Goal: Task Accomplishment & Management: Manage account settings

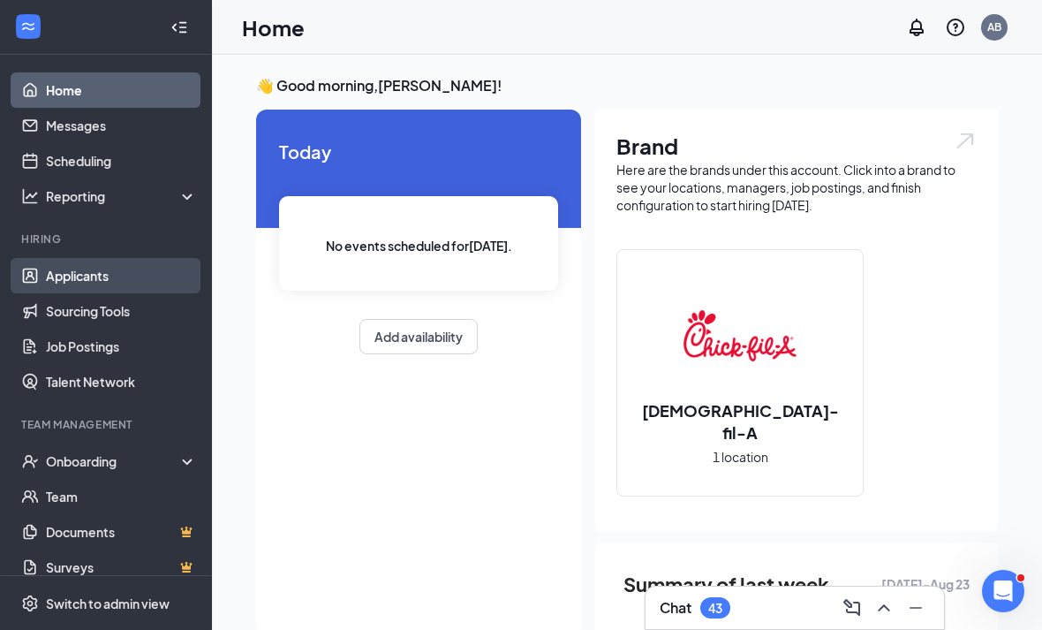
click at [98, 290] on link "Applicants" at bounding box center [121, 275] width 151 height 35
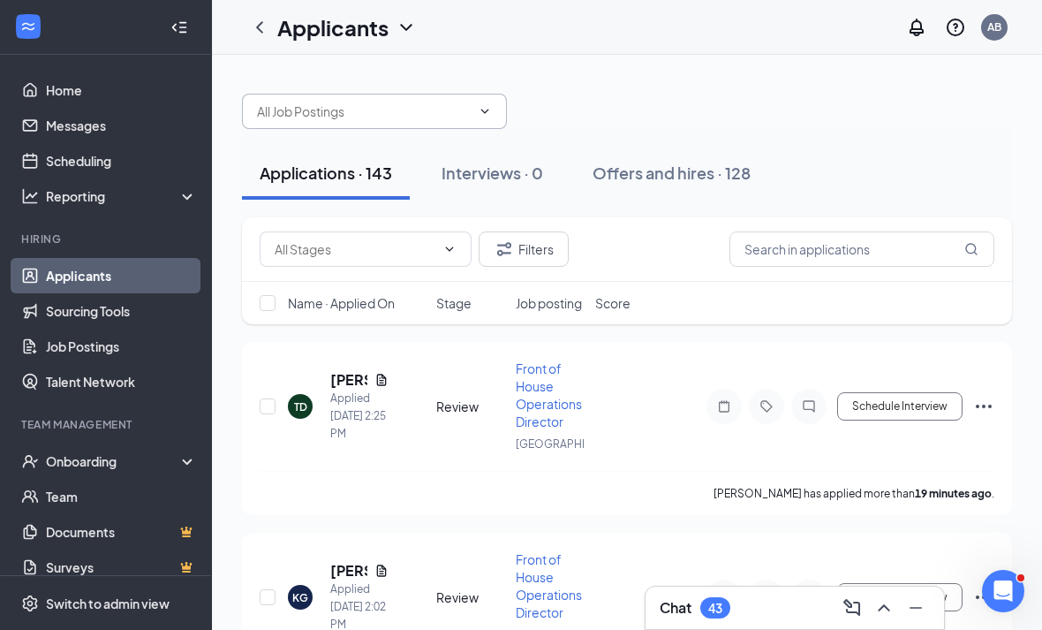
click at [352, 99] on span at bounding box center [374, 111] width 265 height 35
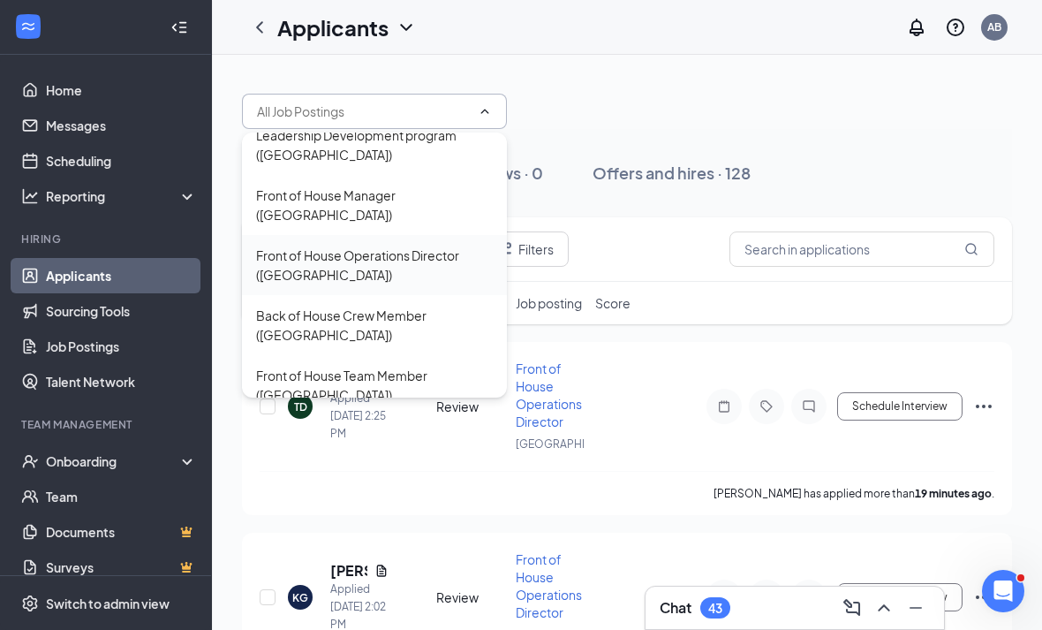
scroll to position [16, 0]
click at [336, 254] on div "Front of House Operations Director ([GEOGRAPHIC_DATA])" at bounding box center [374, 266] width 237 height 39
type input "Front of House Operations Director ([GEOGRAPHIC_DATA])"
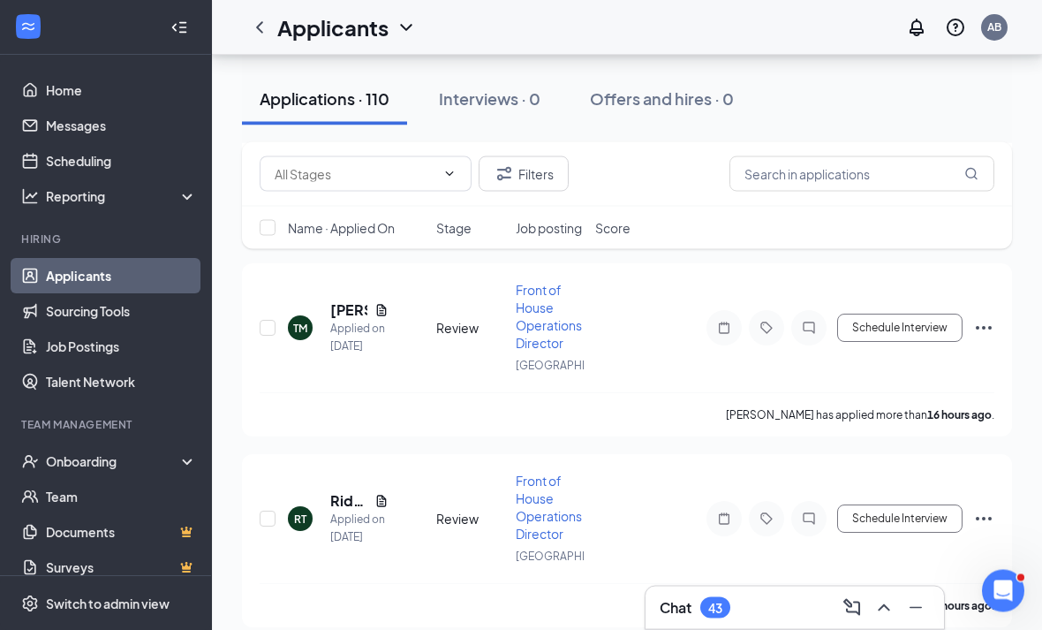
scroll to position [4670, 0]
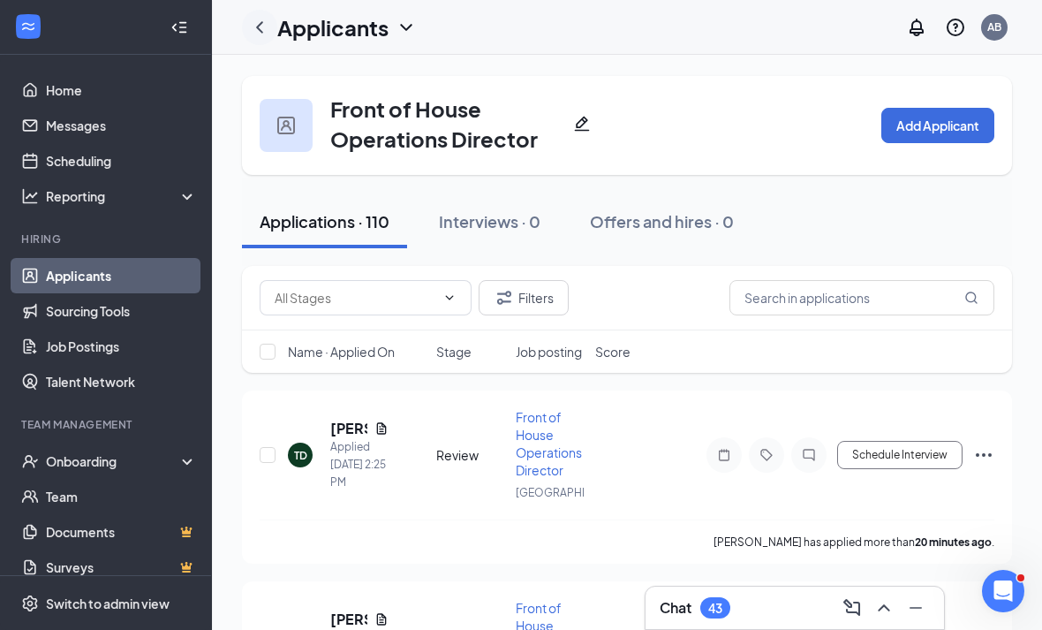
click at [255, 32] on icon "ChevronLeft" at bounding box center [259, 27] width 21 height 21
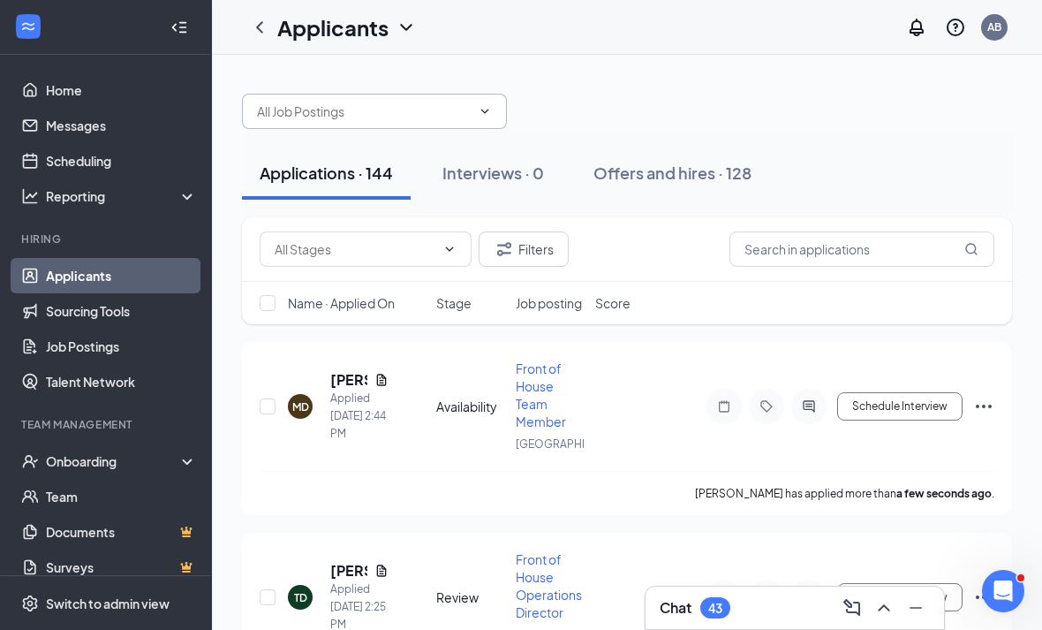
click at [317, 118] on input "text" at bounding box center [364, 111] width 214 height 19
click at [317, 111] on input "text" at bounding box center [364, 111] width 214 height 19
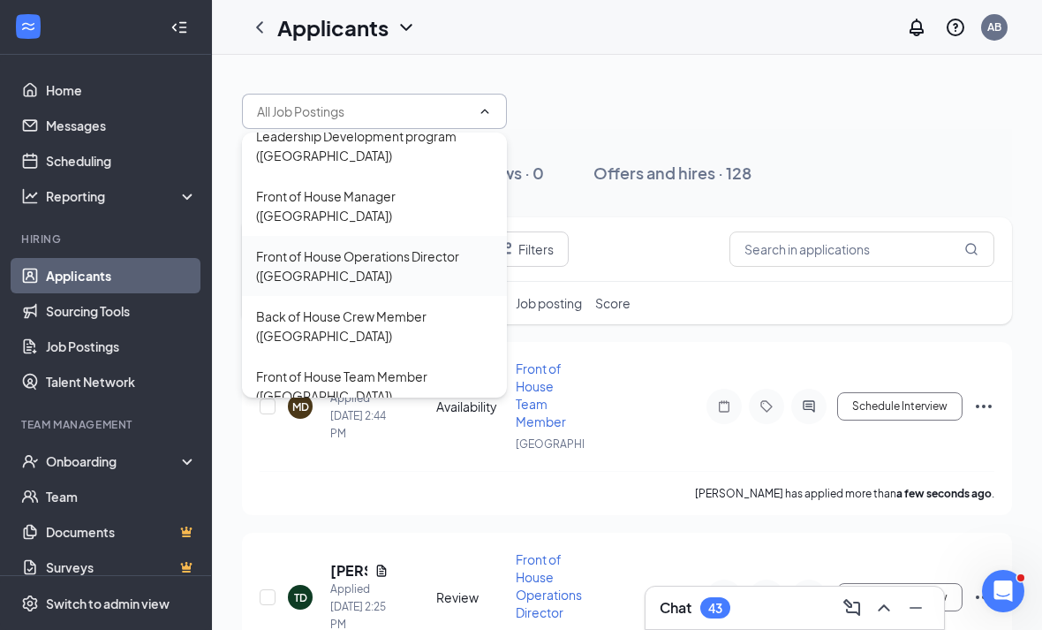
scroll to position [16, 0]
click at [314, 312] on div "Back of House Crew Member ([GEOGRAPHIC_DATA])" at bounding box center [374, 326] width 237 height 39
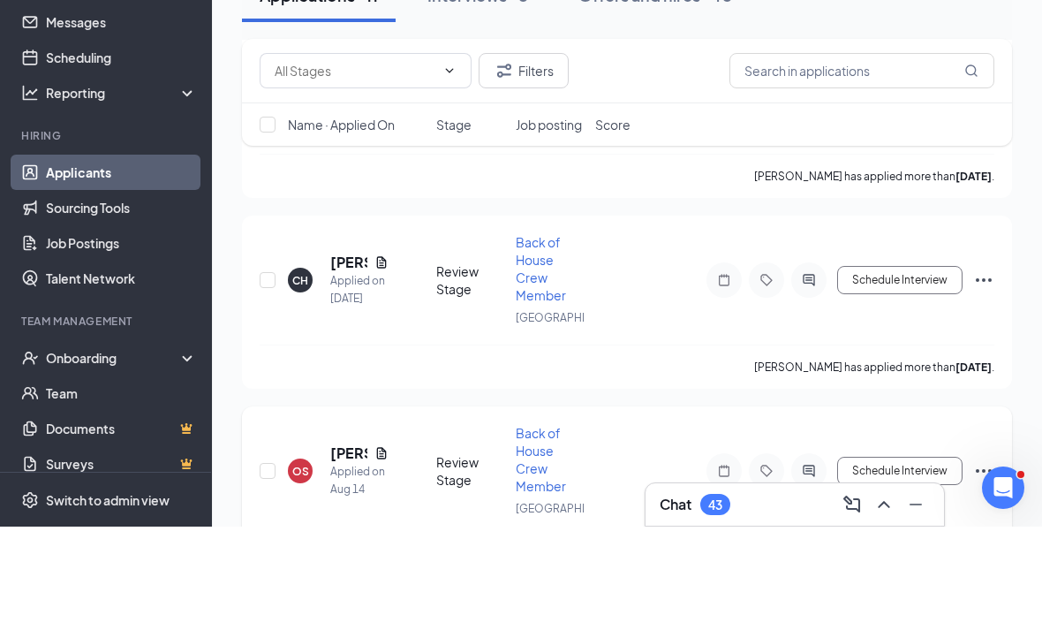
scroll to position [1786, 0]
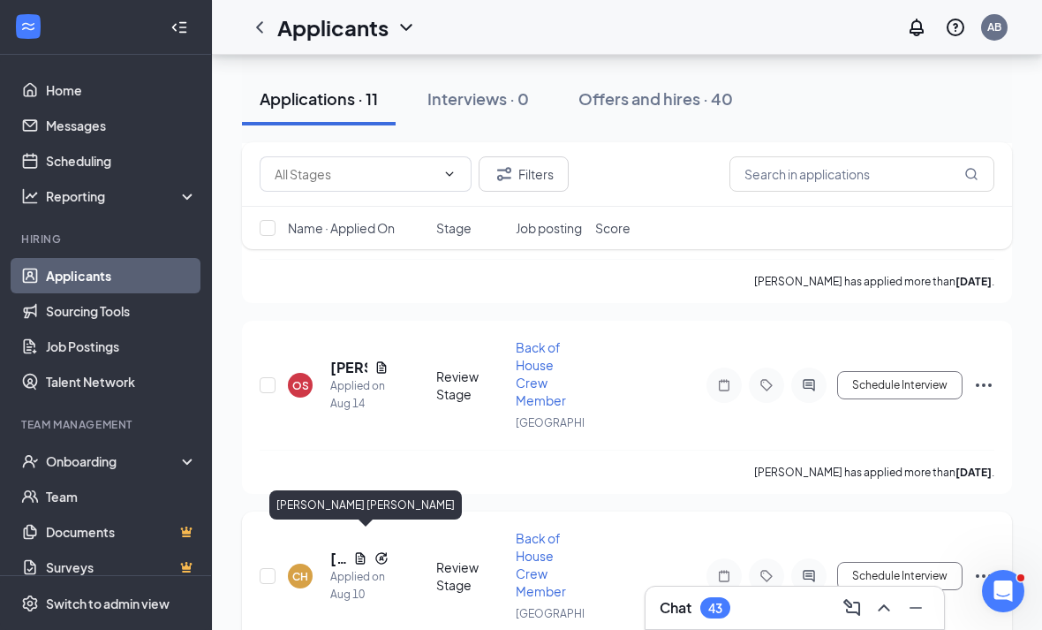
click at [336, 548] on h5 "[PERSON_NAME] [PERSON_NAME]" at bounding box center [338, 557] width 16 height 19
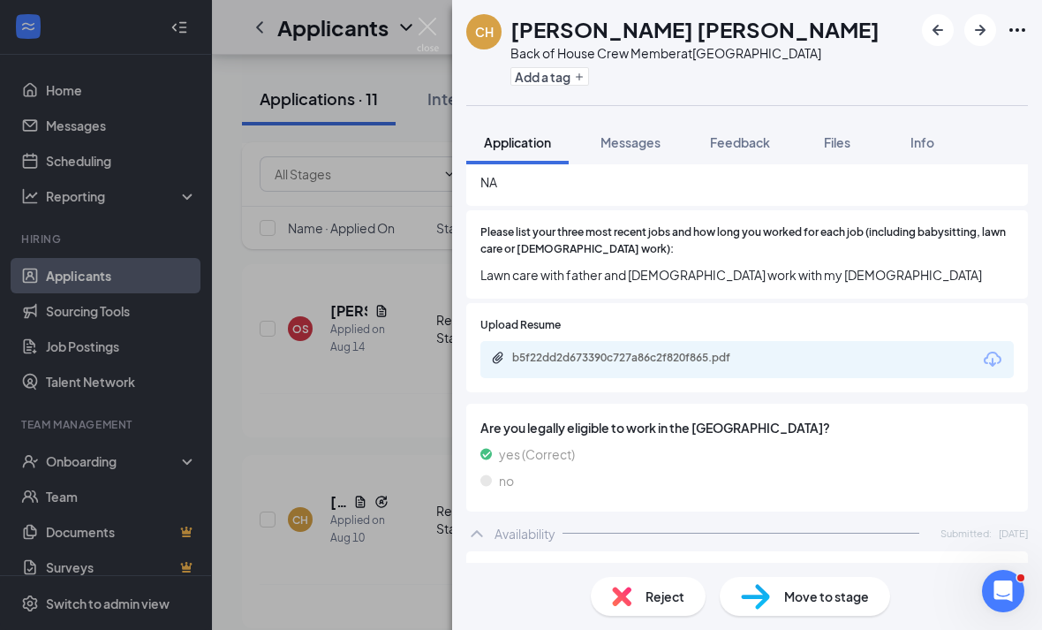
scroll to position [692, 0]
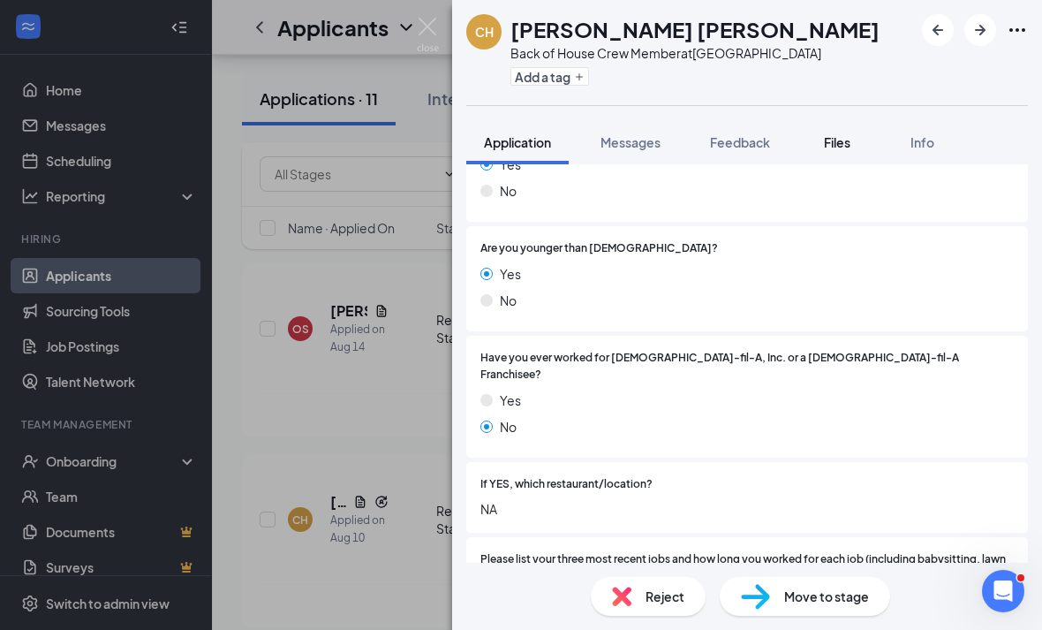
click at [838, 138] on span "Files" at bounding box center [837, 142] width 26 height 16
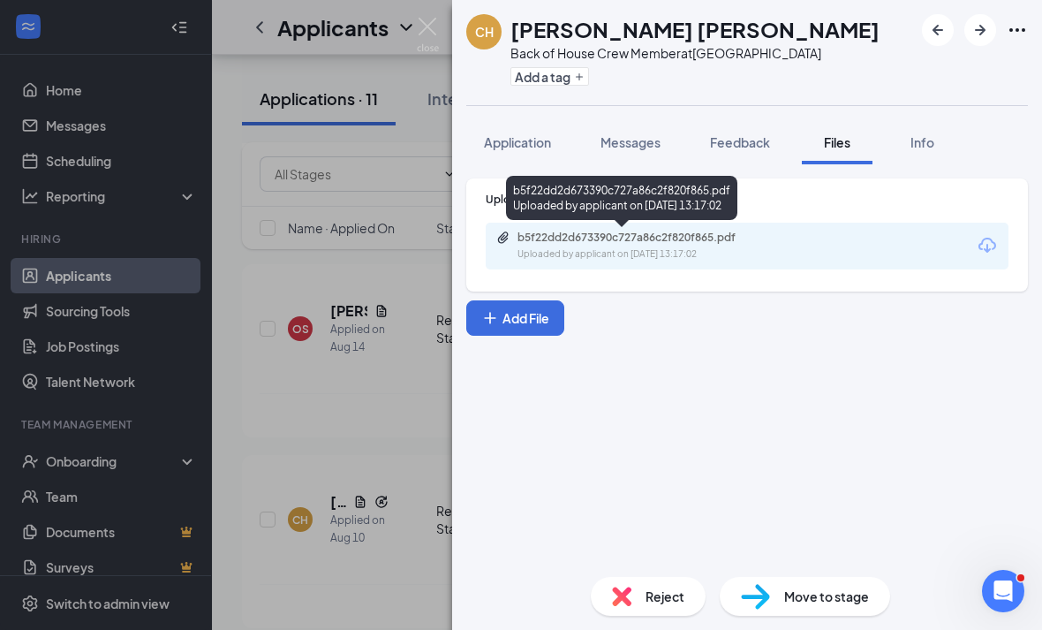
click at [738, 260] on div "Uploaded by applicant on [DATE] 13:17:02" at bounding box center [649, 254] width 265 height 14
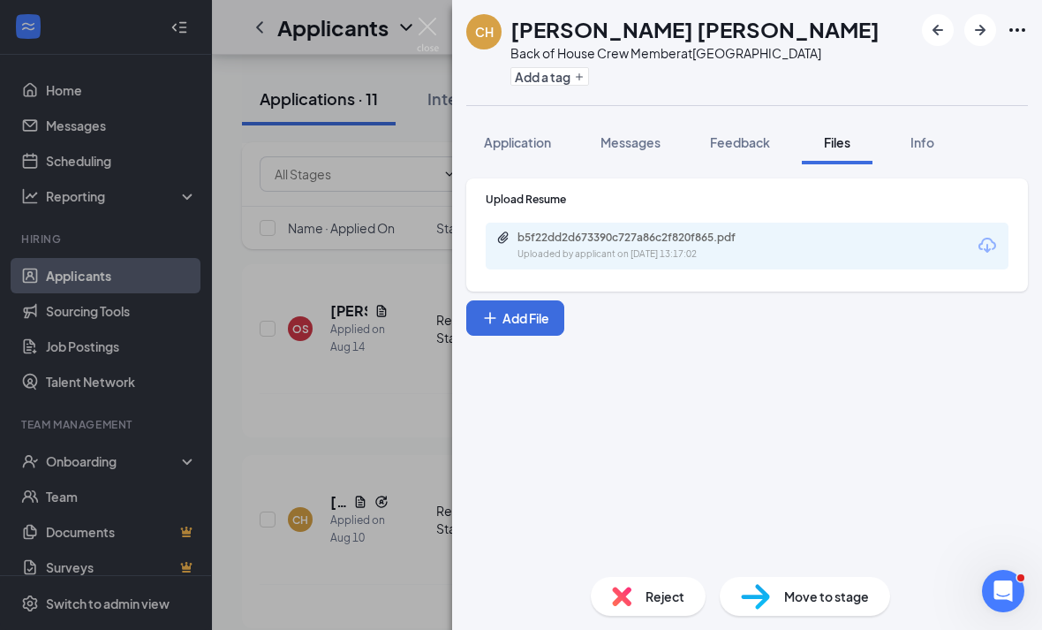
scroll to position [57, 0]
click at [646, 585] on div "Reject" at bounding box center [648, 596] width 115 height 39
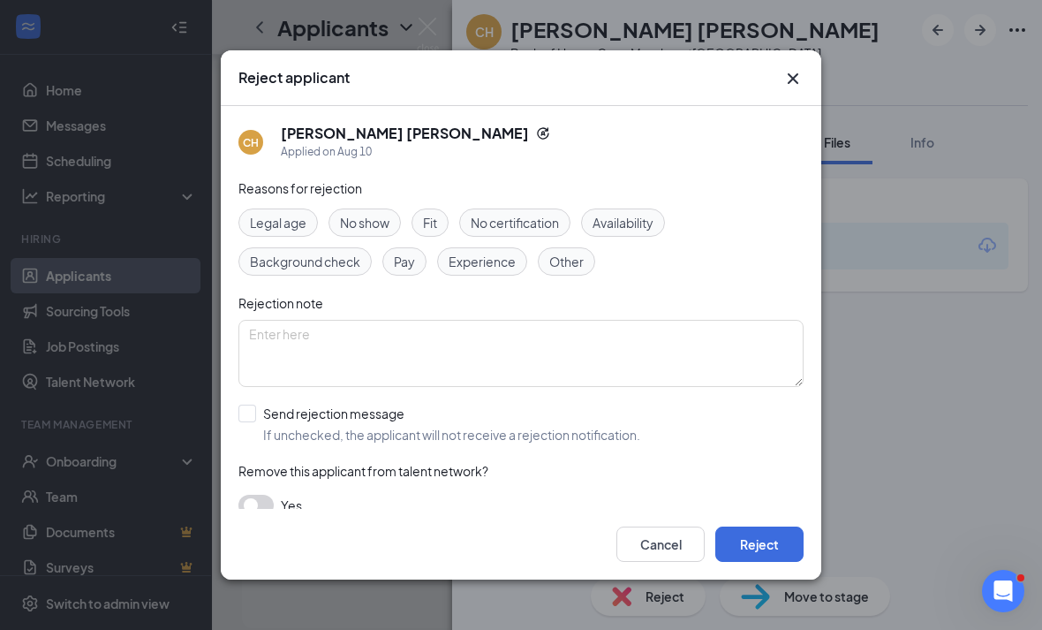
click at [780, 532] on div "Cancel Reject" at bounding box center [521, 544] width 600 height 71
click at [771, 559] on button "Reject" at bounding box center [759, 543] width 88 height 35
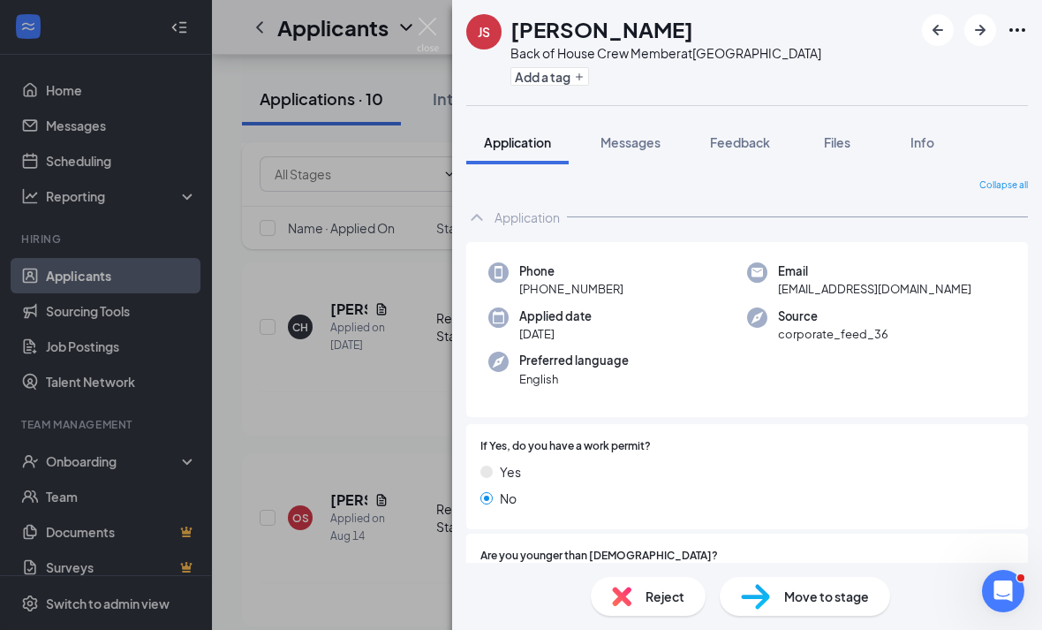
click at [338, 185] on div "JS [PERSON_NAME] Back of House Crew Member at [GEOGRAPHIC_DATA] Add a tag Appli…" at bounding box center [521, 315] width 1042 height 630
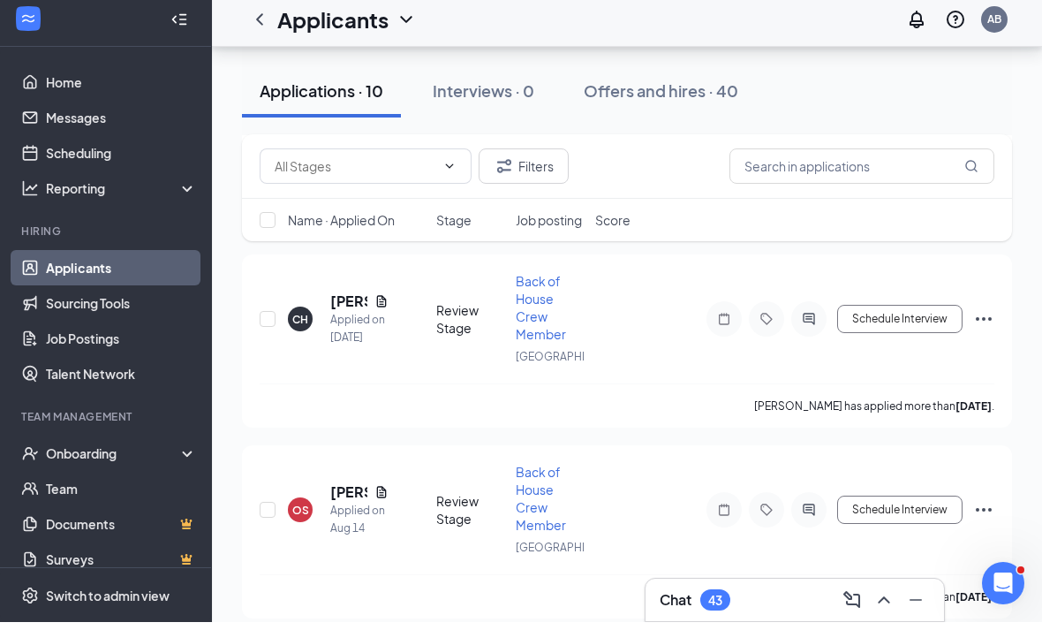
scroll to position [1662, 0]
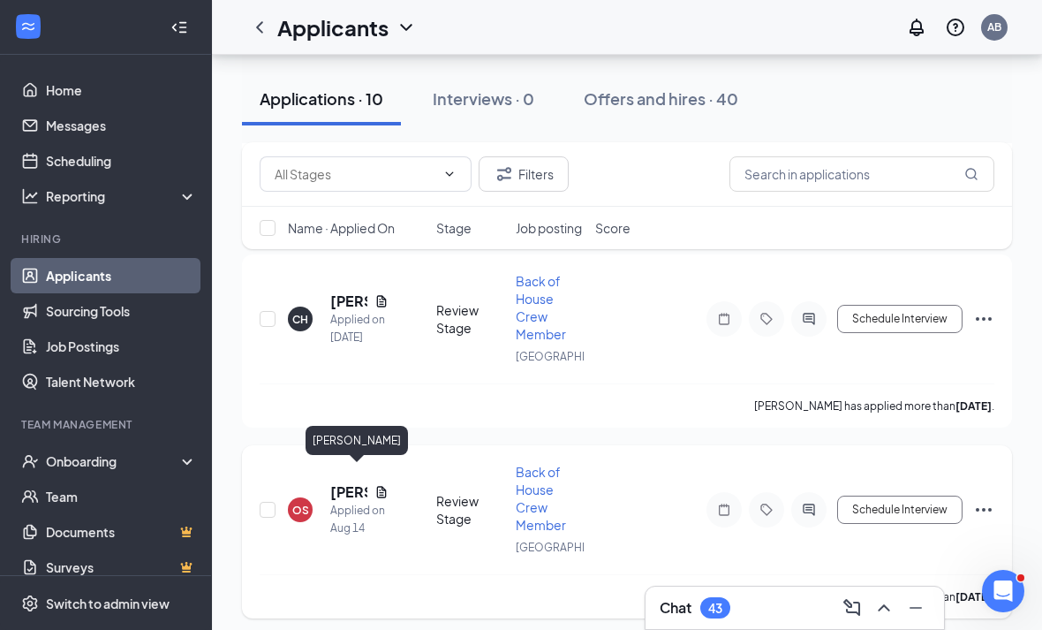
click at [338, 482] on h5 "[PERSON_NAME]" at bounding box center [348, 491] width 37 height 19
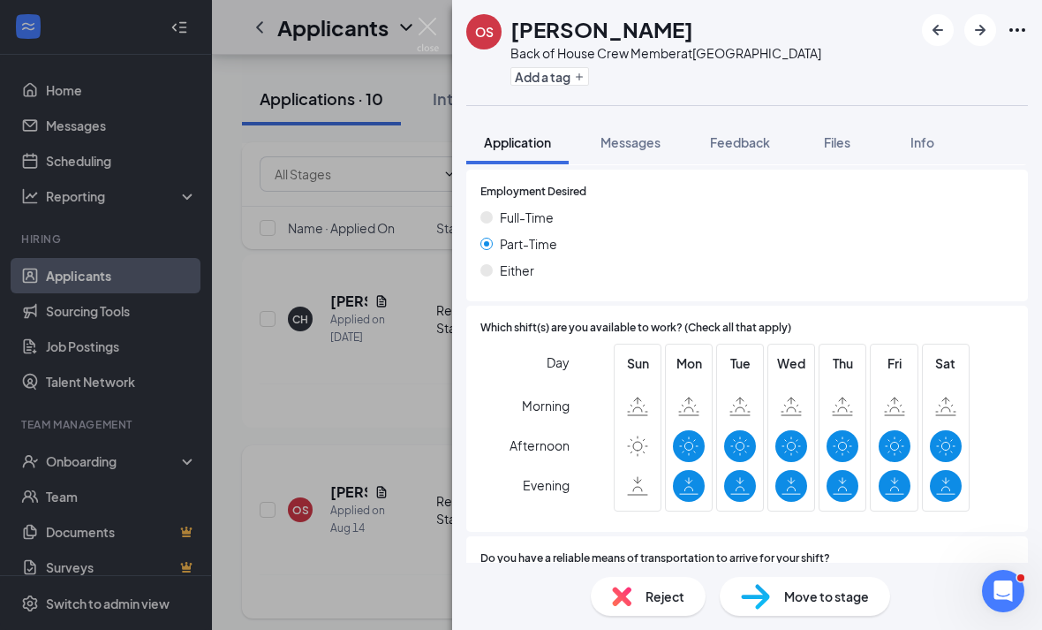
scroll to position [1109, 0]
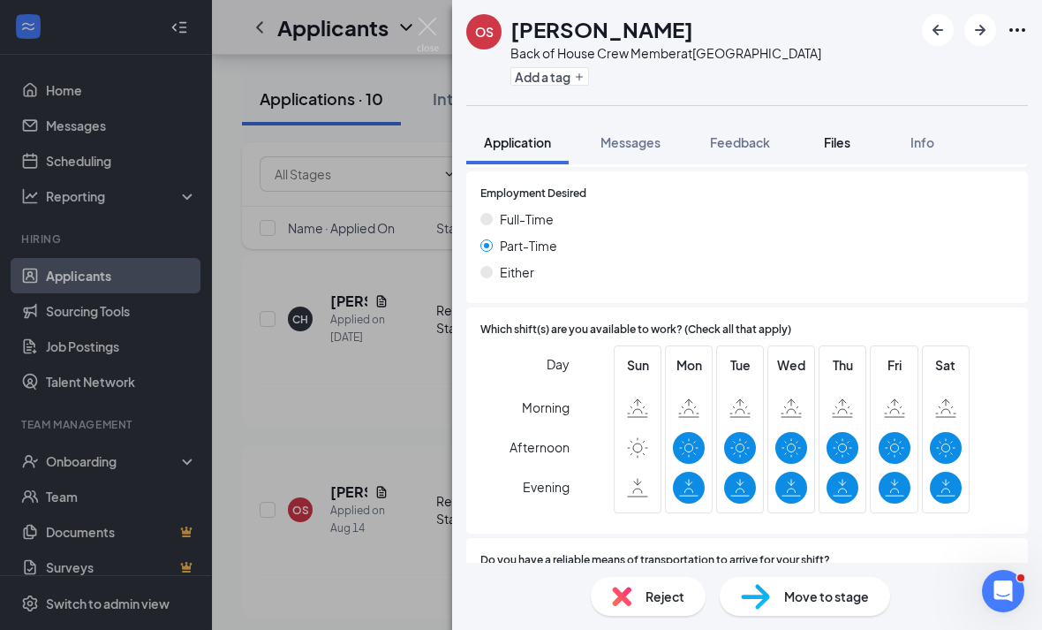
click at [826, 158] on button "Files" at bounding box center [837, 142] width 71 height 44
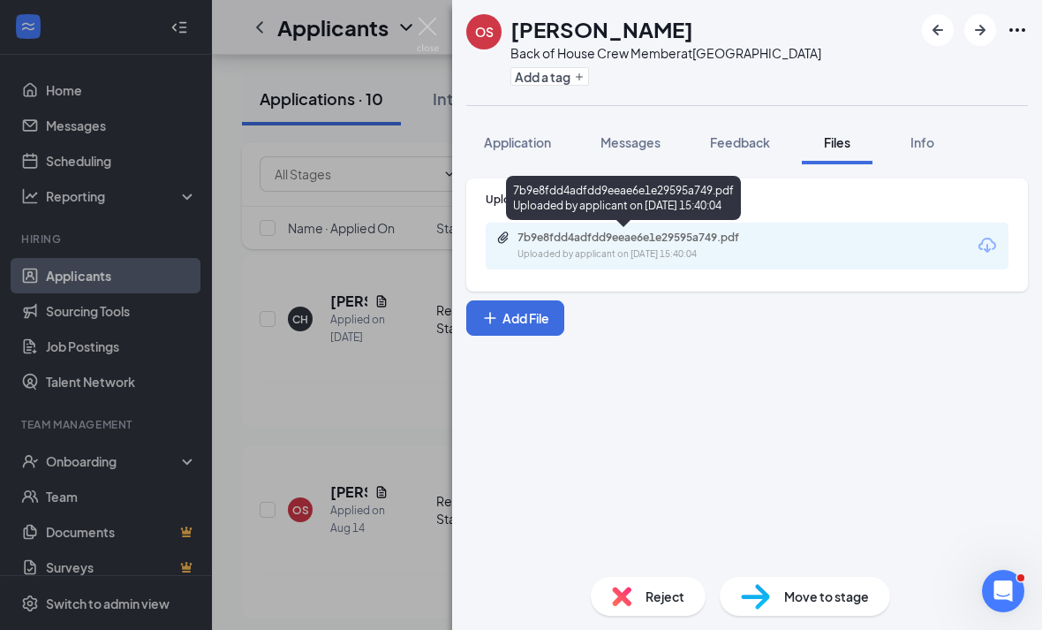
click at [733, 245] on div "7b9e8fdd4adfdd9eeae6e1e29595a749.pdf Uploaded by applicant on [DATE] 15:40:04" at bounding box center [639, 245] width 286 height 31
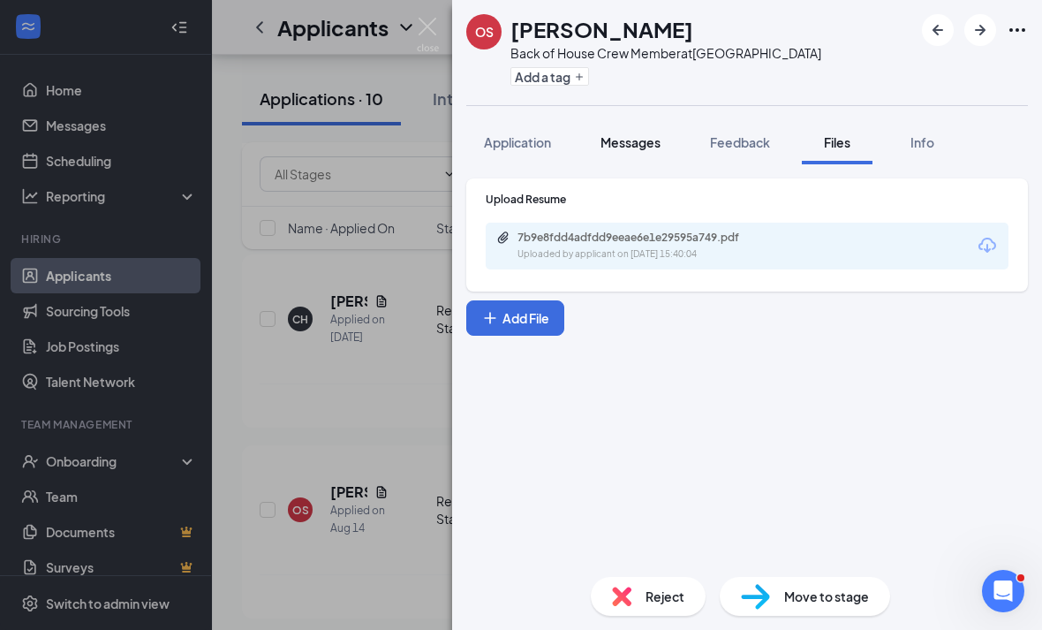
click at [638, 139] on span "Messages" at bounding box center [630, 142] width 60 height 16
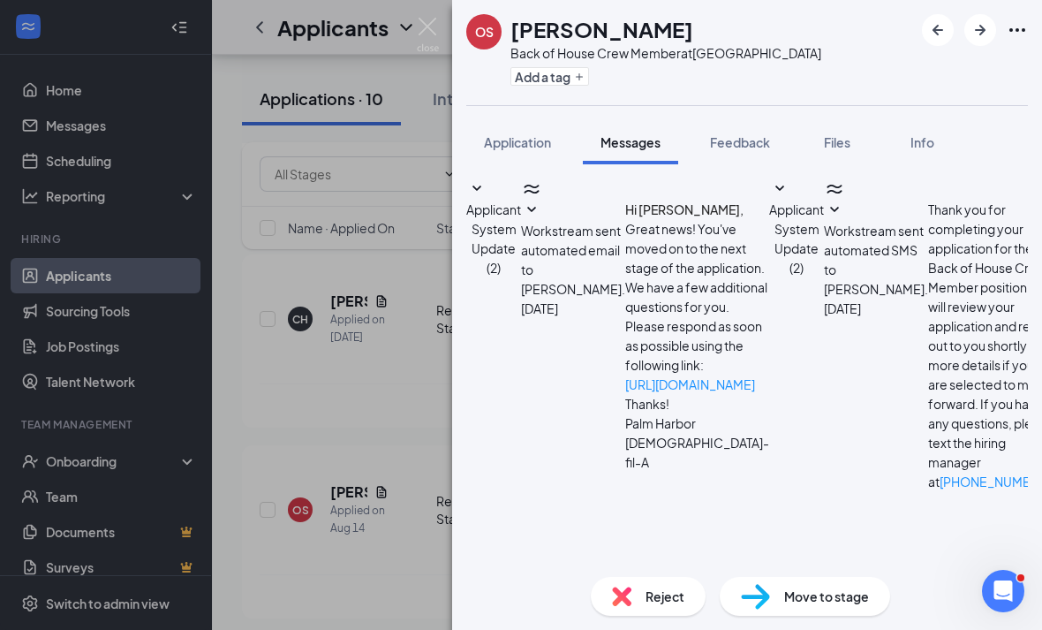
scroll to position [668, 0]
click at [283, 542] on div "OS [PERSON_NAME] Back of House Crew Member at [GEOGRAPHIC_DATA] Add a tag Appli…" at bounding box center [521, 315] width 1042 height 630
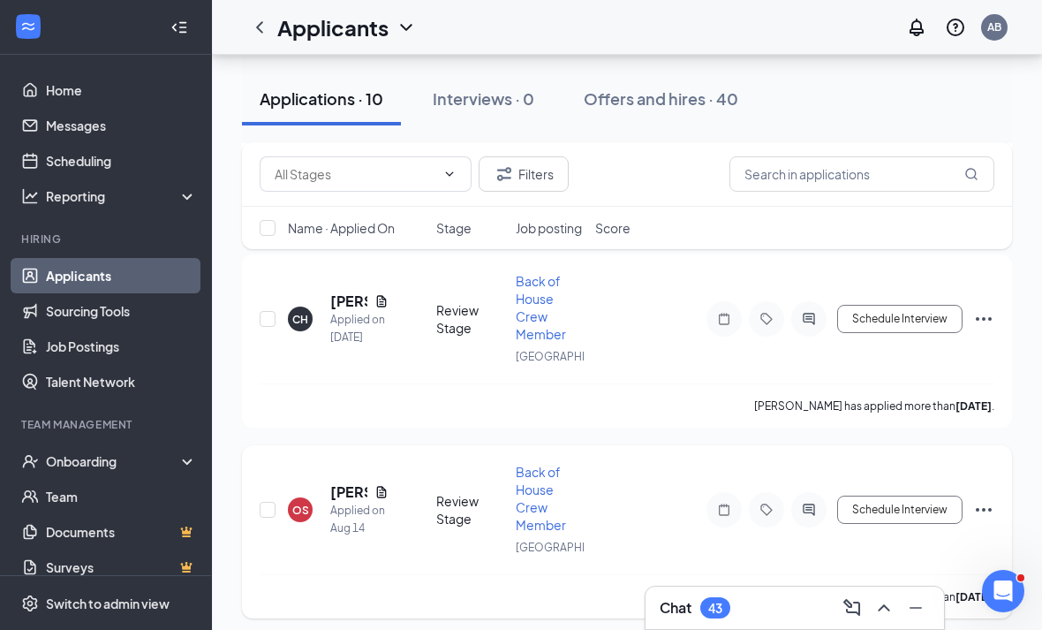
click at [333, 482] on h5 "[PERSON_NAME]" at bounding box center [348, 491] width 37 height 19
click at [332, 475] on div "OS [PERSON_NAME] Back of House Crew Member at [GEOGRAPHIC_DATA] Add a tag Appli…" at bounding box center [521, 315] width 1042 height 630
click at [334, 482] on h5 "[PERSON_NAME]" at bounding box center [348, 491] width 37 height 19
click at [336, 472] on div "OS [PERSON_NAME] Back of House Crew Member at [GEOGRAPHIC_DATA] Add a tag Appli…" at bounding box center [521, 315] width 1042 height 630
click at [653, 146] on div "Filters" at bounding box center [627, 174] width 770 height 64
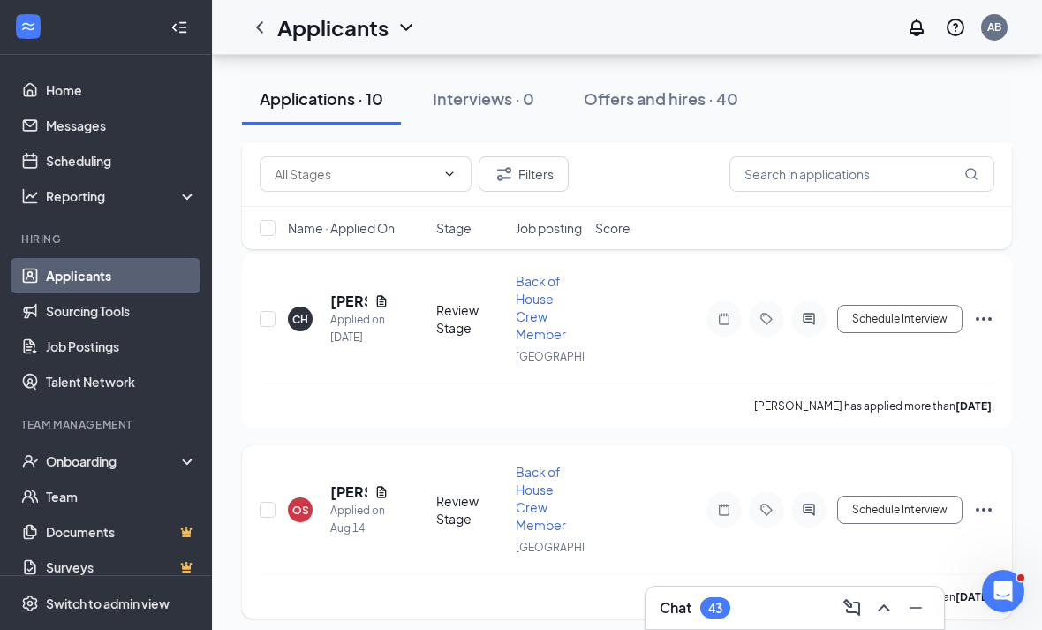
click at [317, 482] on div "OS [PERSON_NAME] Applied on [DATE]" at bounding box center [357, 509] width 138 height 55
click at [330, 482] on h5 "[PERSON_NAME]" at bounding box center [348, 491] width 37 height 19
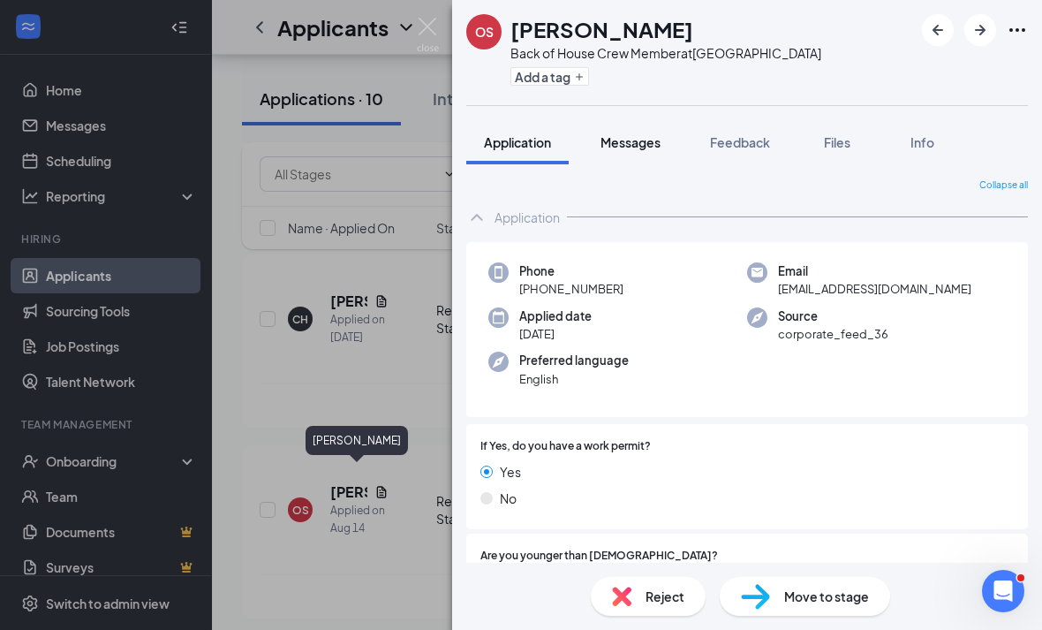
click at [673, 153] on button "Messages" at bounding box center [630, 142] width 95 height 44
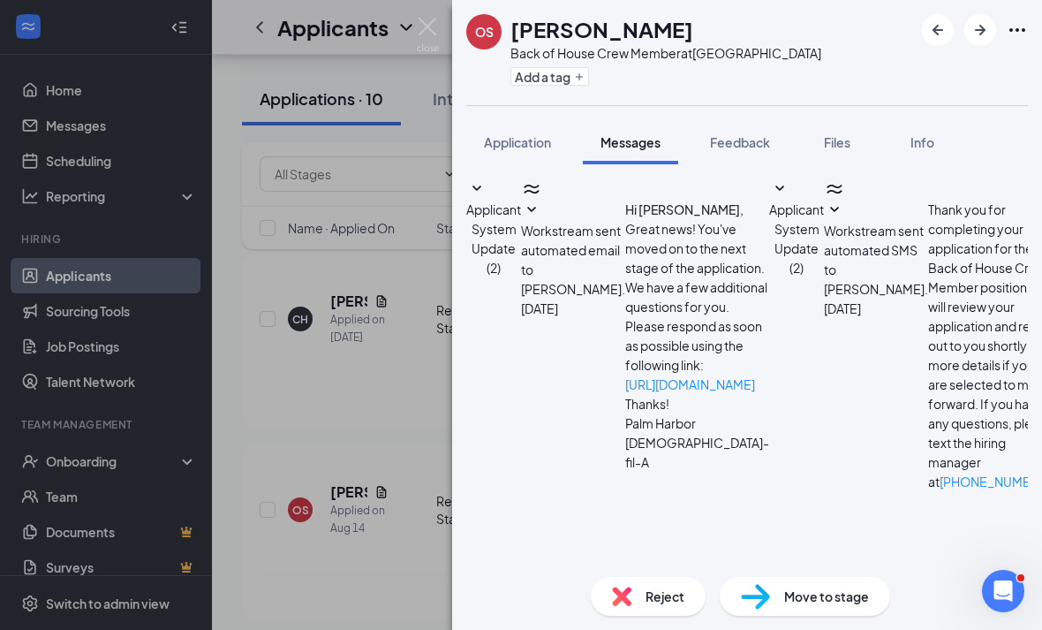
scroll to position [57, 0]
click at [343, 383] on div "OS [PERSON_NAME] Back of House Crew Member at [GEOGRAPHIC_DATA] Add a tag Appli…" at bounding box center [521, 315] width 1042 height 630
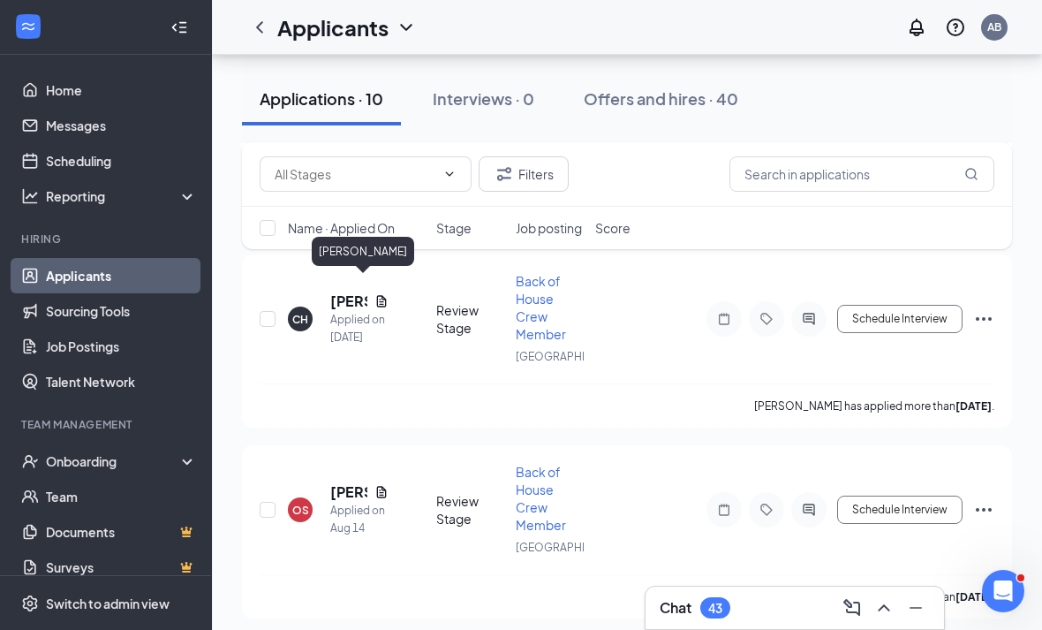
click at [333, 264] on div "[PERSON_NAME]" at bounding box center [363, 251] width 102 height 29
click at [332, 291] on h5 "[PERSON_NAME]" at bounding box center [348, 300] width 37 height 19
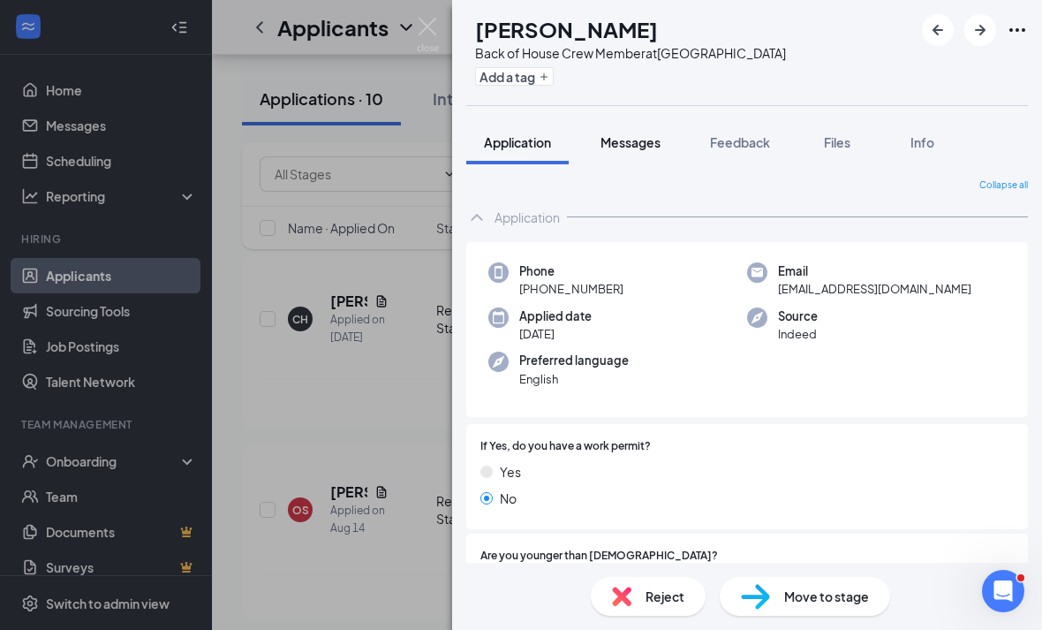
click at [656, 147] on span "Messages" at bounding box center [630, 142] width 60 height 16
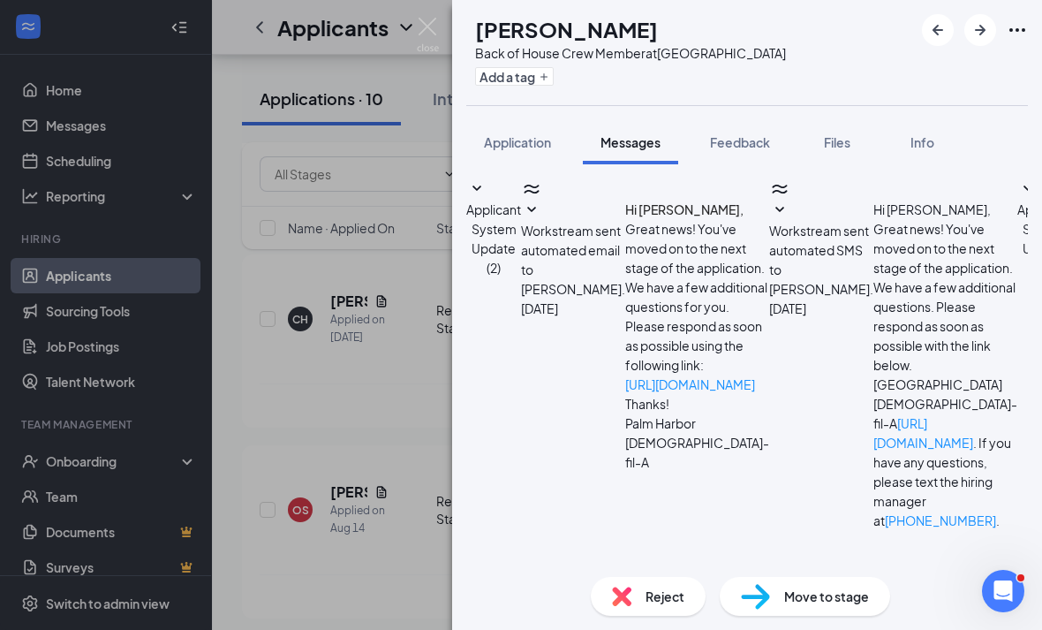
scroll to position [430, 0]
click at [323, 320] on div "CH [PERSON_NAME] Back of House Crew Member at [GEOGRAPHIC_DATA] Add a tag Appli…" at bounding box center [521, 315] width 1042 height 630
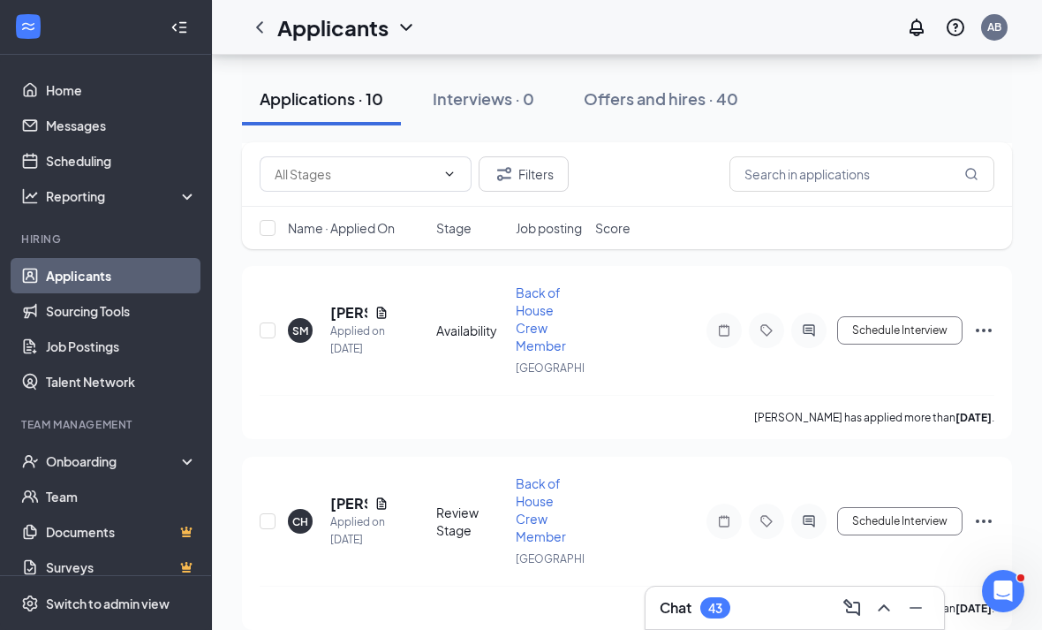
scroll to position [1460, 0]
click at [331, 302] on h5 "[PERSON_NAME]" at bounding box center [348, 311] width 37 height 19
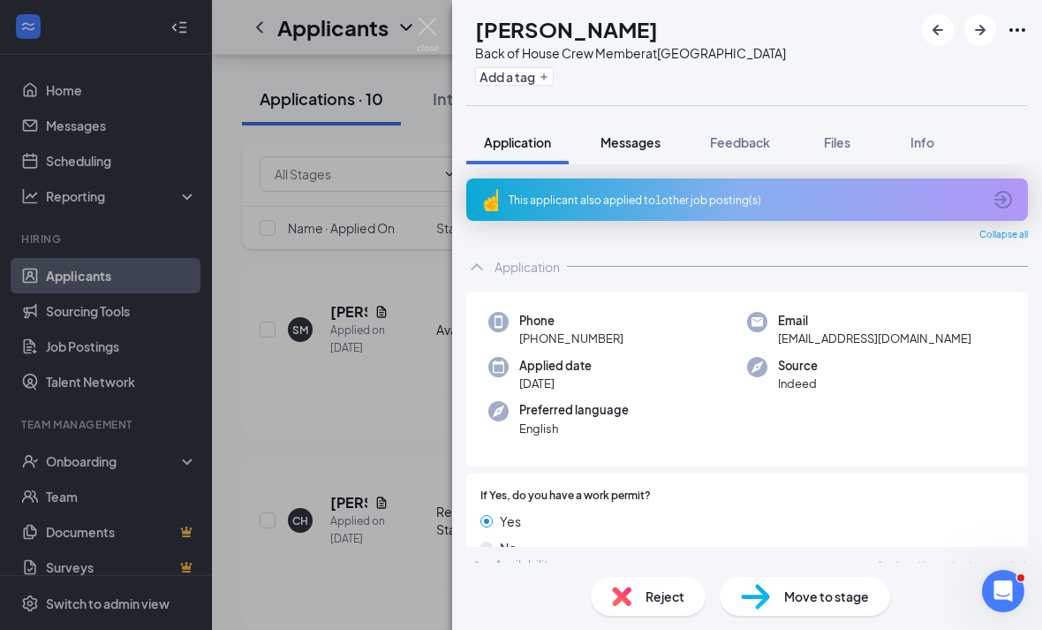
click at [660, 146] on span "Messages" at bounding box center [630, 142] width 60 height 16
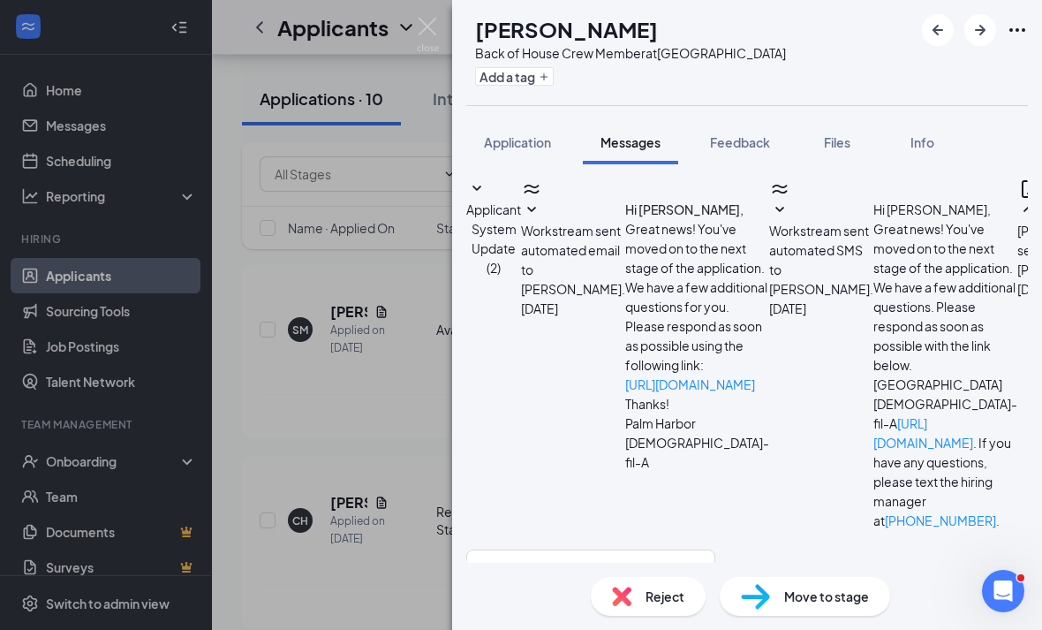
scroll to position [280, 0]
click at [628, 598] on img at bounding box center [621, 595] width 19 height 19
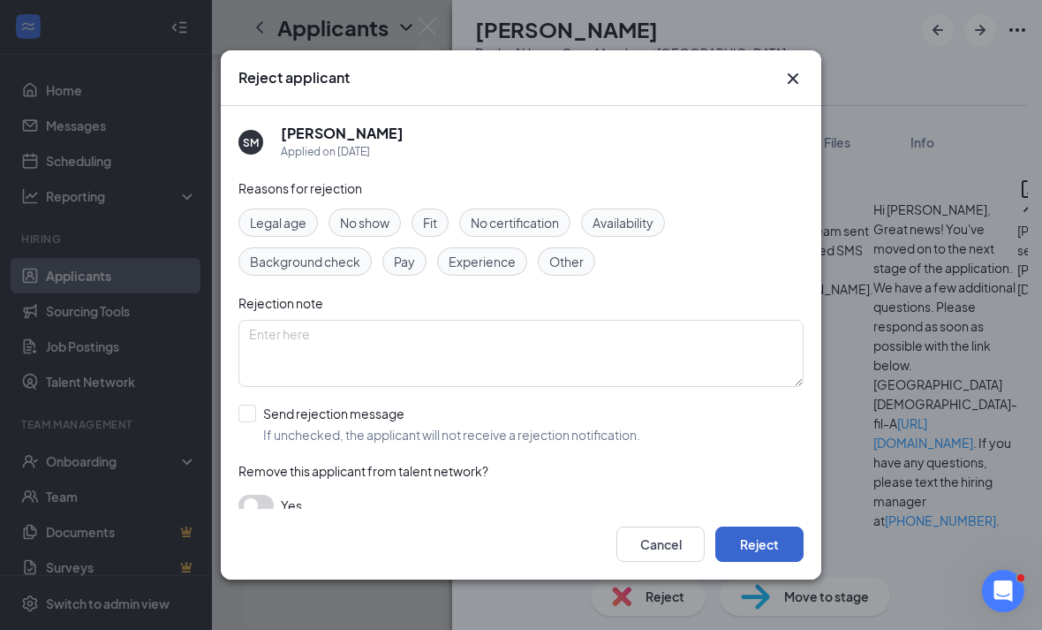
click at [734, 547] on button "Reject" at bounding box center [759, 543] width 88 height 35
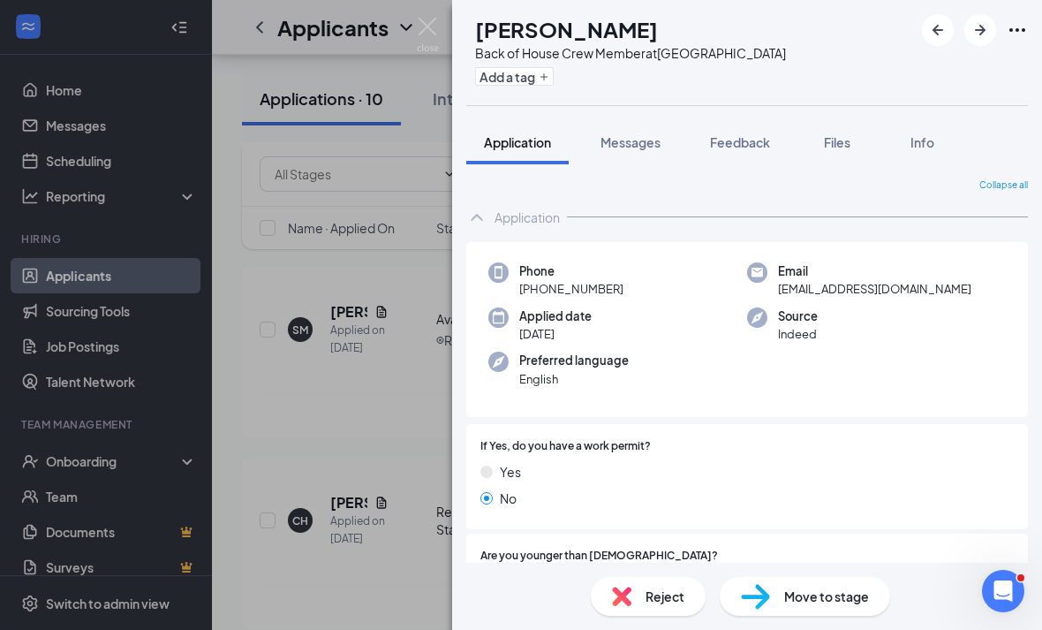
click at [358, 433] on div "CH [PERSON_NAME] Back of House Crew Member at [GEOGRAPHIC_DATA] Add a tag Appli…" at bounding box center [521, 315] width 1042 height 630
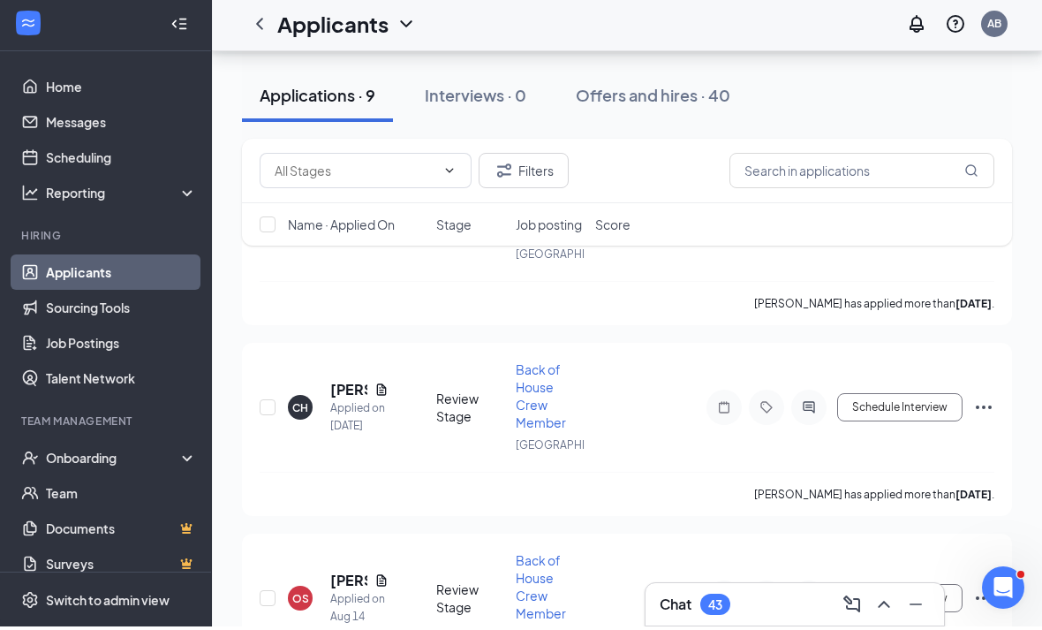
scroll to position [1384, 0]
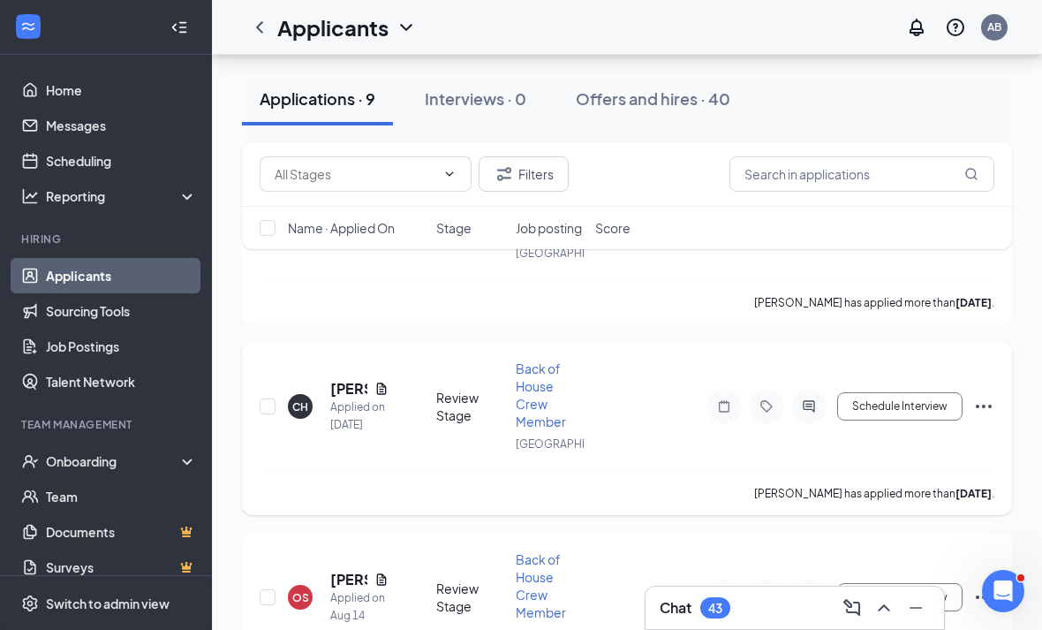
click at [331, 380] on h5 "[PERSON_NAME]" at bounding box center [348, 388] width 37 height 19
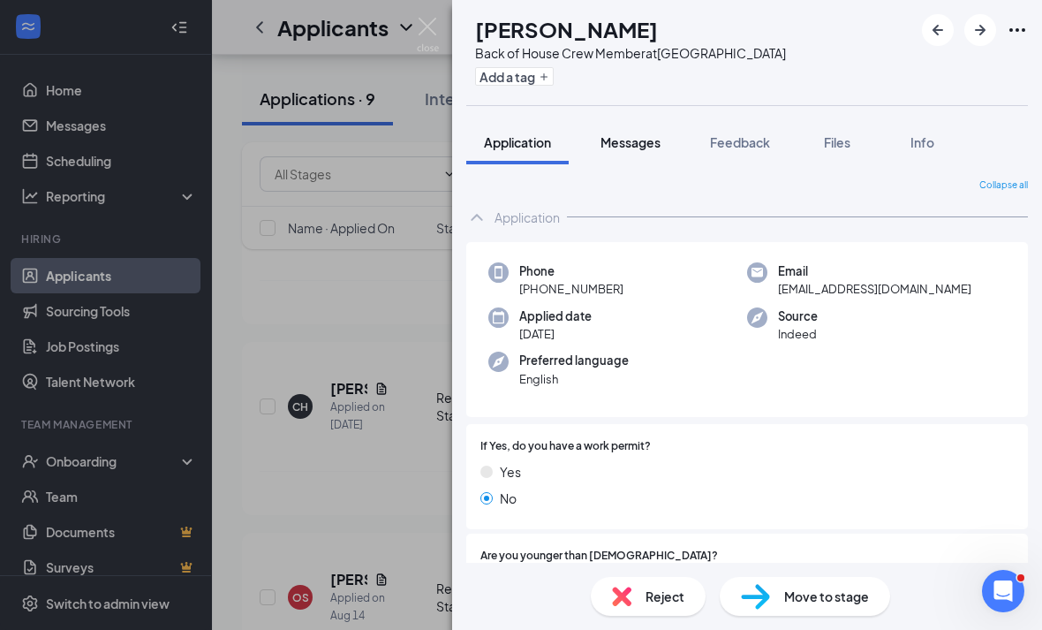
click at [678, 142] on button "Messages" at bounding box center [630, 142] width 95 height 44
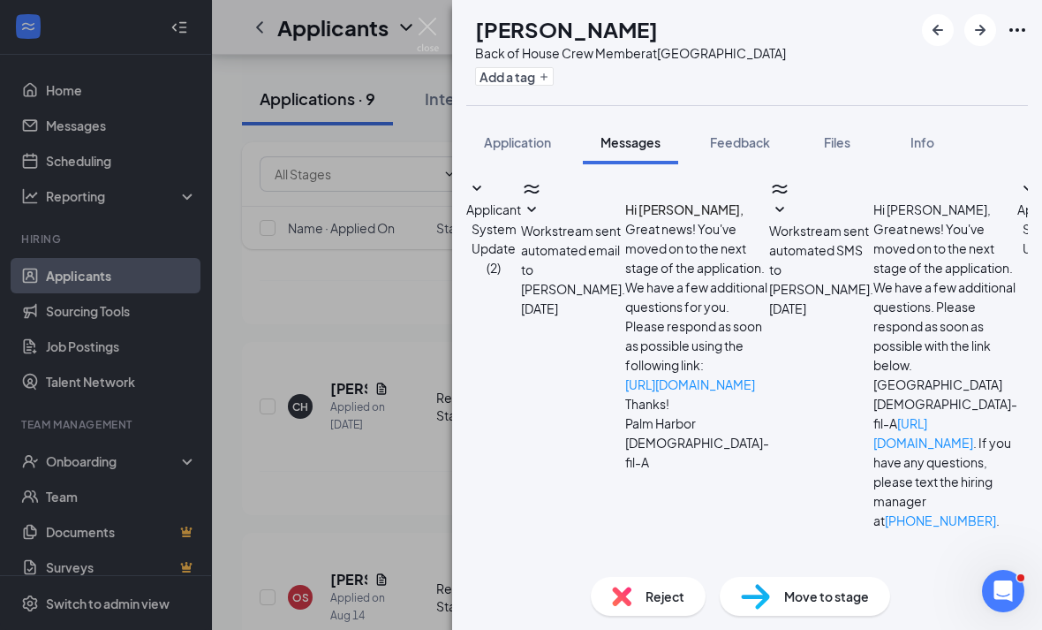
scroll to position [461, 0]
click at [300, 310] on div "CH [PERSON_NAME] Back of House Crew Member at [GEOGRAPHIC_DATA] Add a tag Appli…" at bounding box center [521, 315] width 1042 height 630
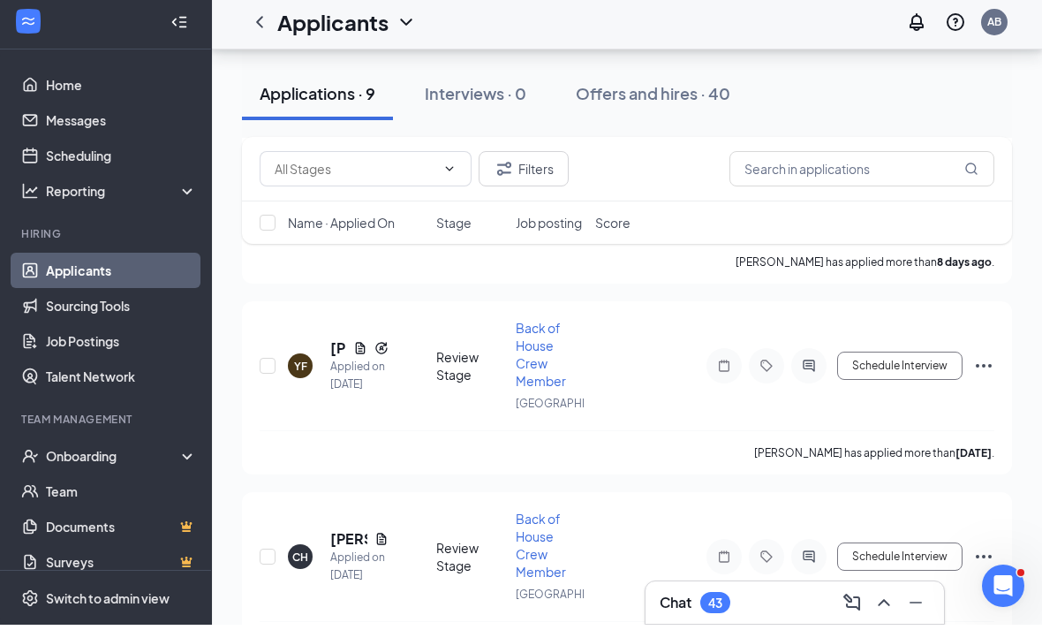
scroll to position [1234, 0]
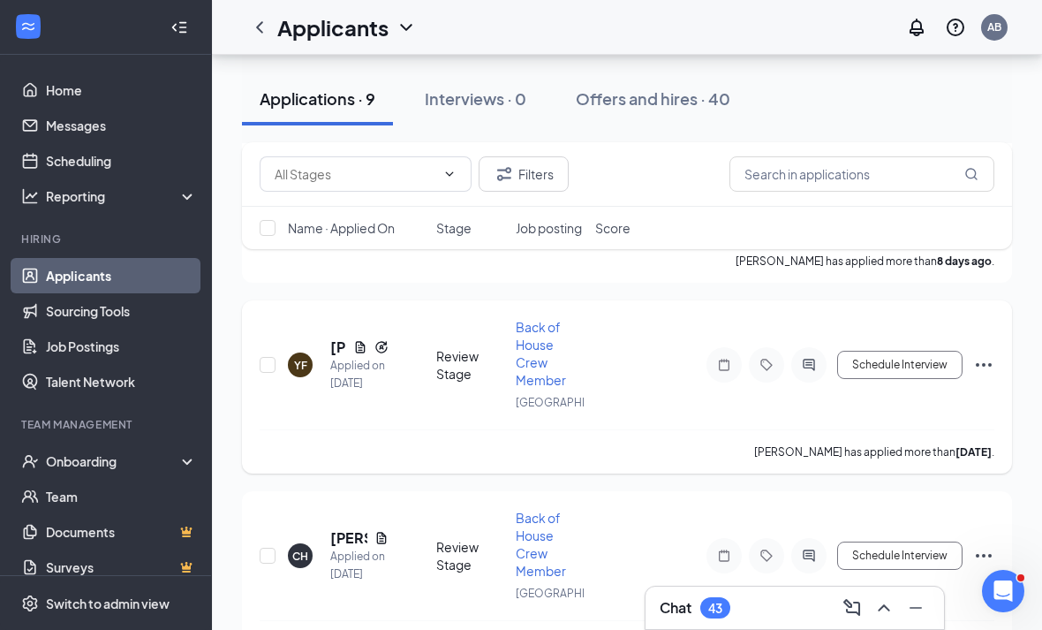
click at [322, 325] on div "YF [PERSON_NAME] Applied on [DATE] Review Stage Back of House Crew Member [GEOG…" at bounding box center [627, 373] width 735 height 111
click at [330, 337] on h5 "[PERSON_NAME]" at bounding box center [338, 346] width 16 height 19
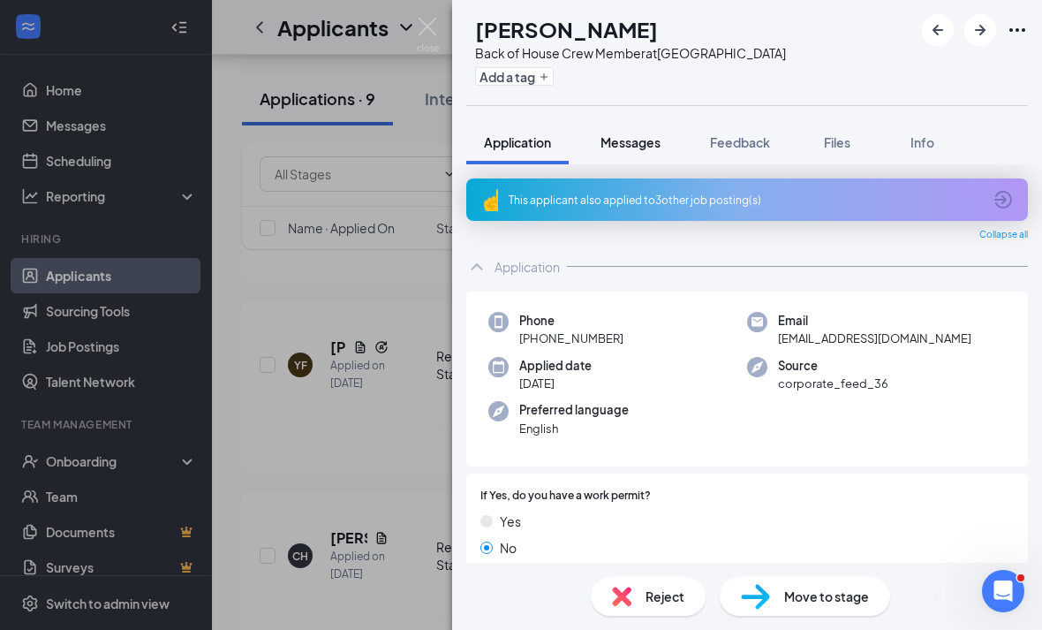
click at [678, 128] on button "Messages" at bounding box center [630, 142] width 95 height 44
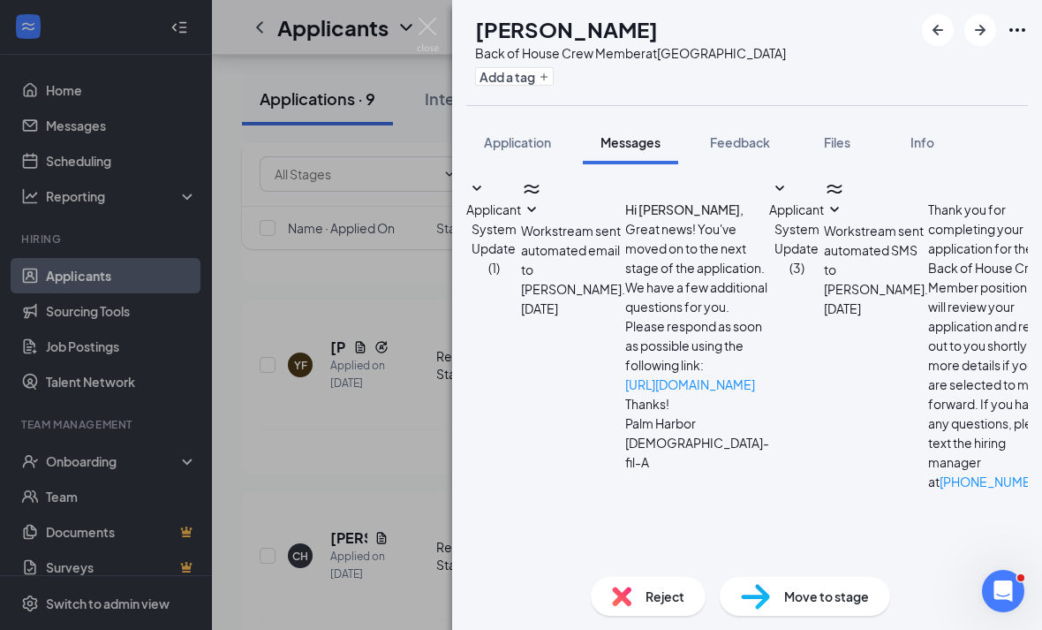
scroll to position [57, 0]
click at [615, 600] on img at bounding box center [621, 595] width 19 height 19
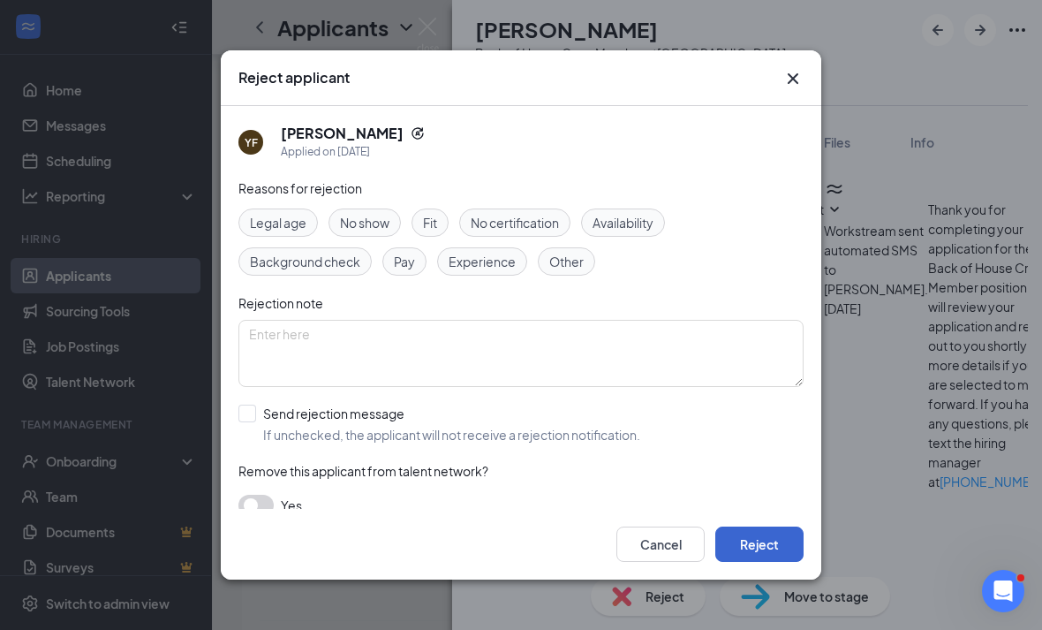
click at [733, 560] on button "Reject" at bounding box center [759, 543] width 88 height 35
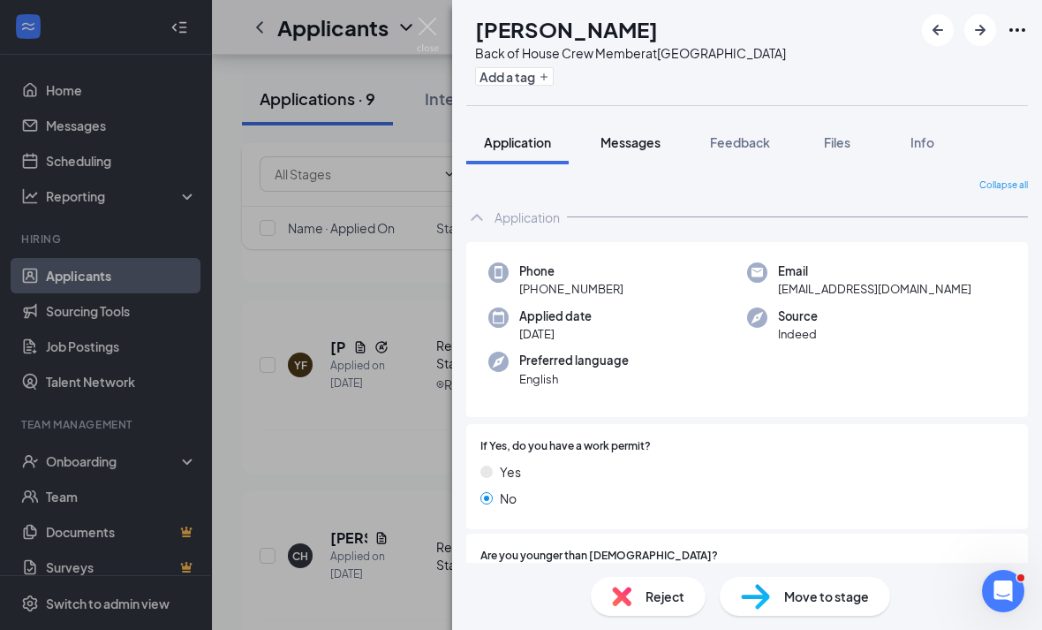
click at [666, 162] on button "Messages" at bounding box center [630, 142] width 95 height 44
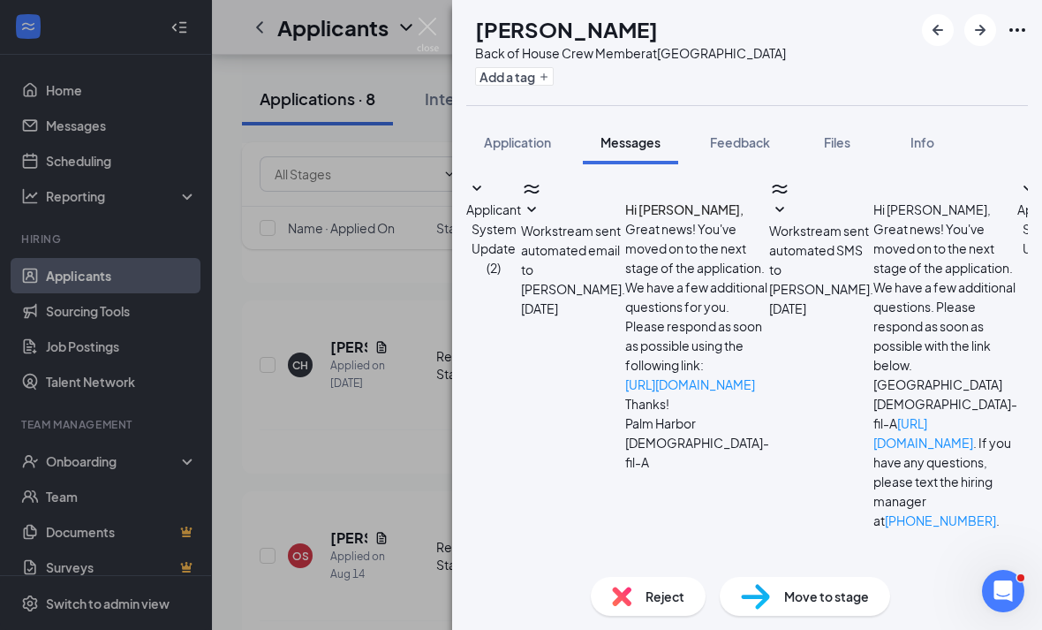
click at [287, 306] on div "CH [PERSON_NAME] Back of House Crew Member at [GEOGRAPHIC_DATA] Add a tag Appli…" at bounding box center [521, 315] width 1042 height 630
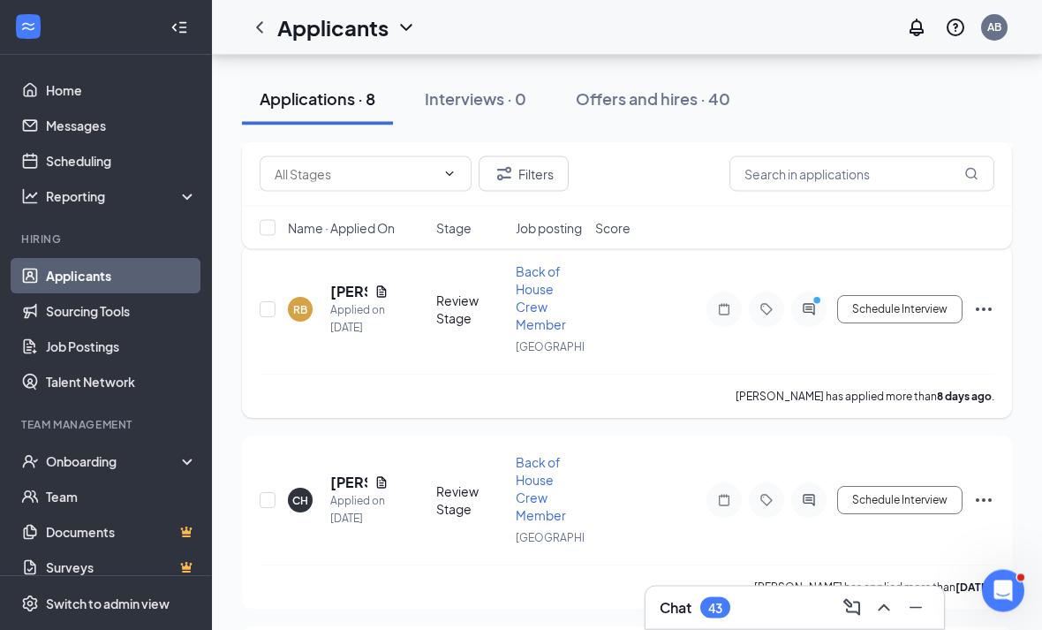
scroll to position [1099, 0]
click at [323, 282] on div "RB [PERSON_NAME] Applied on [DATE]" at bounding box center [357, 309] width 138 height 55
click at [328, 255] on div "[PERSON_NAME]" at bounding box center [362, 246] width 102 height 29
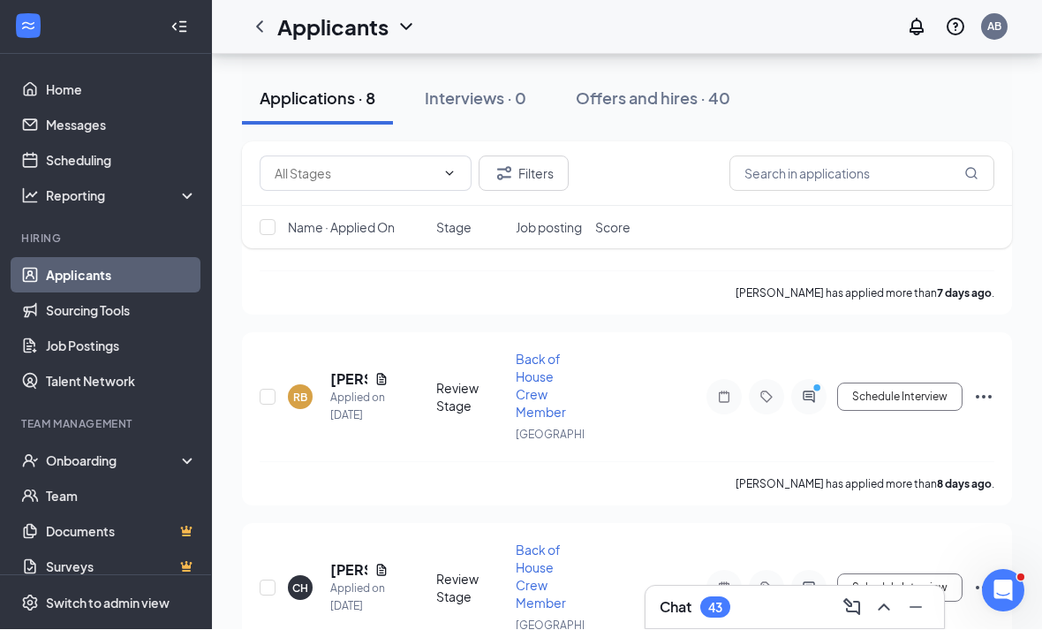
scroll to position [1013, 0]
click at [338, 372] on h5 "[PERSON_NAME]" at bounding box center [348, 377] width 37 height 19
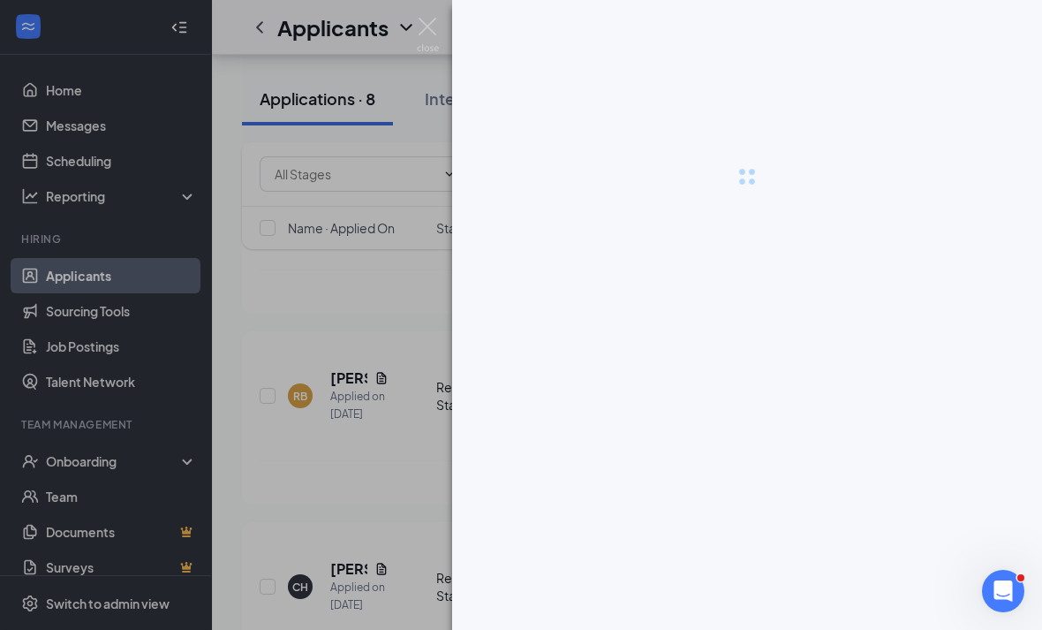
click at [336, 358] on div at bounding box center [521, 315] width 1042 height 630
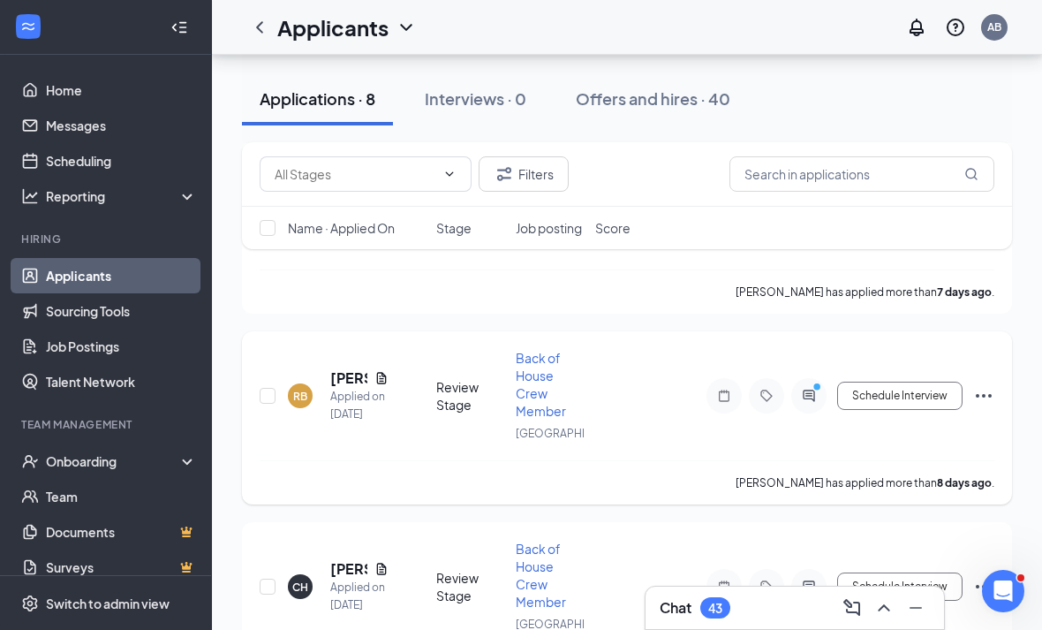
click at [342, 368] on h5 "[PERSON_NAME]" at bounding box center [348, 377] width 37 height 19
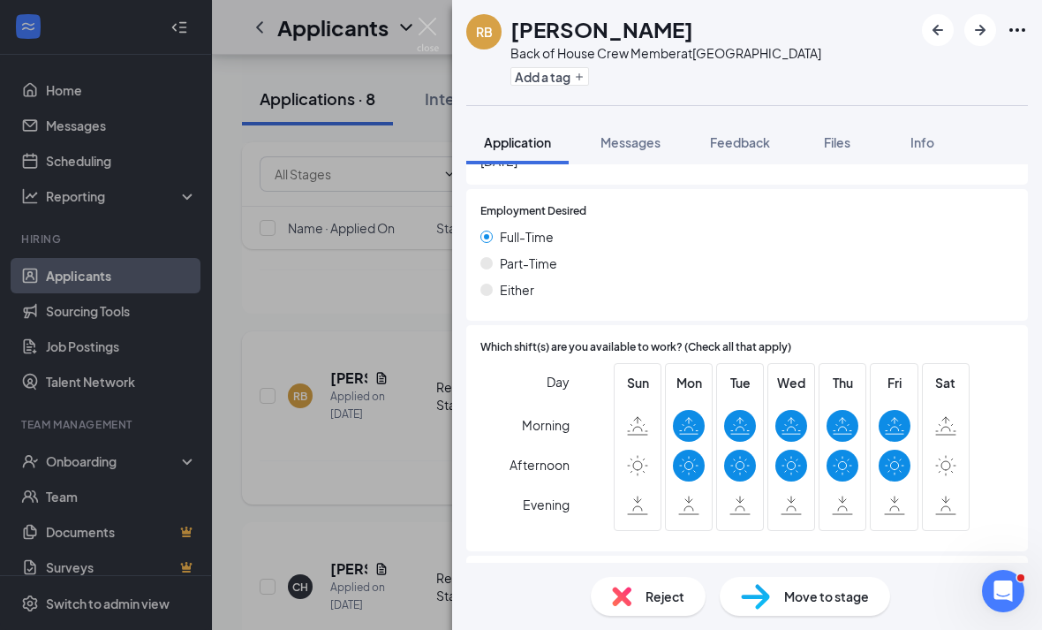
scroll to position [1090, 0]
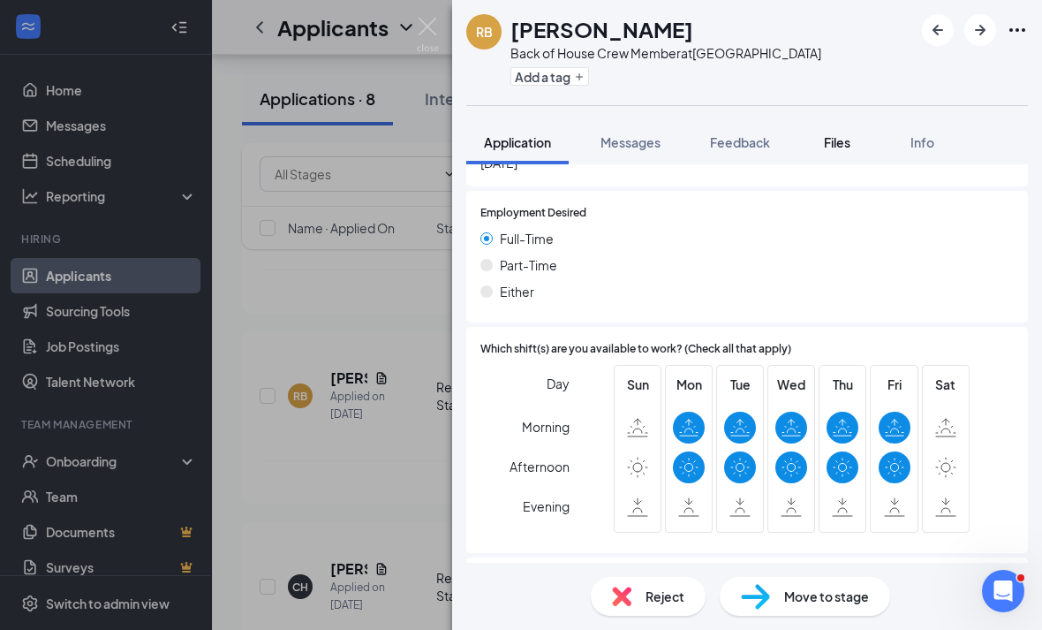
click at [849, 143] on span "Files" at bounding box center [837, 142] width 26 height 16
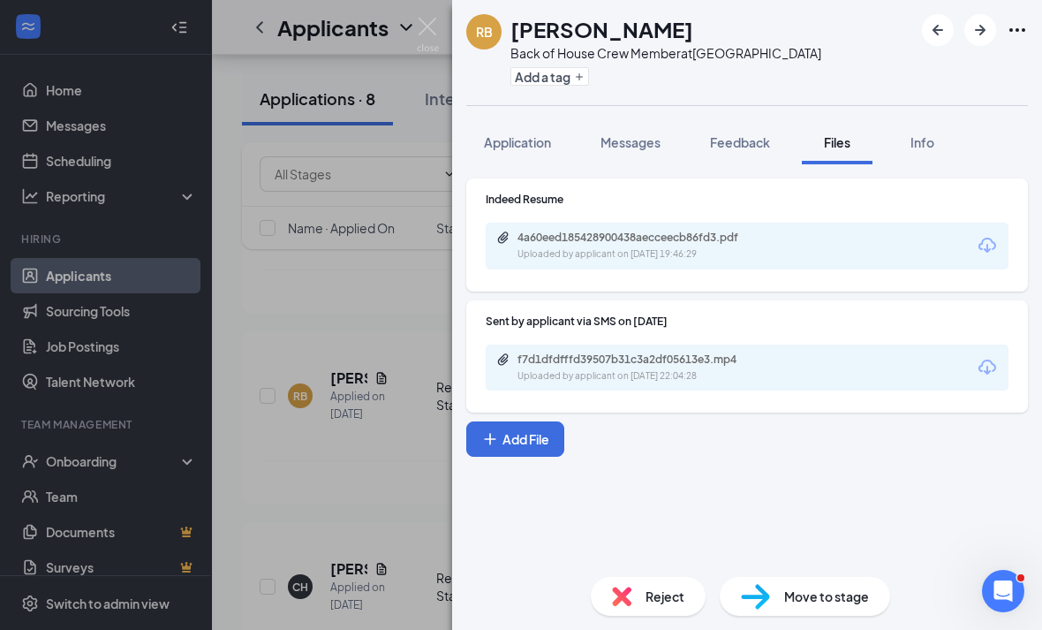
click at [726, 507] on div "Indeed Resume 4a60eed185428900438aecceecb86fd3.pdf Uploaded by applicant on [DA…" at bounding box center [747, 363] width 590 height 398
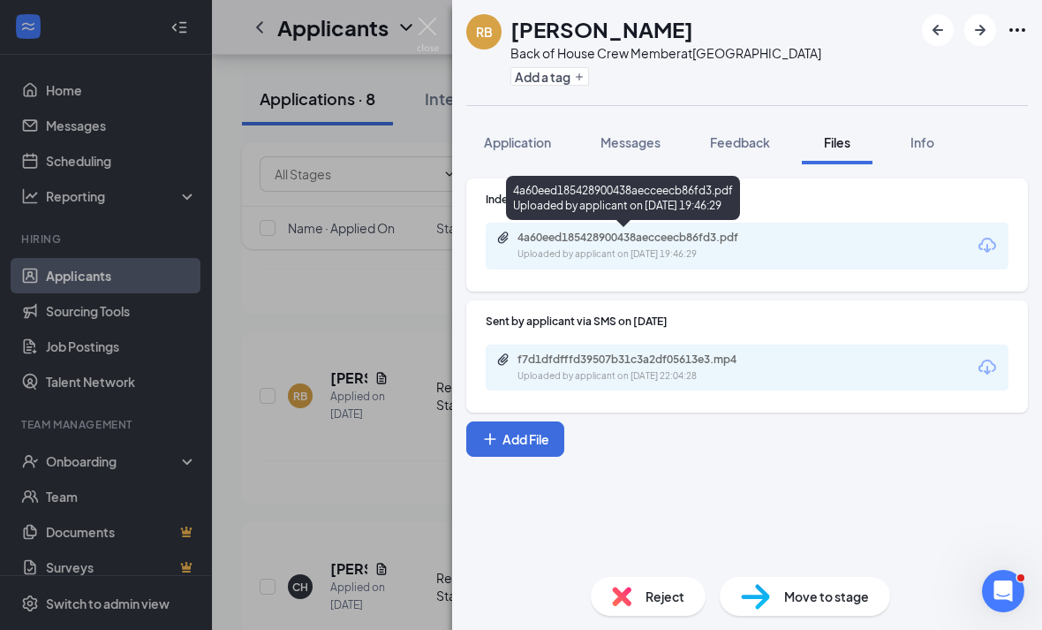
click at [763, 255] on div "Uploaded by applicant on [DATE] 19:46:29" at bounding box center [649, 254] width 265 height 14
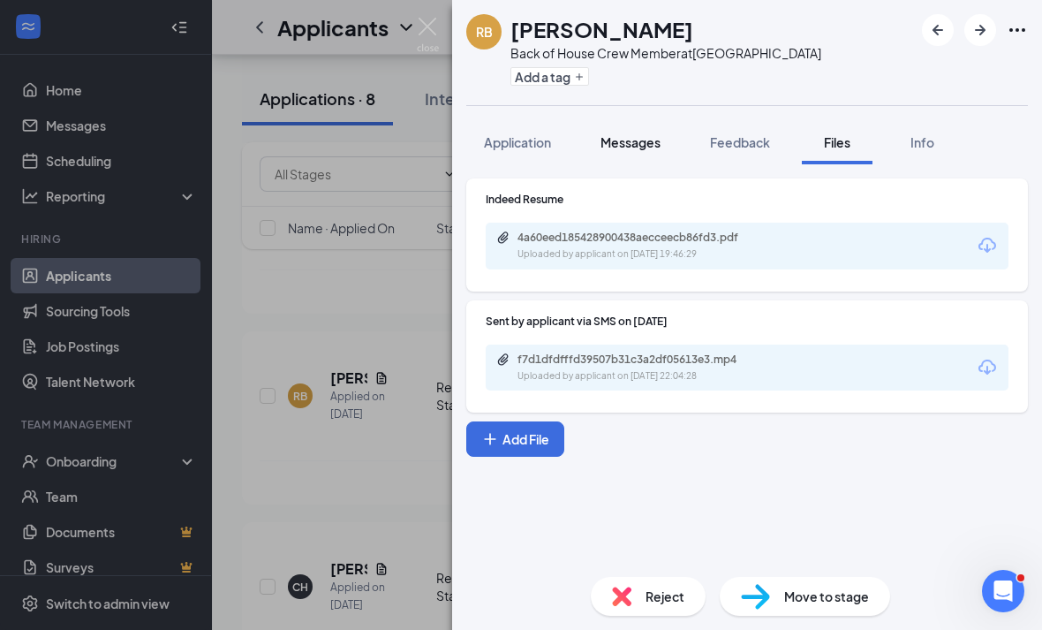
click at [666, 139] on button "Messages" at bounding box center [630, 142] width 95 height 44
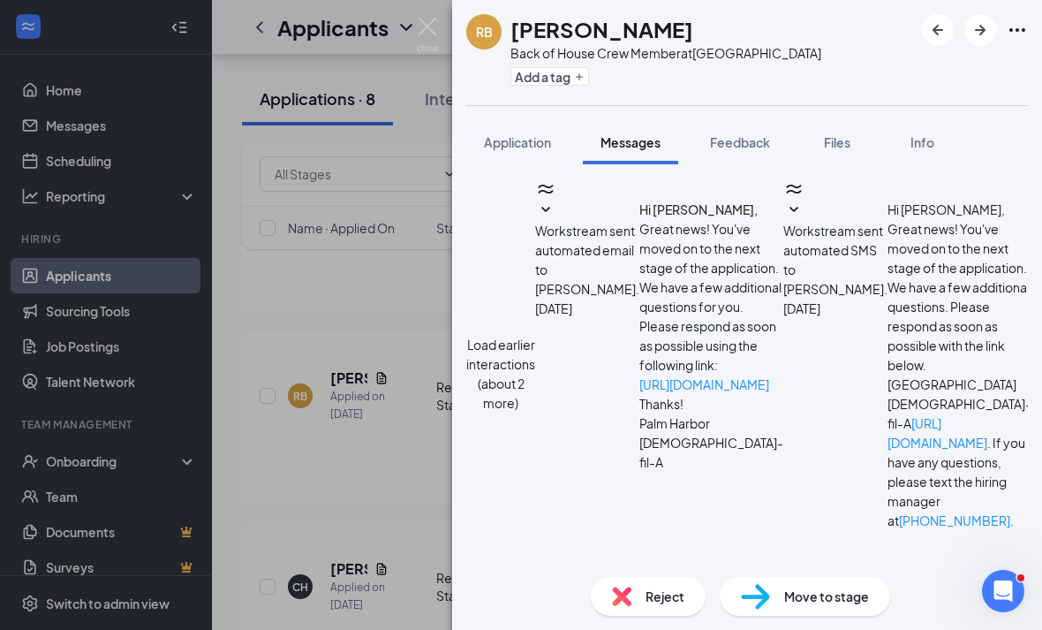
scroll to position [852, 0]
click at [630, 581] on div "Reject" at bounding box center [648, 596] width 115 height 39
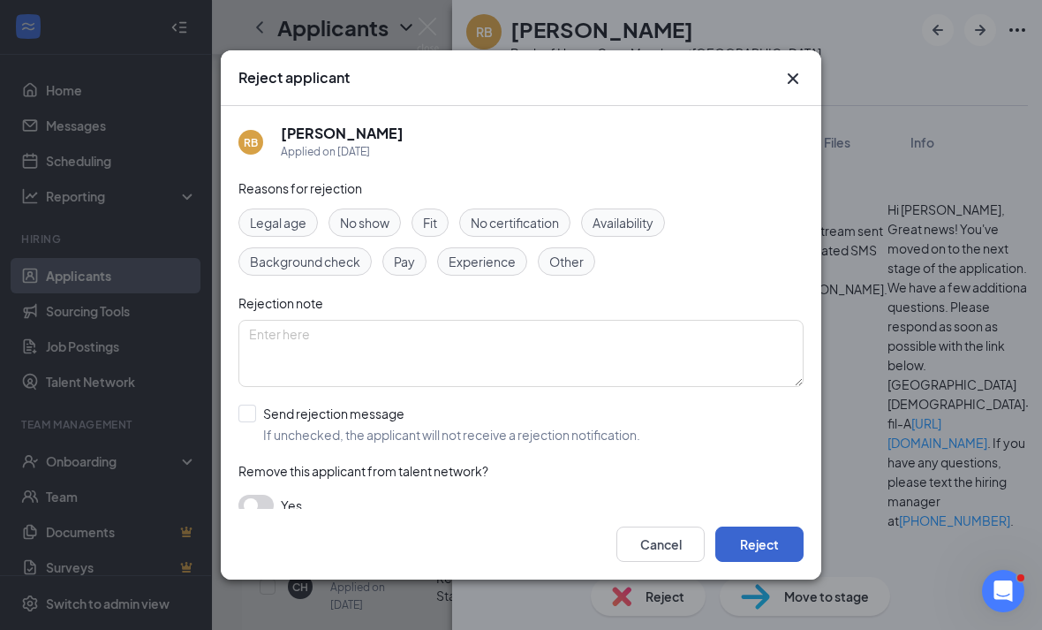
click at [749, 562] on button "Reject" at bounding box center [759, 543] width 88 height 35
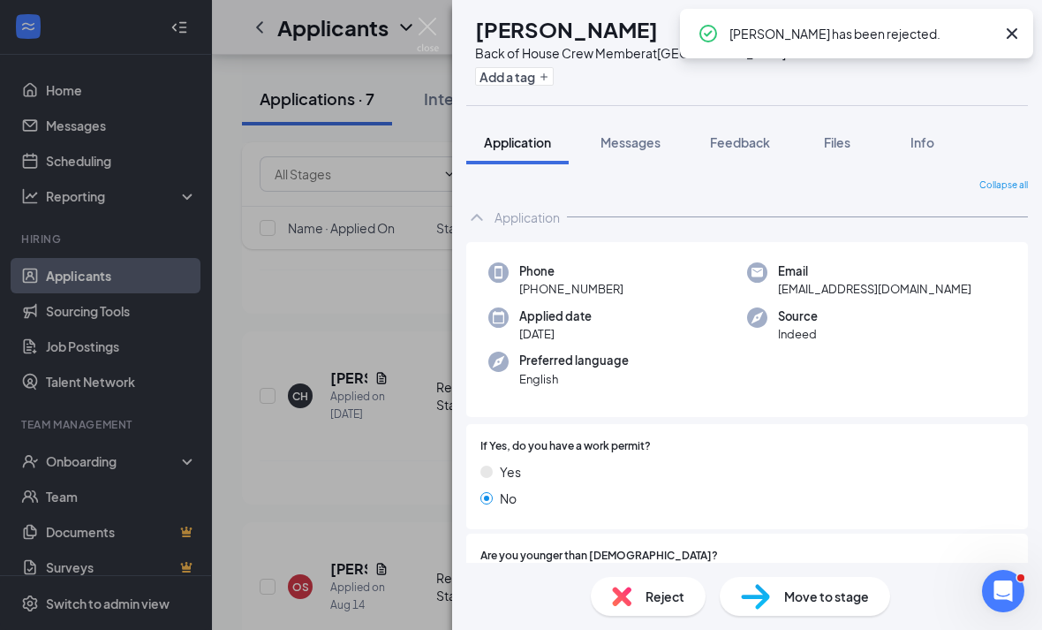
click at [371, 474] on div "CH [PERSON_NAME] Back of House Crew Member at [GEOGRAPHIC_DATA] Add a tag Appli…" at bounding box center [521, 315] width 1042 height 630
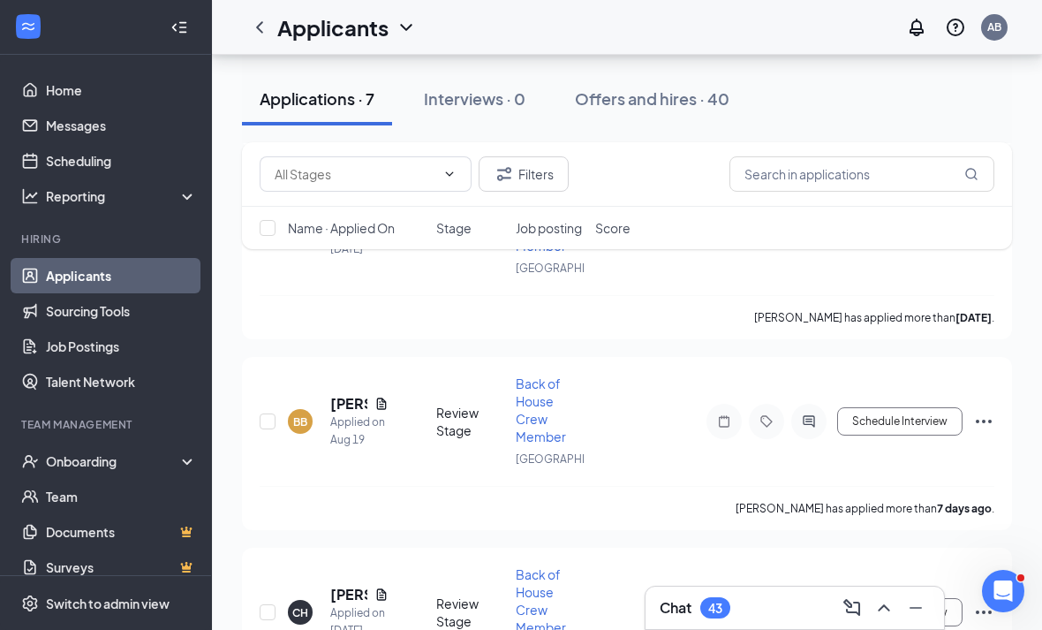
scroll to position [2353, 0]
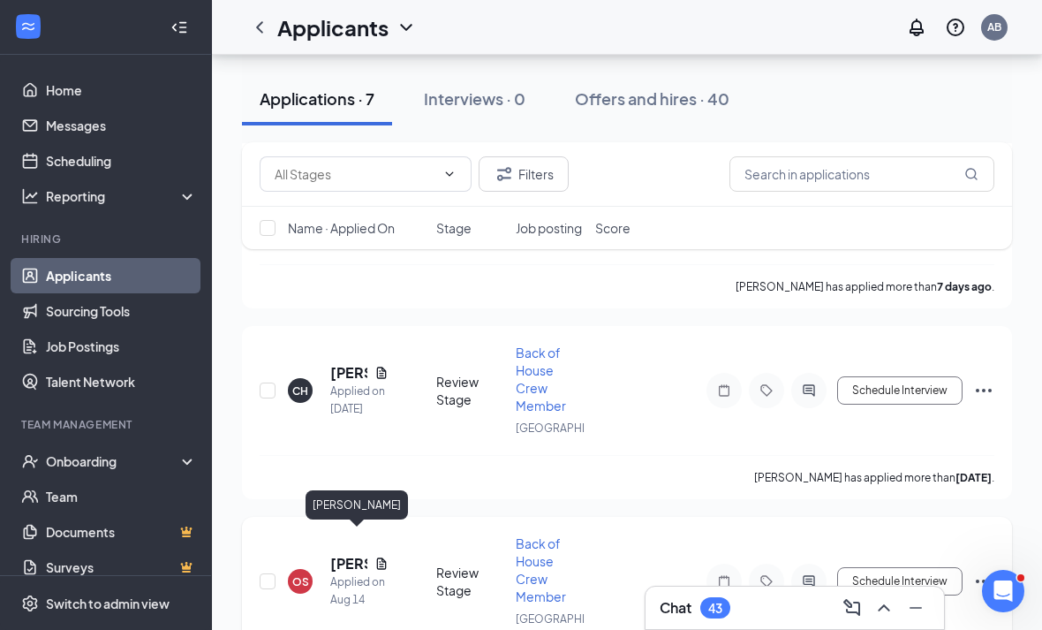
click at [353, 554] on h5 "[PERSON_NAME]" at bounding box center [348, 563] width 37 height 19
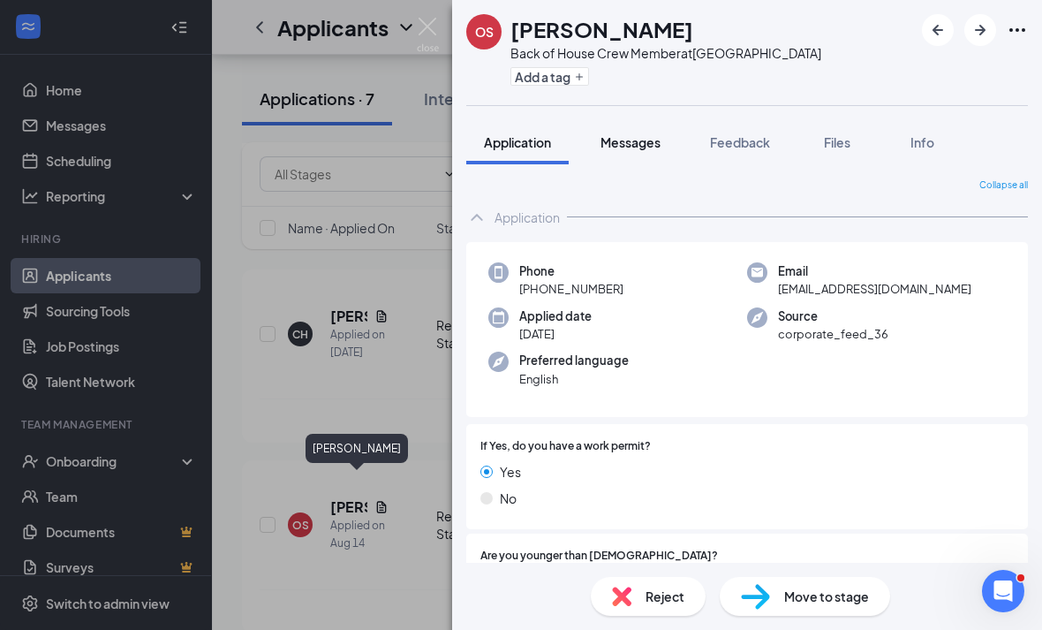
click at [668, 124] on button "Messages" at bounding box center [630, 142] width 95 height 44
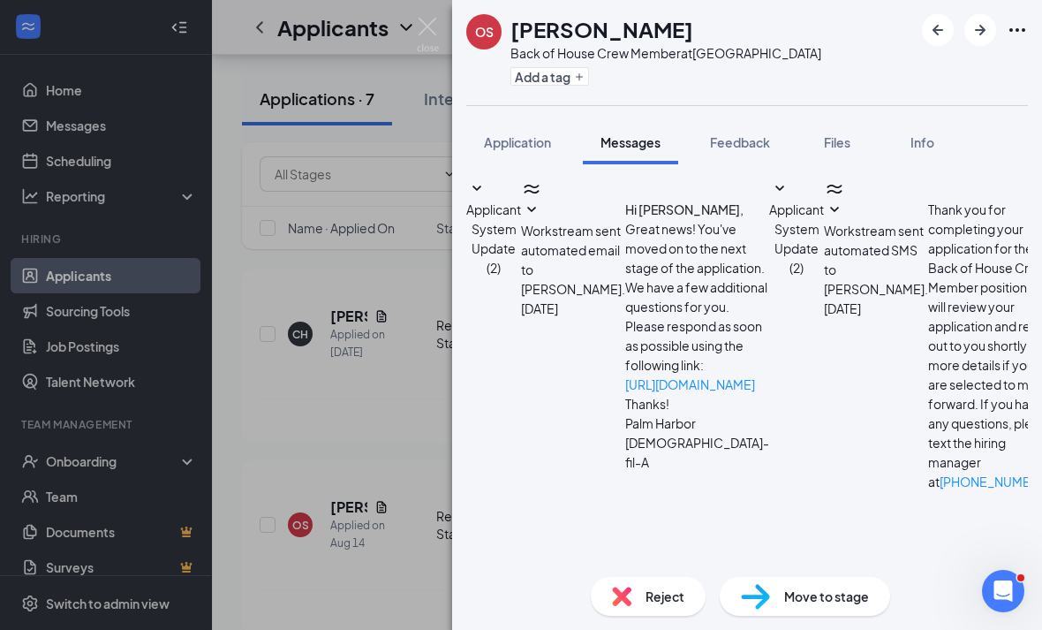
scroll to position [57, 0]
click at [381, 422] on div "OS [PERSON_NAME] Back of House Crew Member at [GEOGRAPHIC_DATA] Add a tag Appli…" at bounding box center [521, 315] width 1042 height 630
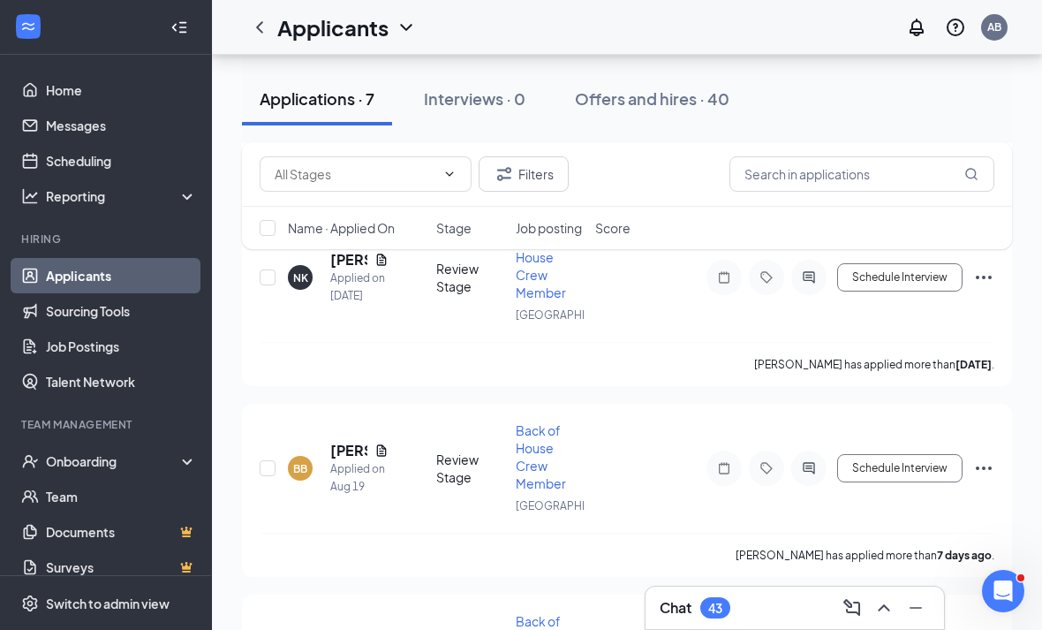
scroll to position [2086, 0]
click at [358, 440] on h5 "[PERSON_NAME]" at bounding box center [348, 449] width 37 height 19
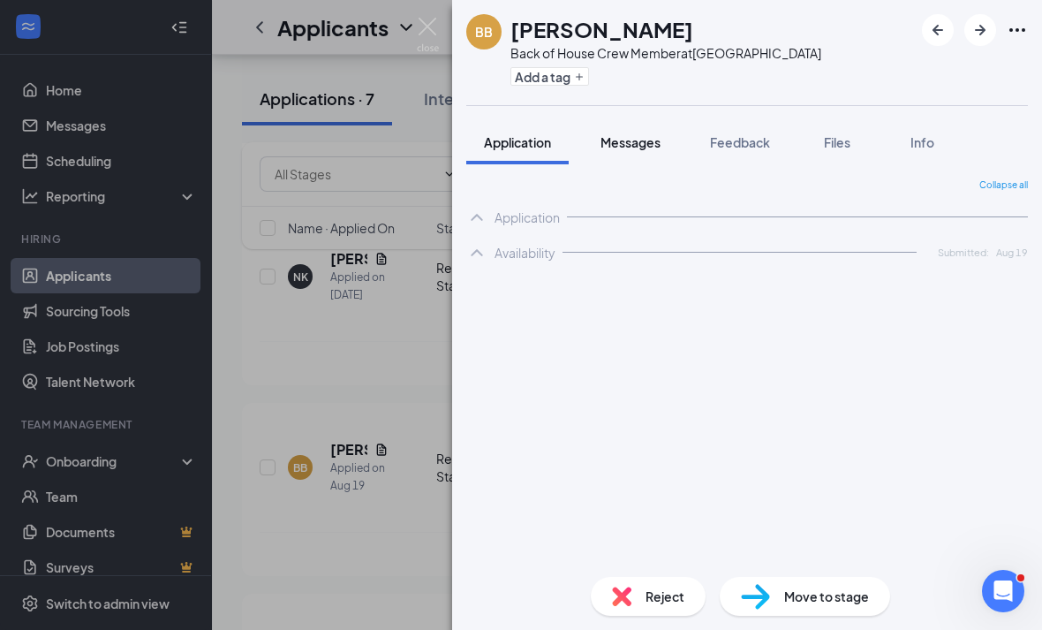
click at [655, 147] on span "Messages" at bounding box center [630, 142] width 60 height 16
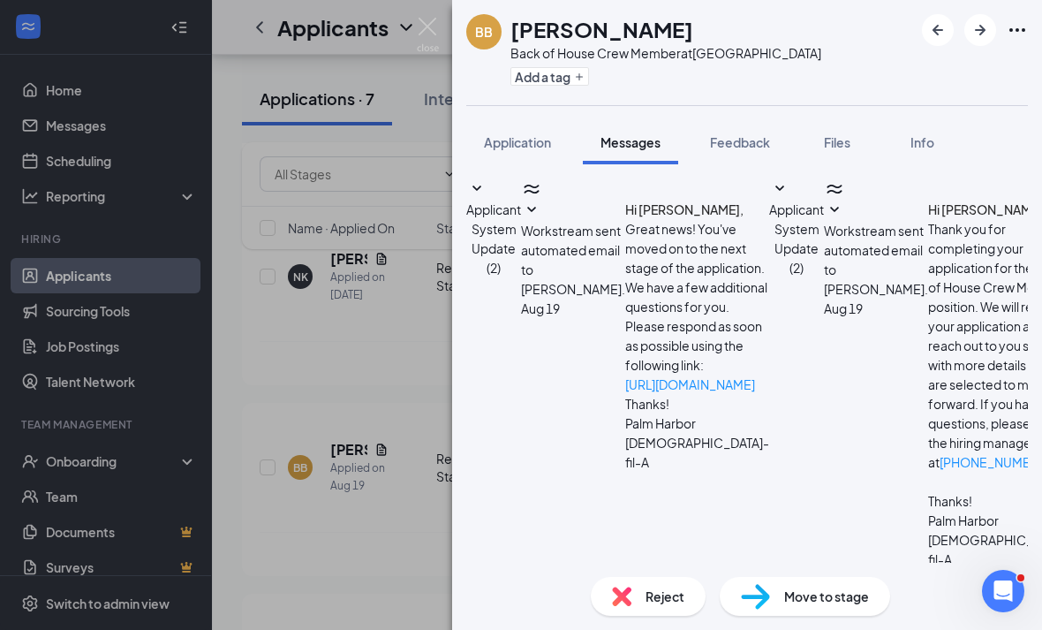
scroll to position [57, 0]
click at [836, 134] on span "Files" at bounding box center [837, 142] width 26 height 16
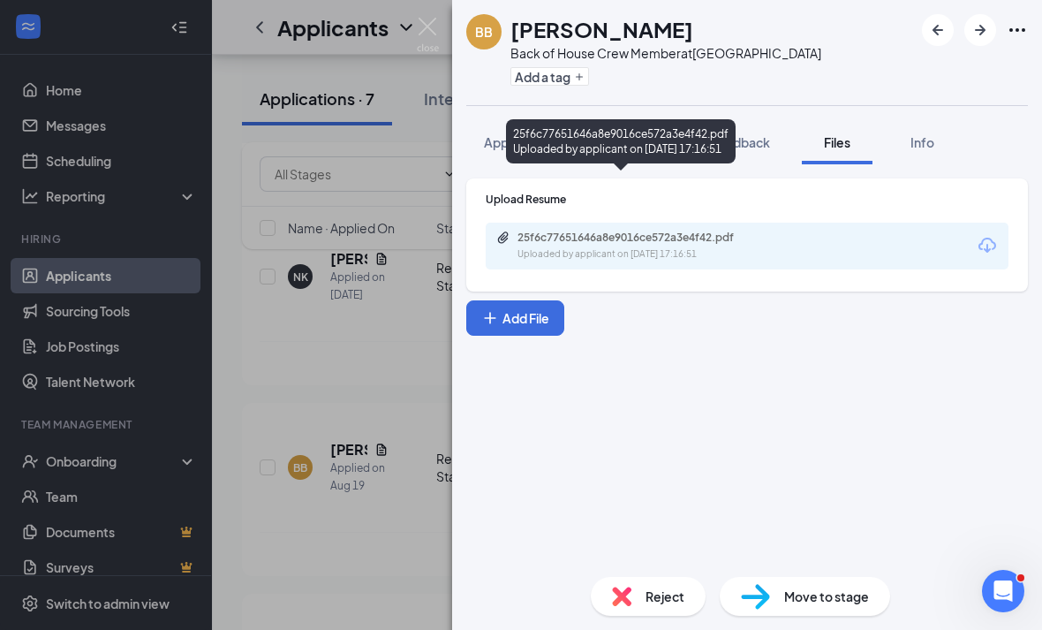
click at [683, 230] on div "25f6c77651646a8e9016ce572a3e4f42.pdf" at bounding box center [640, 237] width 247 height 14
click at [550, 120] on button "Application" at bounding box center [517, 142] width 102 height 44
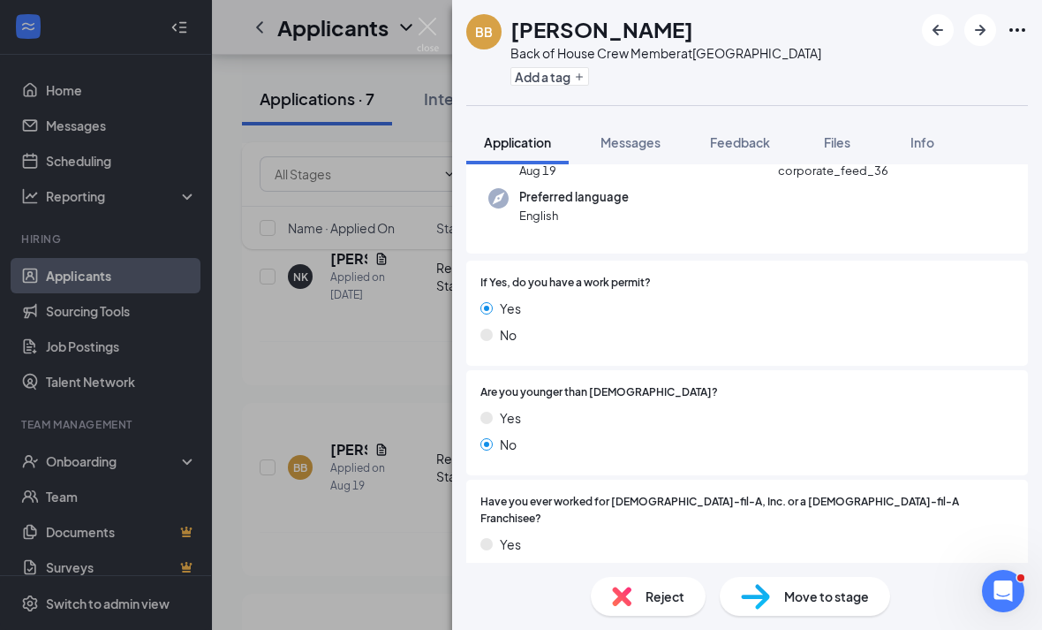
scroll to position [160, 0]
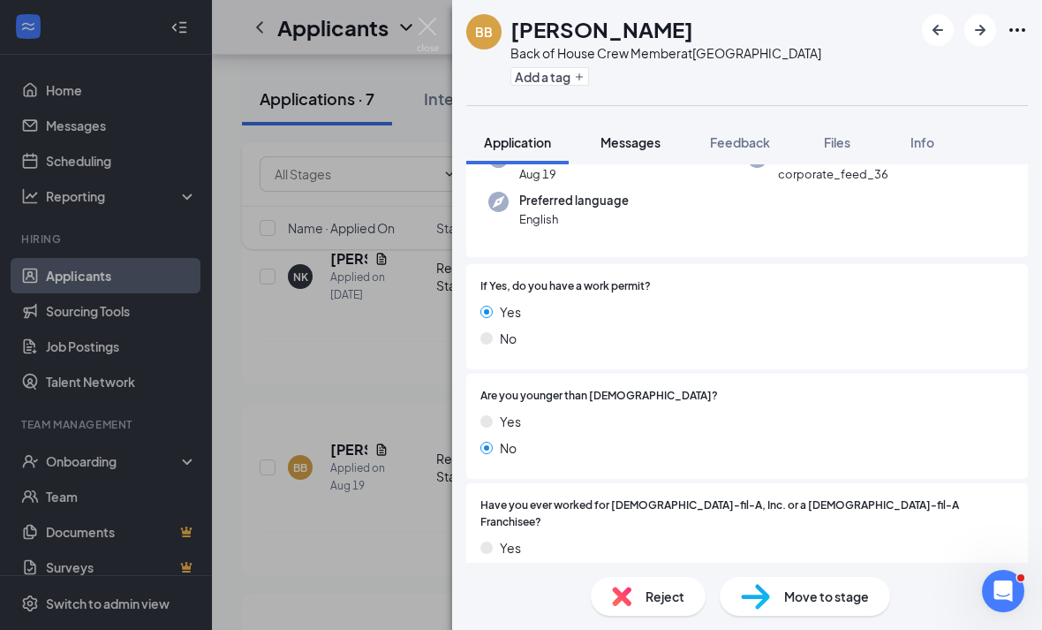
click at [614, 138] on span "Messages" at bounding box center [630, 142] width 60 height 16
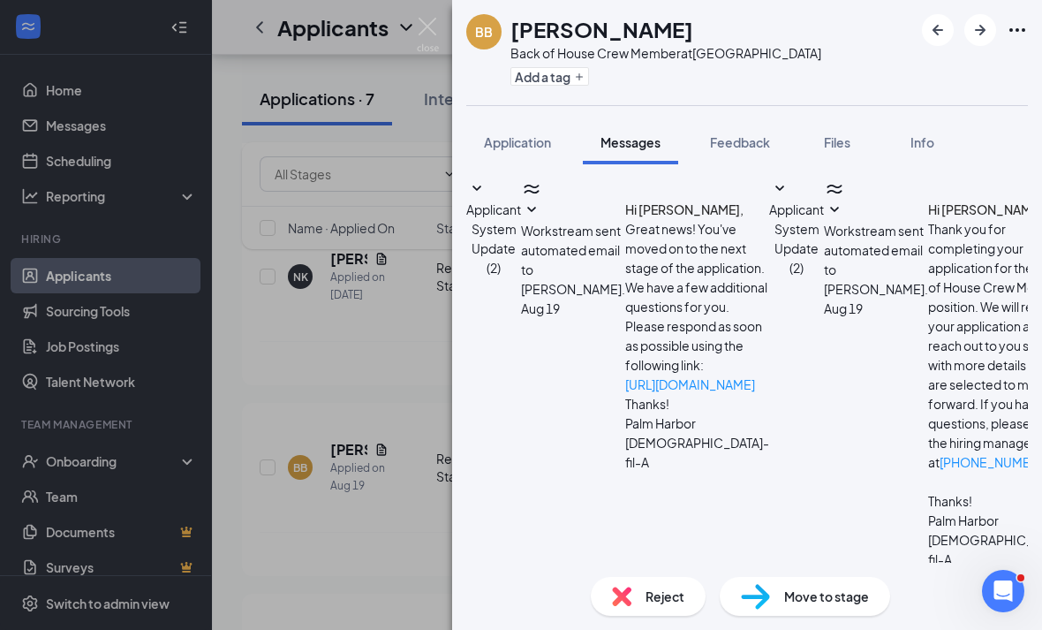
scroll to position [57, 0]
click at [563, 569] on textarea at bounding box center [590, 622] width 249 height 106
paste textarea "G"
click at [715, 569] on textarea "Good afternoon, Thank you for your interest in a position here at [GEOGRAPHIC_D…" at bounding box center [590, 622] width 249 height 106
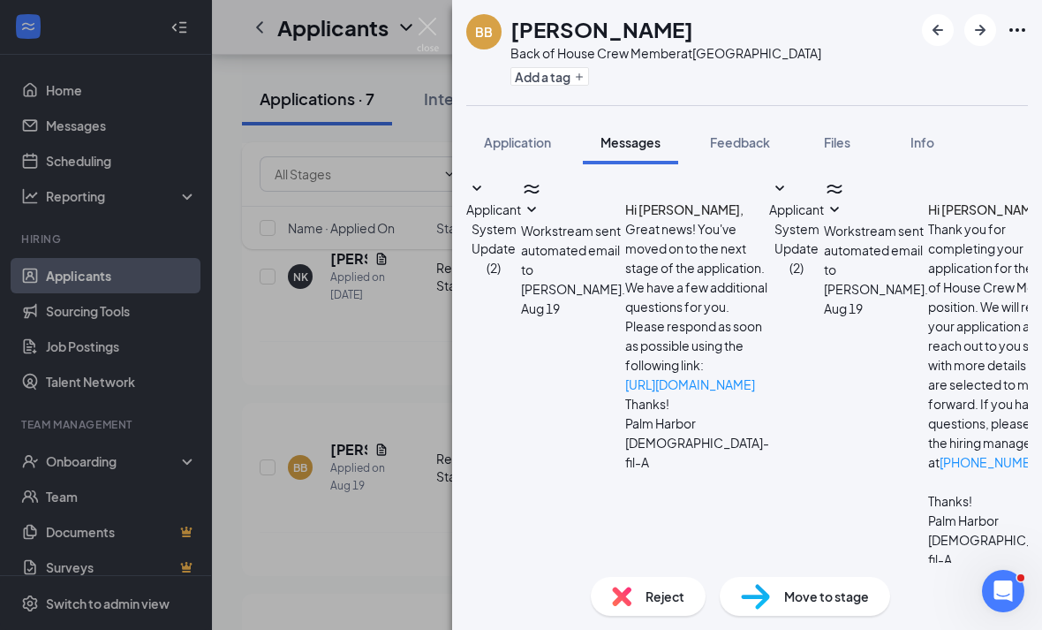
scroll to position [49, 0]
click at [715, 569] on textarea "Good afternoon, Thank you for your interest in a position here at [GEOGRAPHIC_D…" at bounding box center [590, 622] width 249 height 106
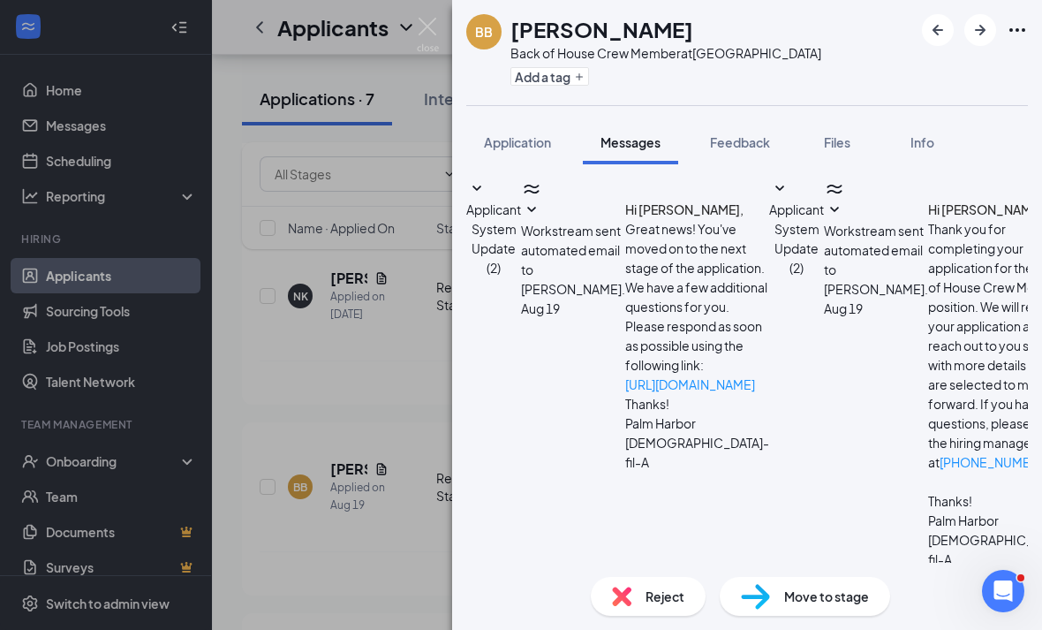
scroll to position [0, 0]
type textarea "Good afternoon, Thank you for your interest in a position here at [GEOGRAPHIC_D…"
checkbox input "true"
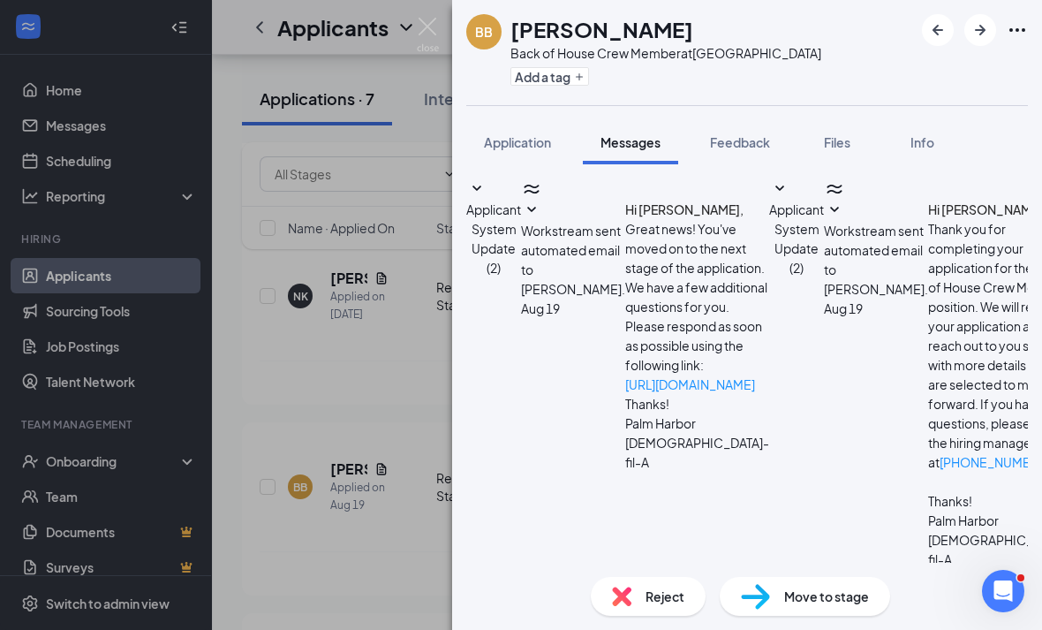
scroll to position [668, 0]
drag, startPoint x: 650, startPoint y: 403, endPoint x: 597, endPoint y: 230, distance: 181.0
copy span "Good afternoon, Thank you for your interest in a position here at [GEOGRAPHIC_D…"
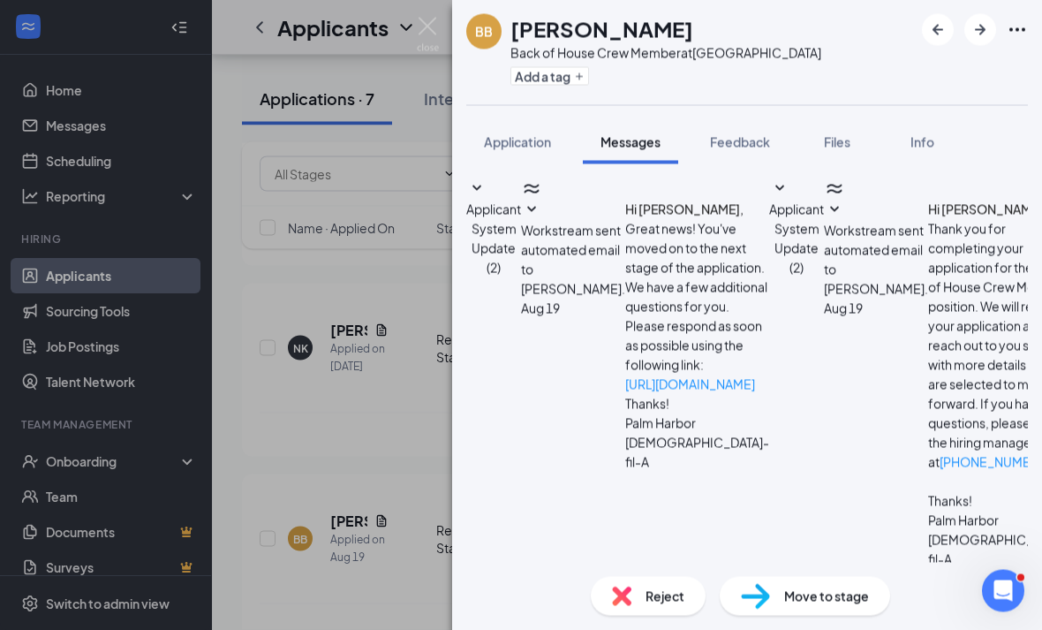
click at [366, 555] on div "BB [PERSON_NAME] Back of House Crew Member at [GEOGRAPHIC_DATA] Add a tag Appli…" at bounding box center [521, 315] width 1042 height 630
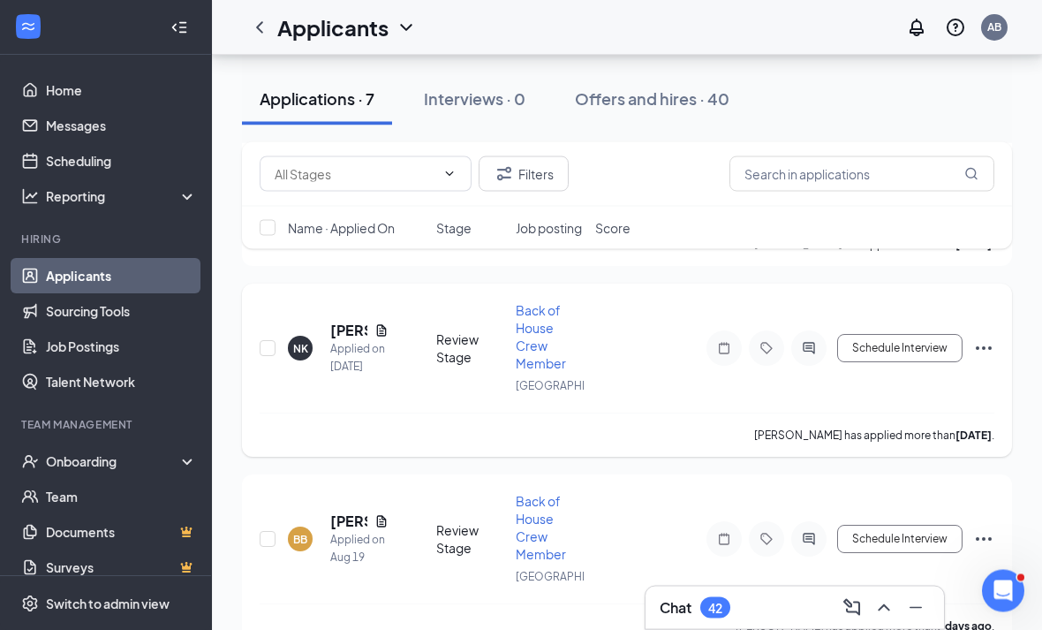
scroll to position [1984, 0]
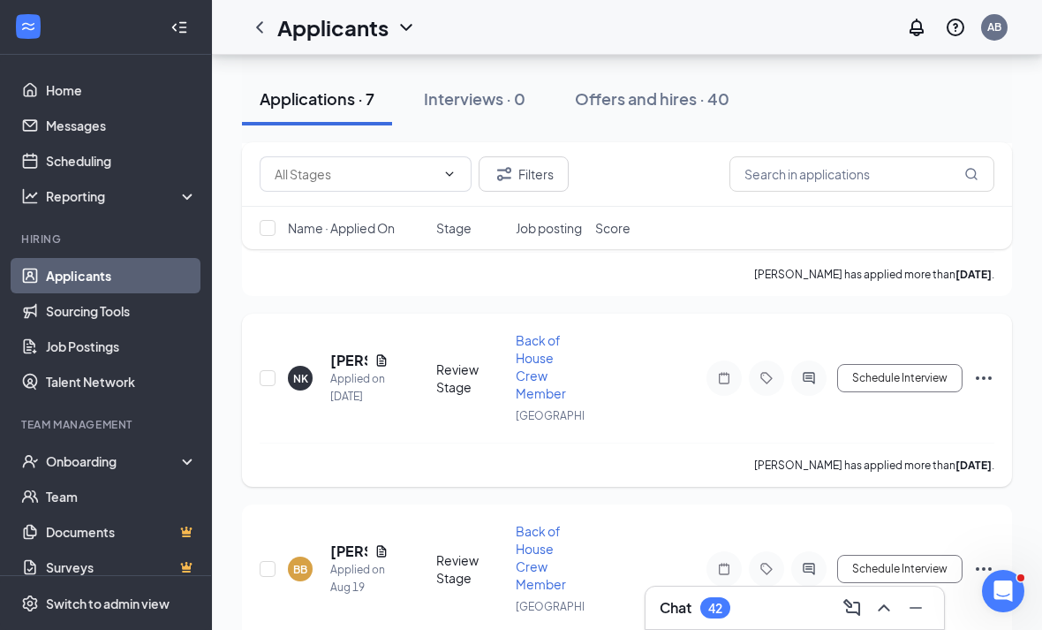
click at [343, 351] on h5 "[PERSON_NAME]" at bounding box center [348, 360] width 37 height 19
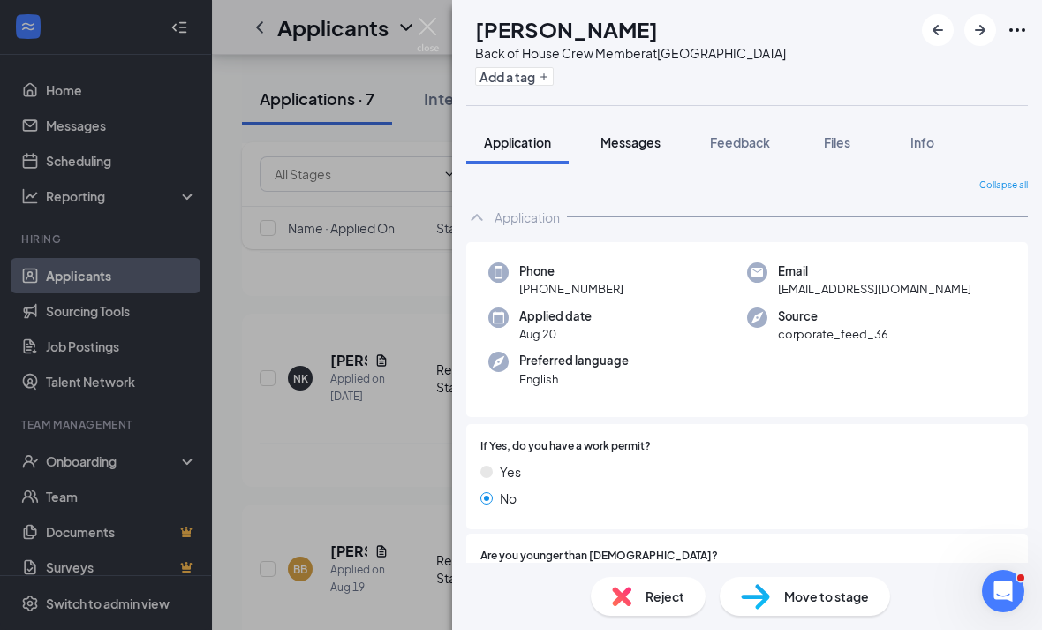
click at [620, 146] on span "Messages" at bounding box center [630, 142] width 60 height 16
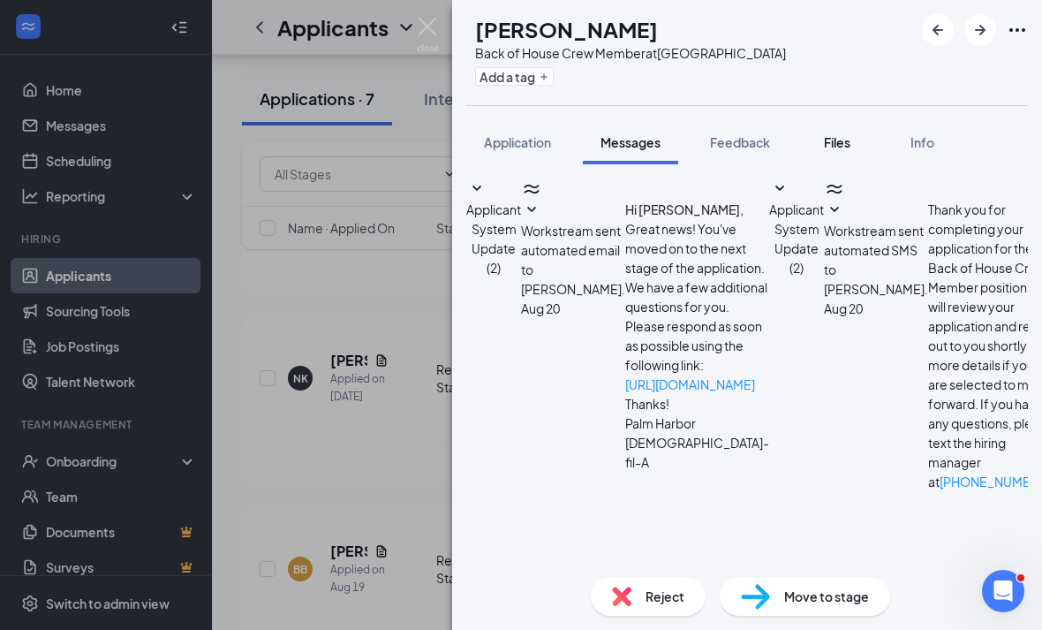
scroll to position [92, 0]
click at [827, 134] on span "Files" at bounding box center [837, 142] width 26 height 16
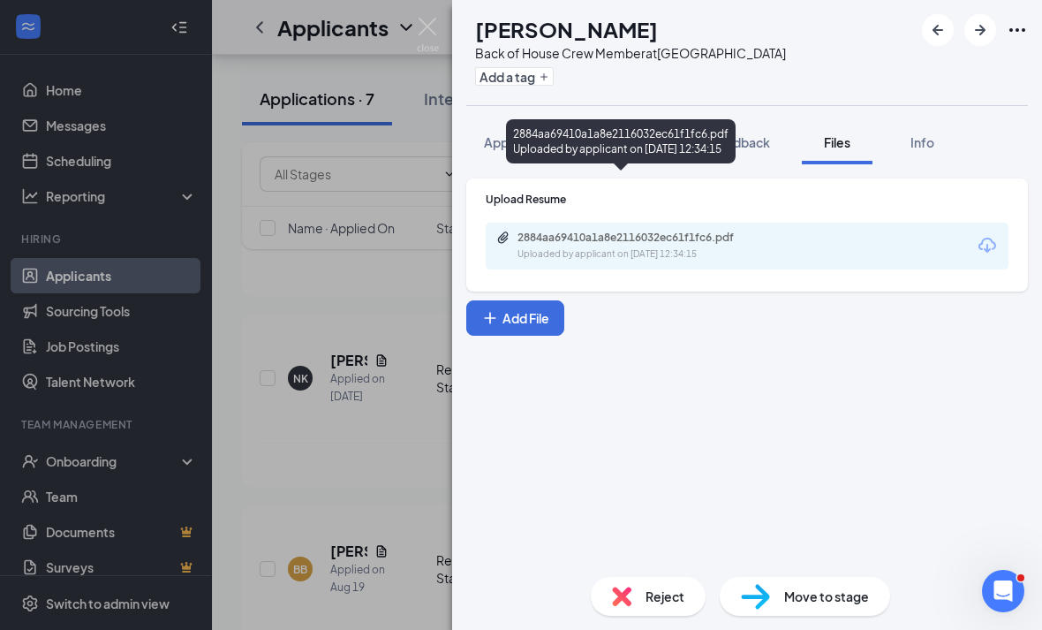
click at [559, 247] on div "Uploaded by applicant on [DATE] 12:34:15" at bounding box center [649, 254] width 265 height 14
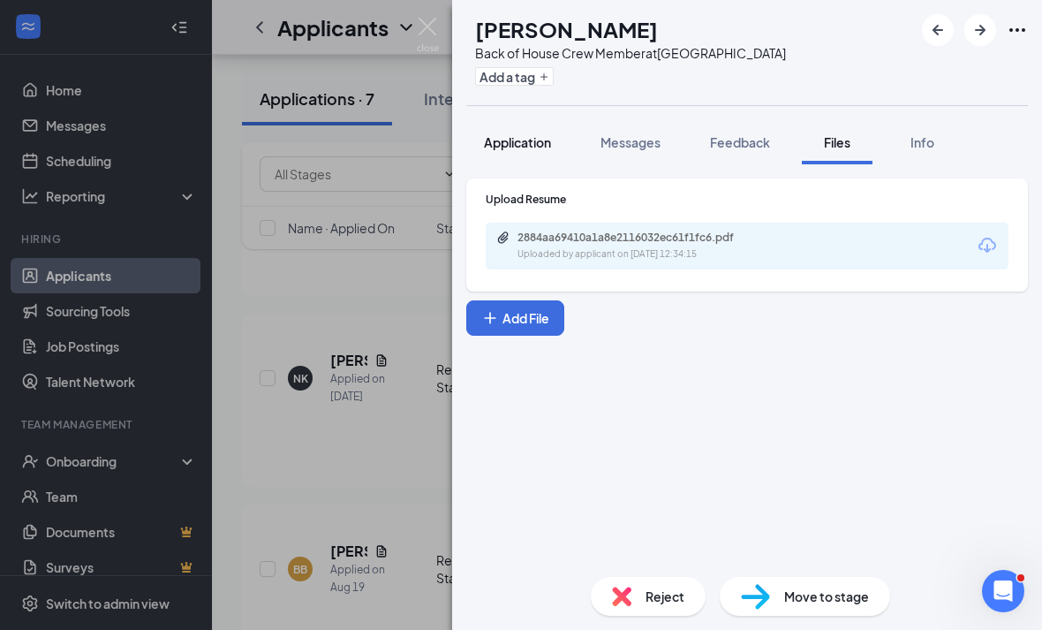
click at [541, 134] on span "Application" at bounding box center [517, 142] width 67 height 16
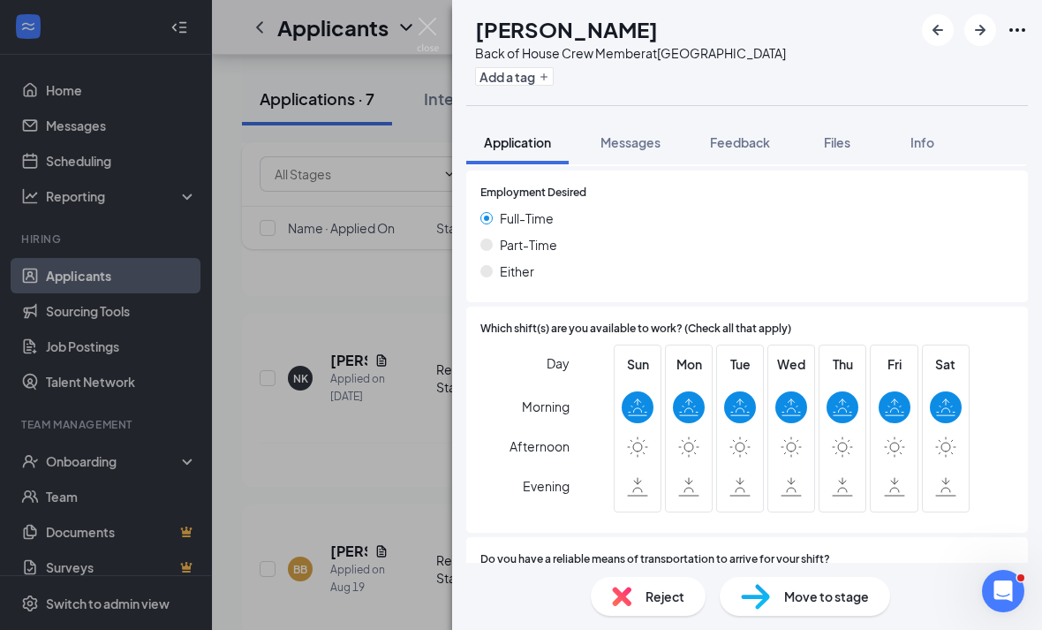
scroll to position [1128, 0]
click at [643, 133] on div "Messages" at bounding box center [630, 142] width 60 height 18
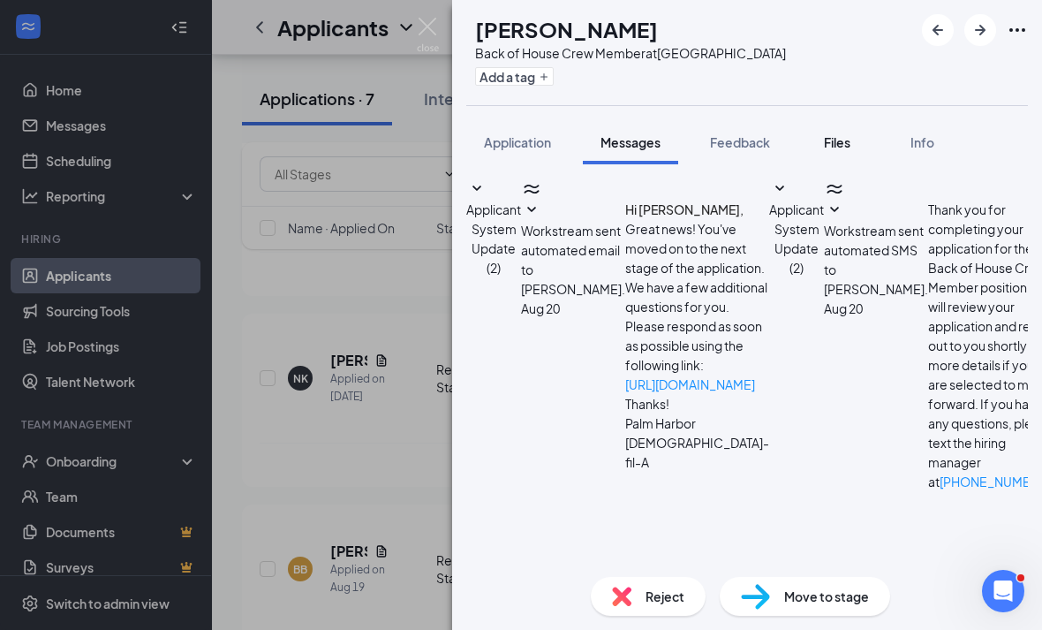
scroll to position [92, 0]
click at [834, 134] on span "Files" at bounding box center [837, 142] width 26 height 16
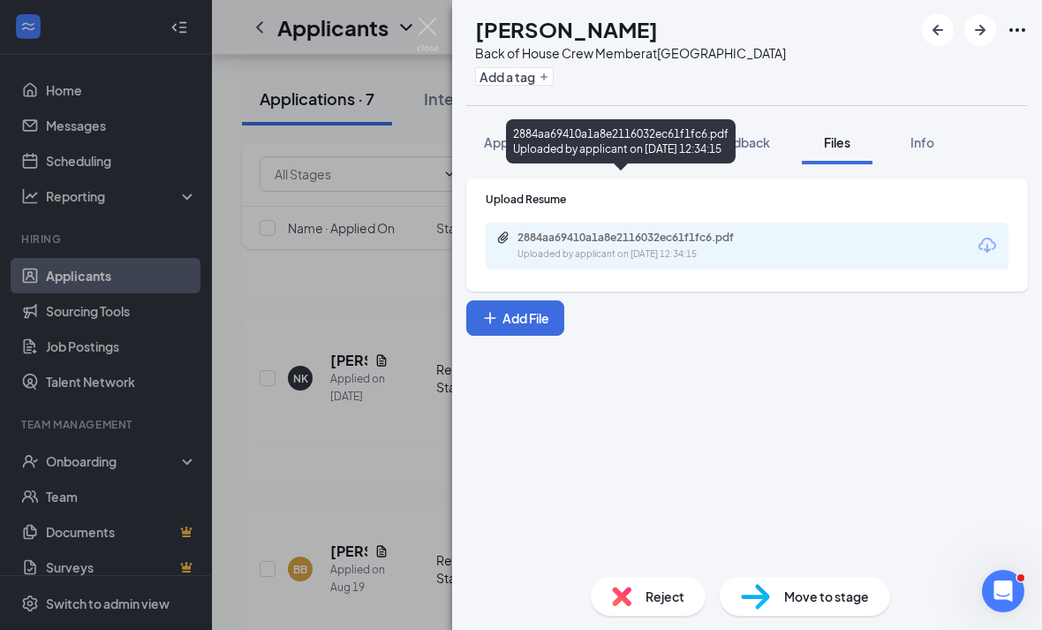
click at [716, 230] on div "2884aa69410a1a8e2116032ec61f1fc6.pdf" at bounding box center [640, 237] width 247 height 14
click at [651, 134] on span "Messages" at bounding box center [630, 142] width 60 height 16
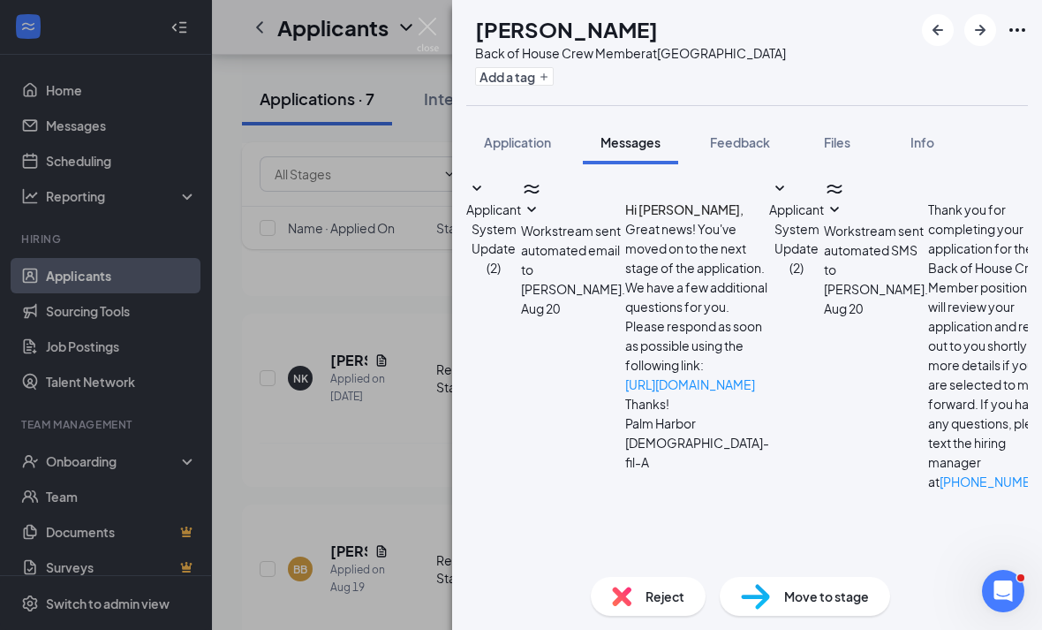
scroll to position [92, 0]
checkbox input "true"
click at [690, 569] on textarea at bounding box center [578, 622] width 224 height 106
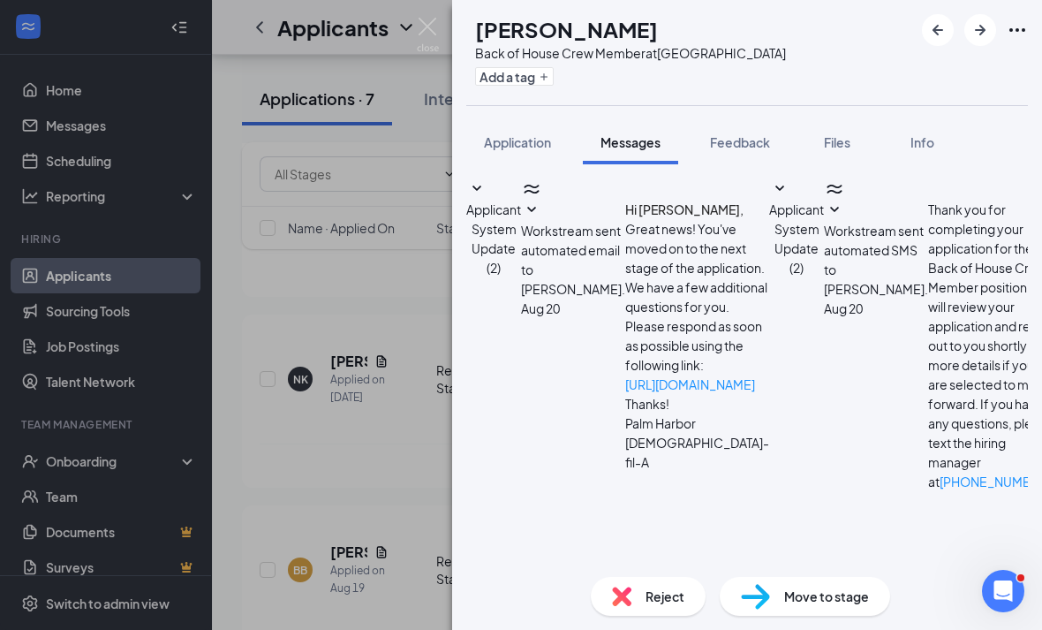
paste textarea "Good afternoon, Thank you for your interest in a position here at [GEOGRAPHIC_D…"
click at [619, 569] on textarea "Good afternoon, Thank you for your interest in a position here at [GEOGRAPHIC_D…" at bounding box center [578, 622] width 224 height 106
click at [690, 569] on textarea "Good afternoon, Thank you for your interest in a position here at [GEOGRAPHIC_D…" at bounding box center [578, 622] width 224 height 106
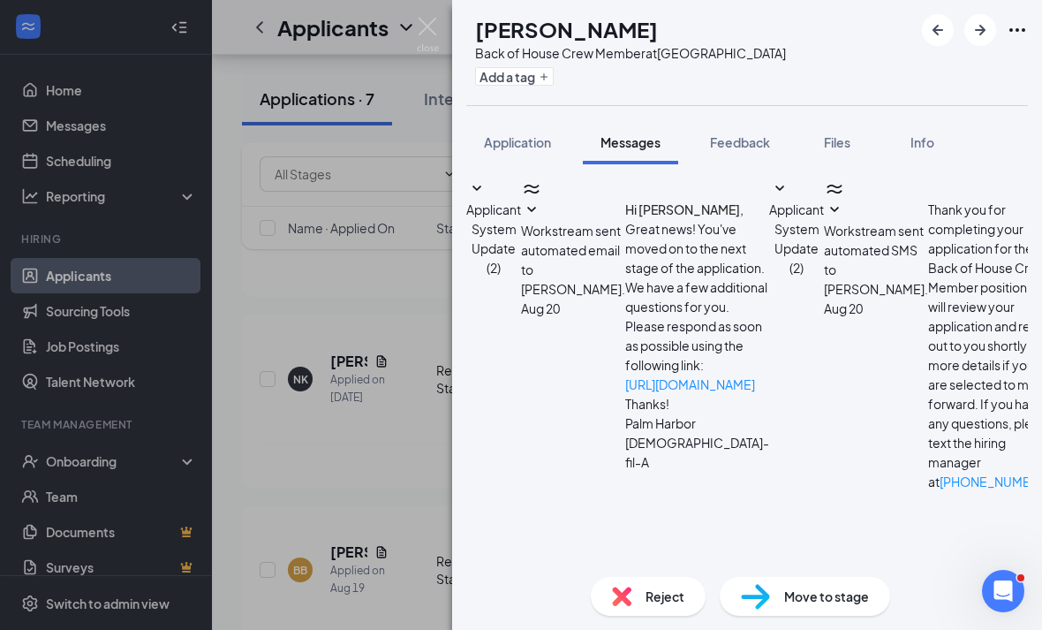
click at [690, 569] on textarea "Good afternoon, Thank you for your interest in a position here at [GEOGRAPHIC_D…" at bounding box center [578, 622] width 224 height 106
type textarea "Good afternoon, Thank you for your interest in a position here at [GEOGRAPHIC_D…"
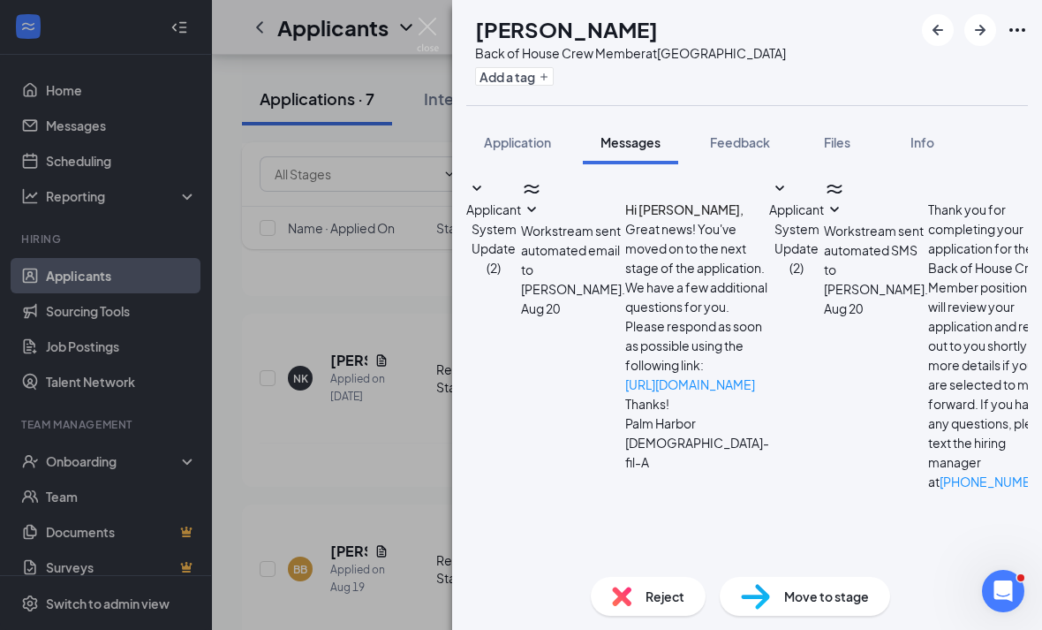
click at [375, 459] on div "NK [PERSON_NAME] Back of House Crew Member at [GEOGRAPHIC_DATA] Add a tag Appli…" at bounding box center [521, 315] width 1042 height 630
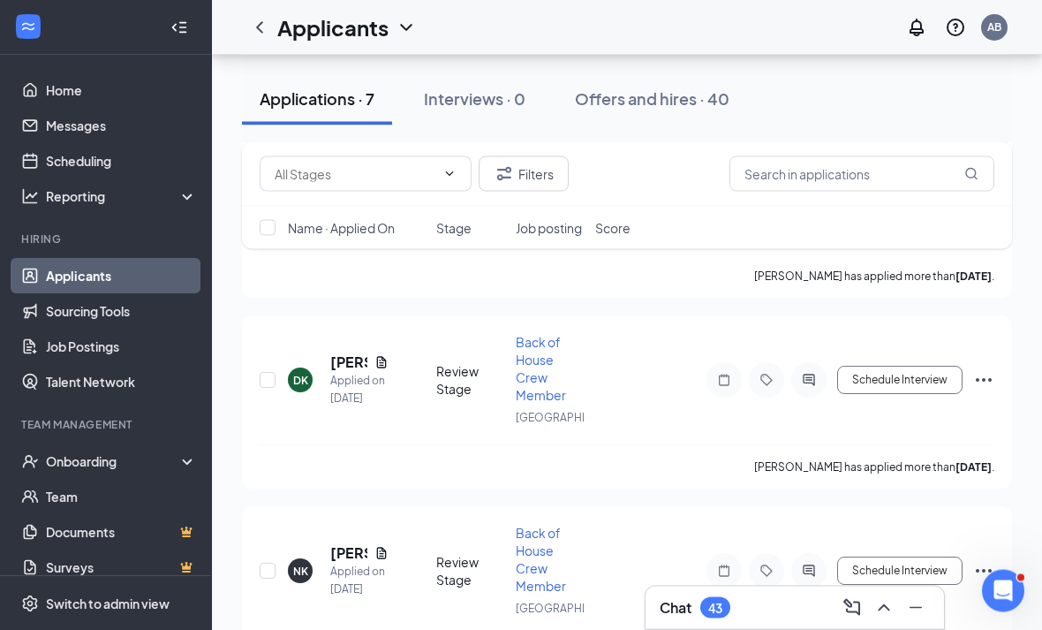
scroll to position [1750, 0]
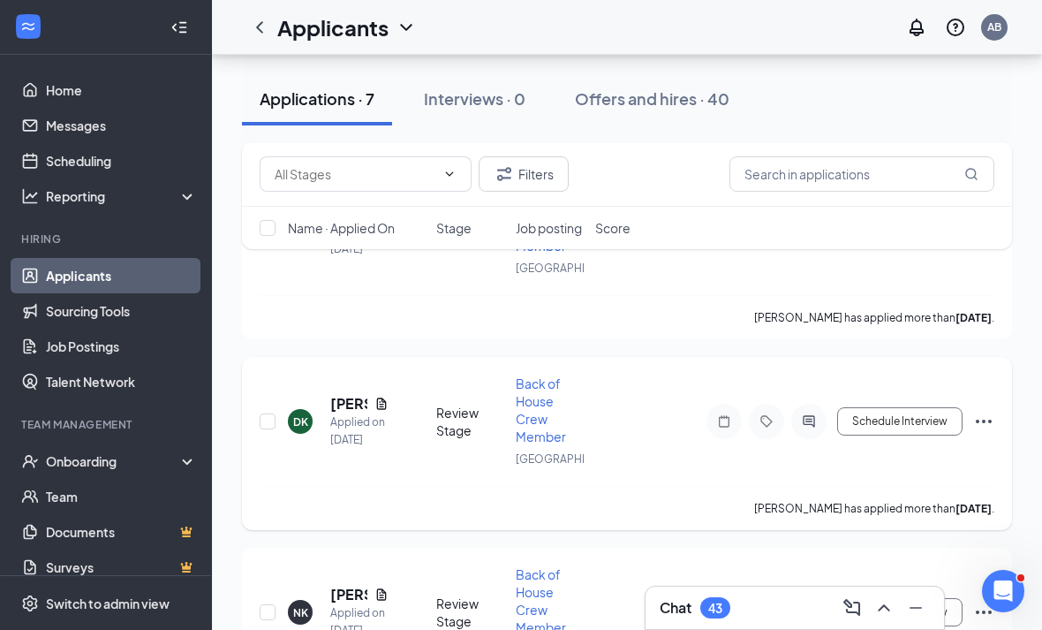
click at [360, 394] on h5 "[PERSON_NAME]" at bounding box center [348, 403] width 37 height 19
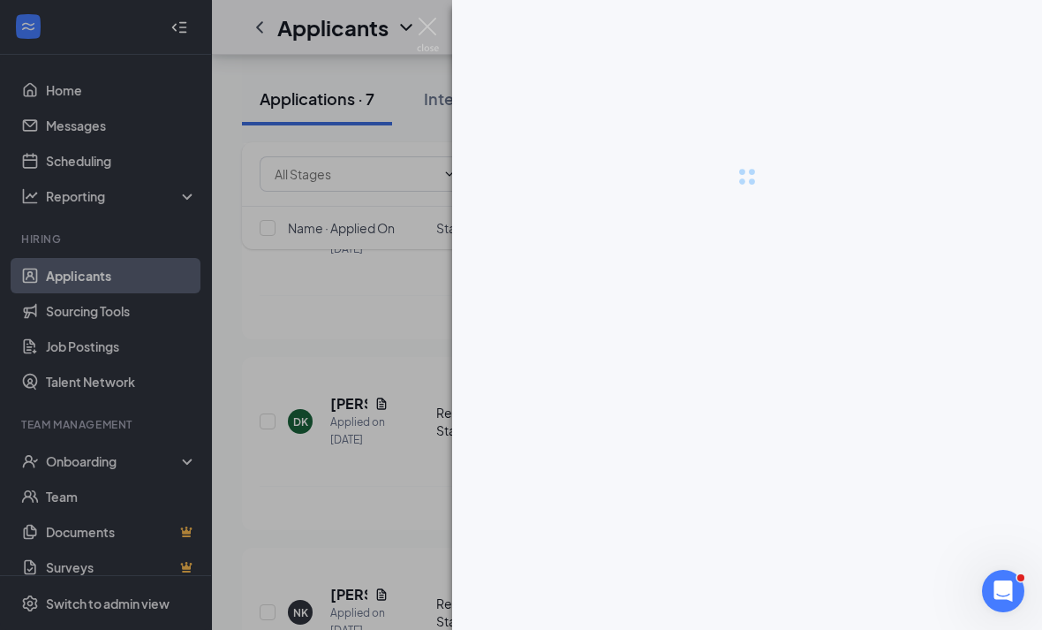
click at [358, 392] on div at bounding box center [521, 315] width 1042 height 630
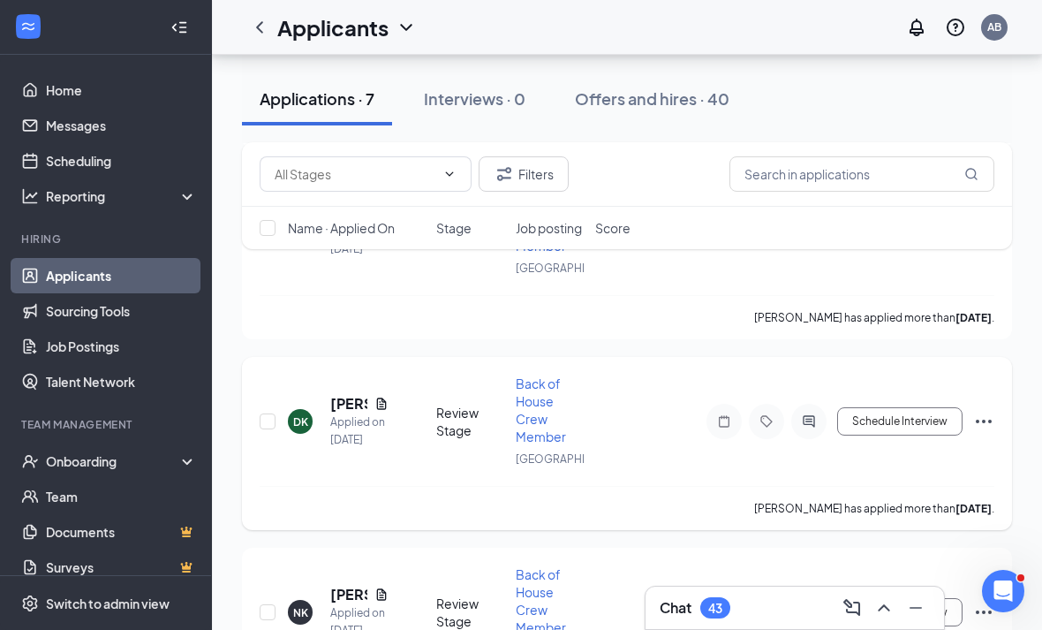
click at [348, 394] on h5 "[PERSON_NAME]" at bounding box center [348, 403] width 37 height 19
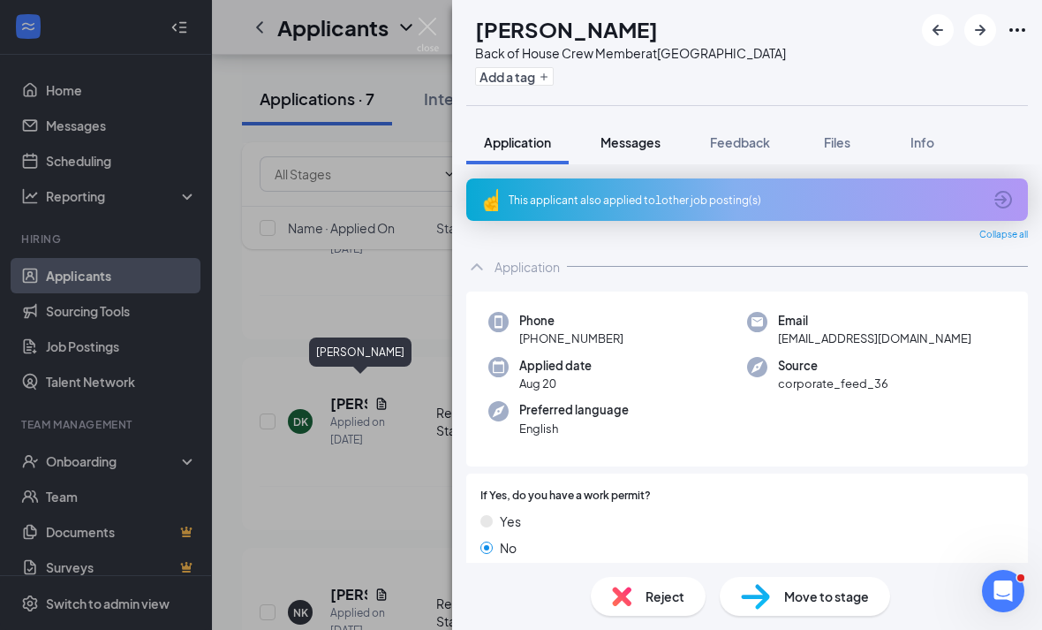
click at [663, 129] on button "Messages" at bounding box center [630, 142] width 95 height 44
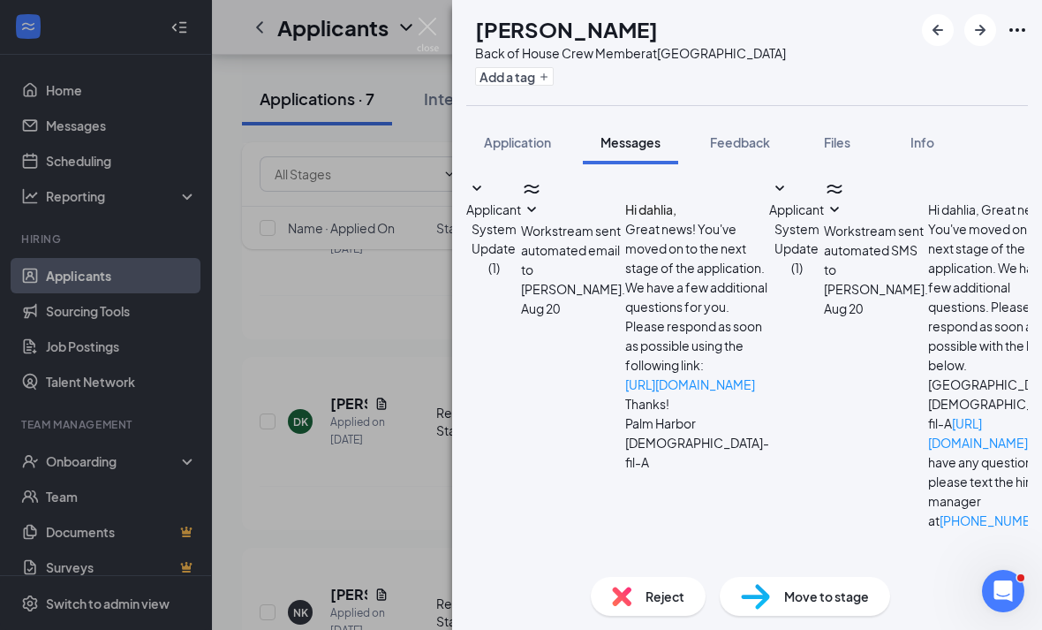
scroll to position [57, 0]
click at [830, 120] on button "Files" at bounding box center [837, 142] width 71 height 44
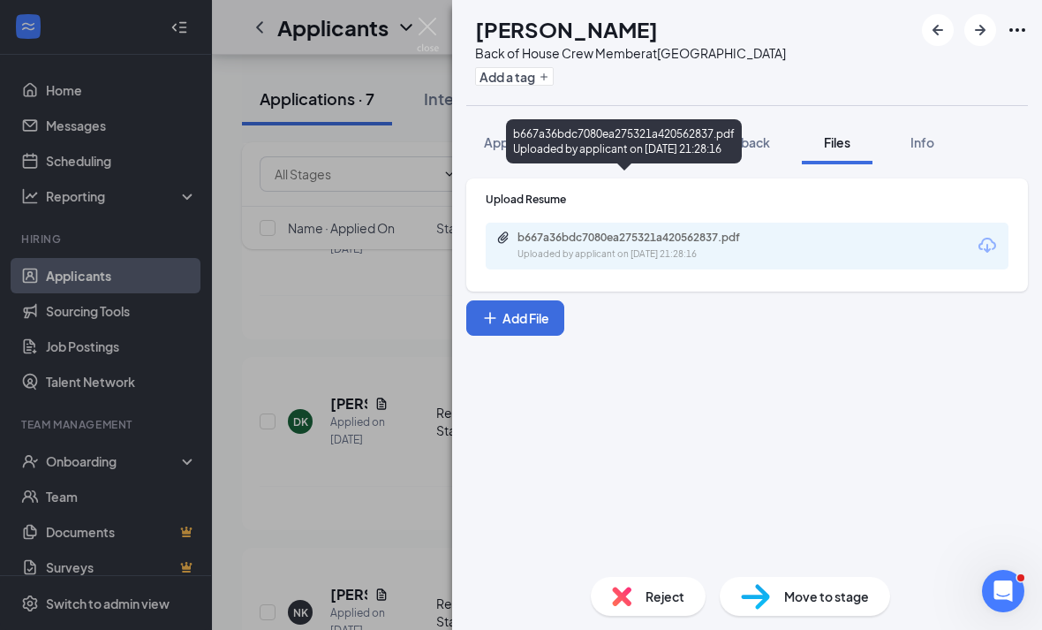
click at [705, 247] on div "Uploaded by applicant on [DATE] 21:28:16" at bounding box center [649, 254] width 265 height 14
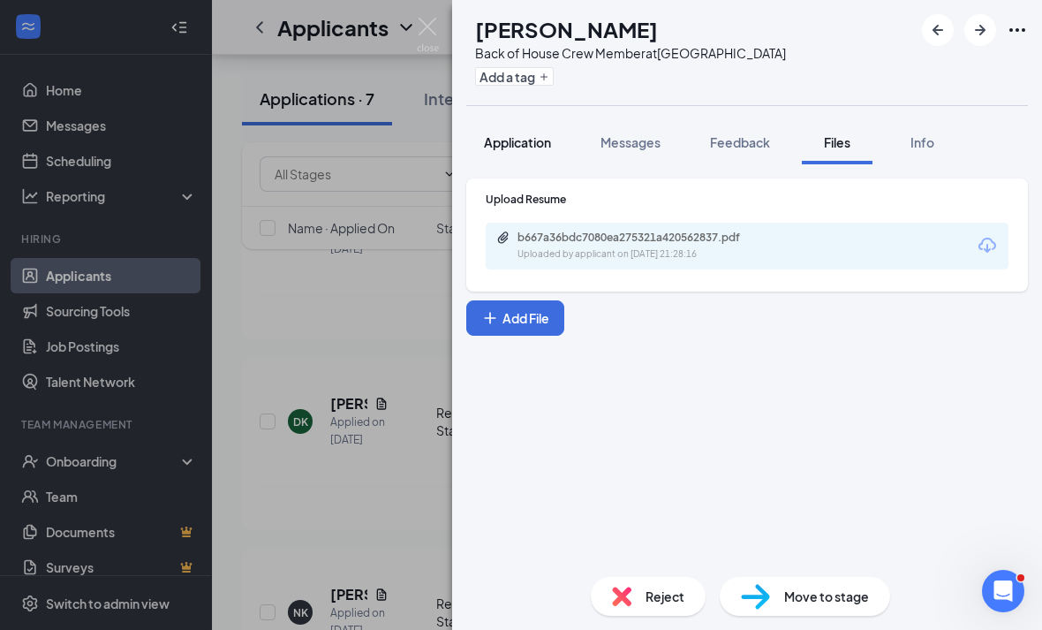
click at [560, 147] on button "Application" at bounding box center [517, 142] width 102 height 44
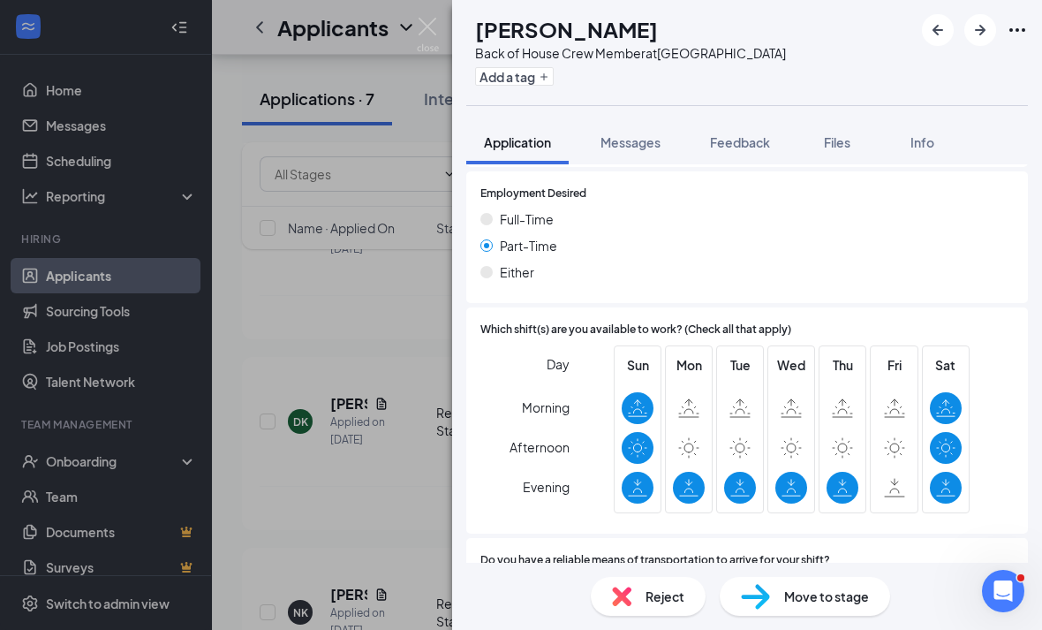
scroll to position [57, 0]
click at [668, 600] on span "Reject" at bounding box center [664, 595] width 39 height 19
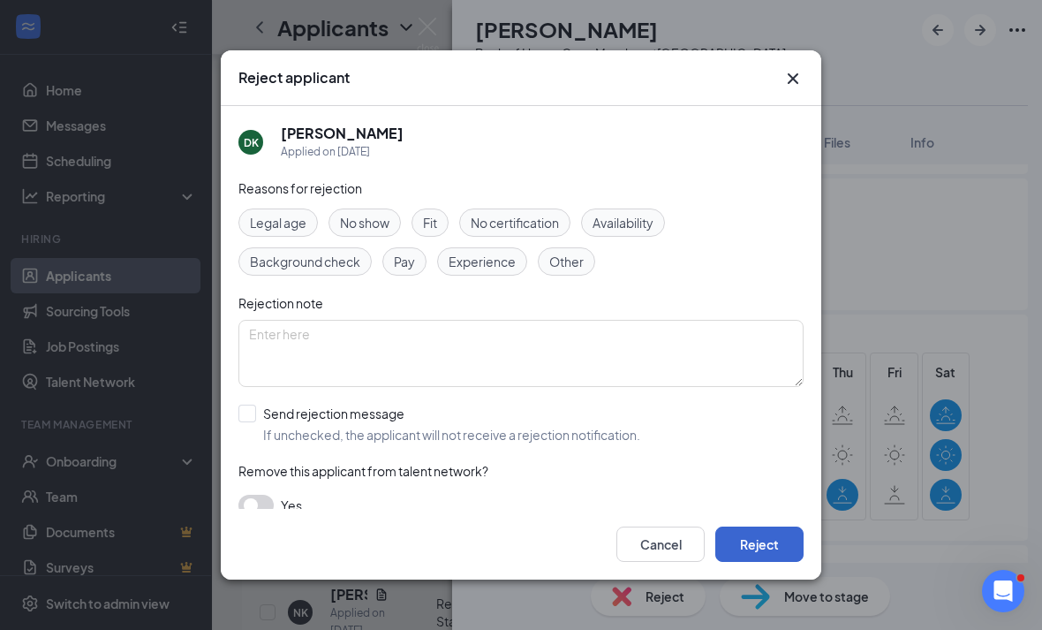
click at [741, 554] on button "Reject" at bounding box center [759, 543] width 88 height 35
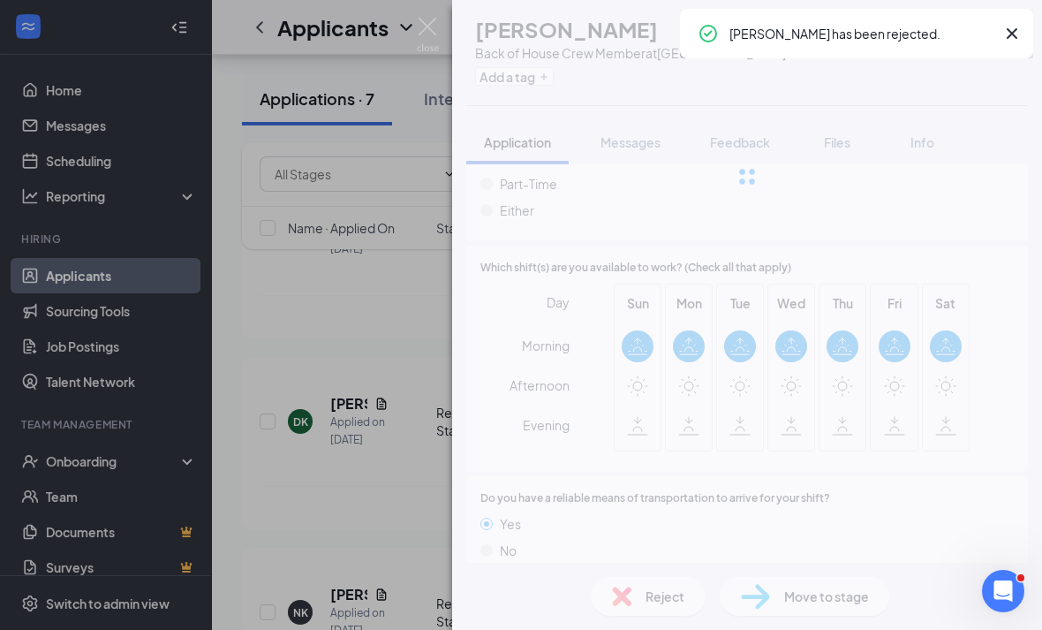
scroll to position [1102, 0]
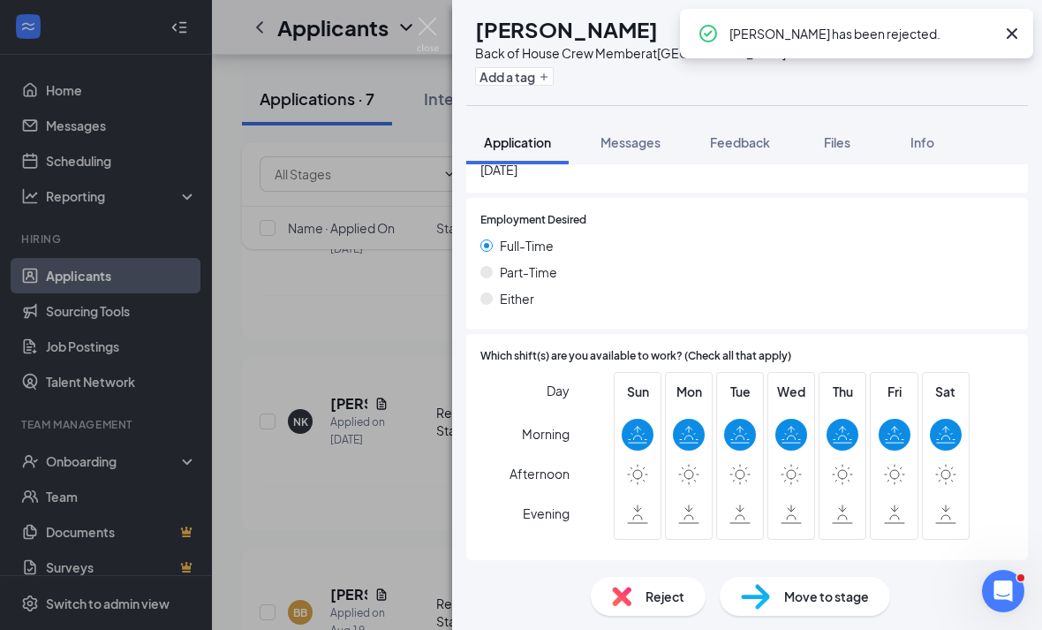
click at [368, 487] on div "NK [PERSON_NAME] Back of House Crew Member at [GEOGRAPHIC_DATA] Add a tag Appli…" at bounding box center [521, 315] width 1042 height 630
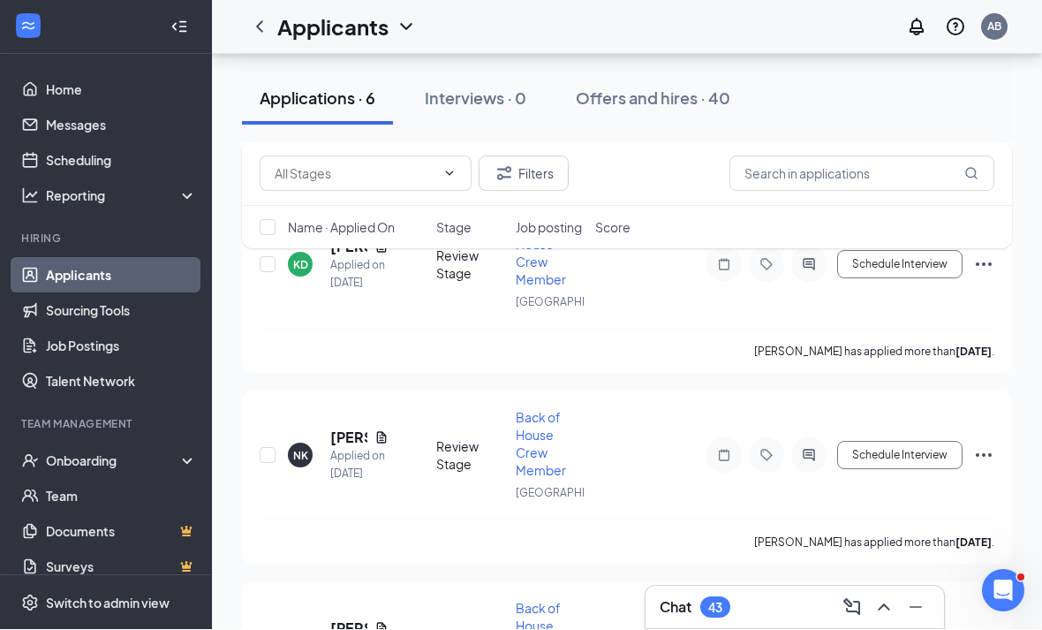
scroll to position [1527, 0]
click at [351, 426] on h5 "[PERSON_NAME]" at bounding box center [348, 435] width 37 height 19
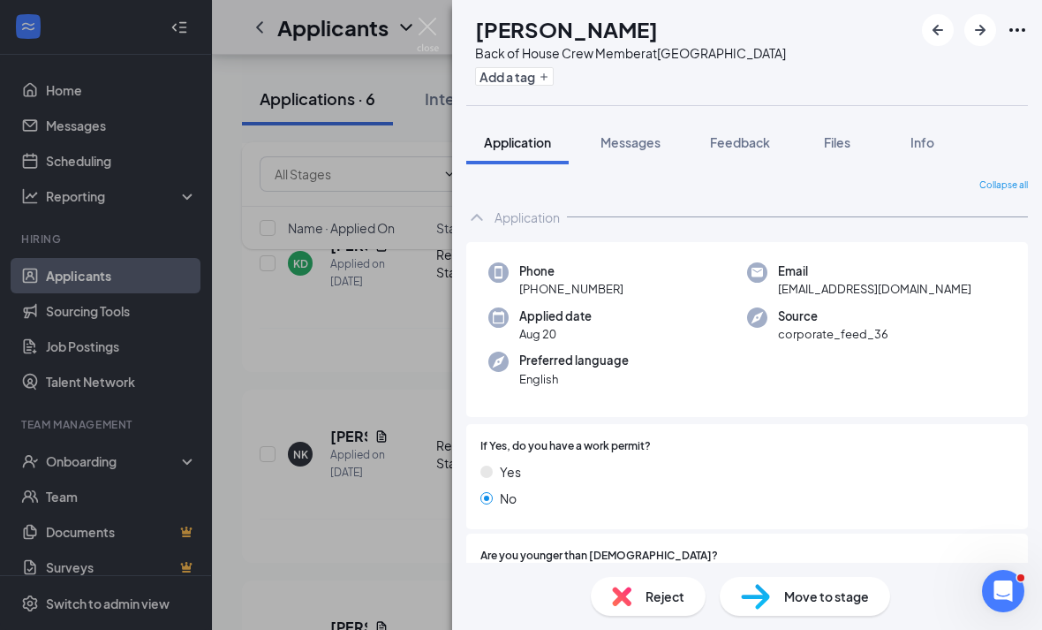
click at [392, 359] on div "NK [PERSON_NAME] Back of House Crew Member at [GEOGRAPHIC_DATA] Add a tag Appli…" at bounding box center [521, 315] width 1042 height 630
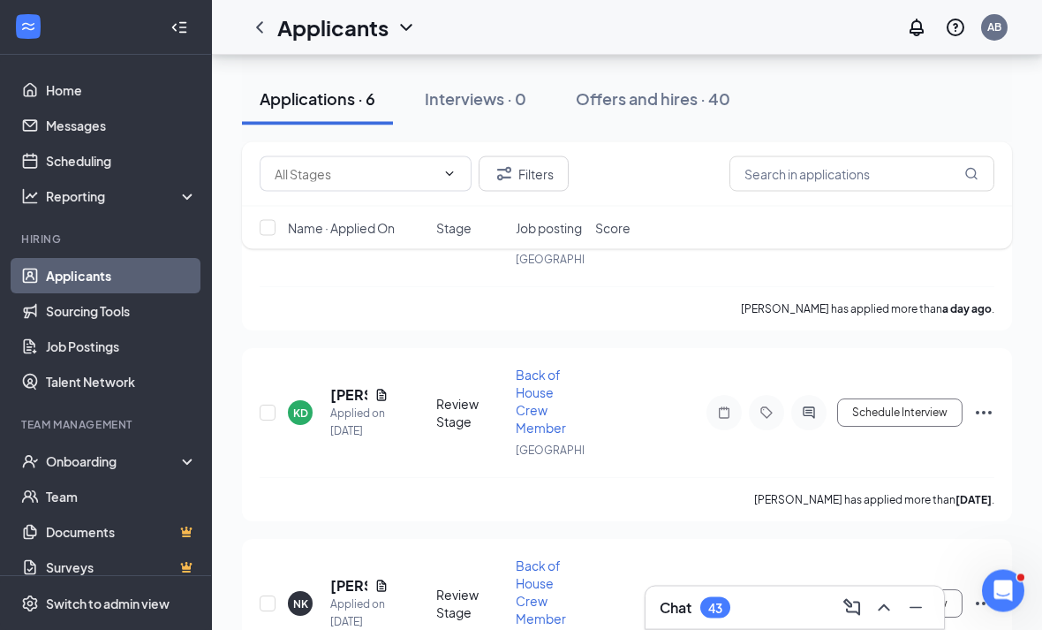
scroll to position [1341, 0]
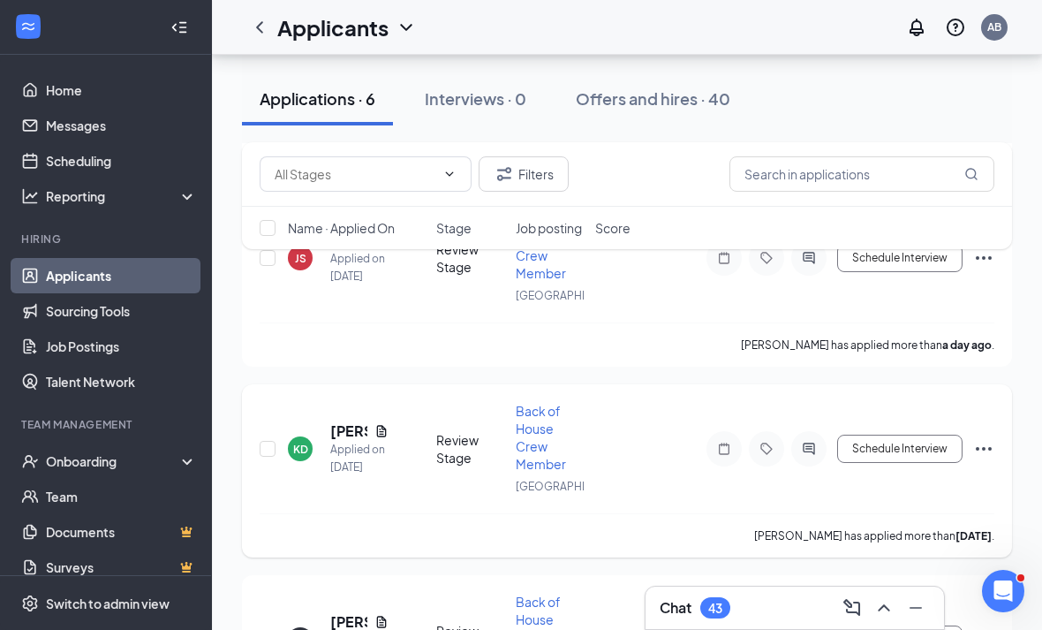
click at [344, 421] on h5 "[PERSON_NAME]" at bounding box center [348, 430] width 37 height 19
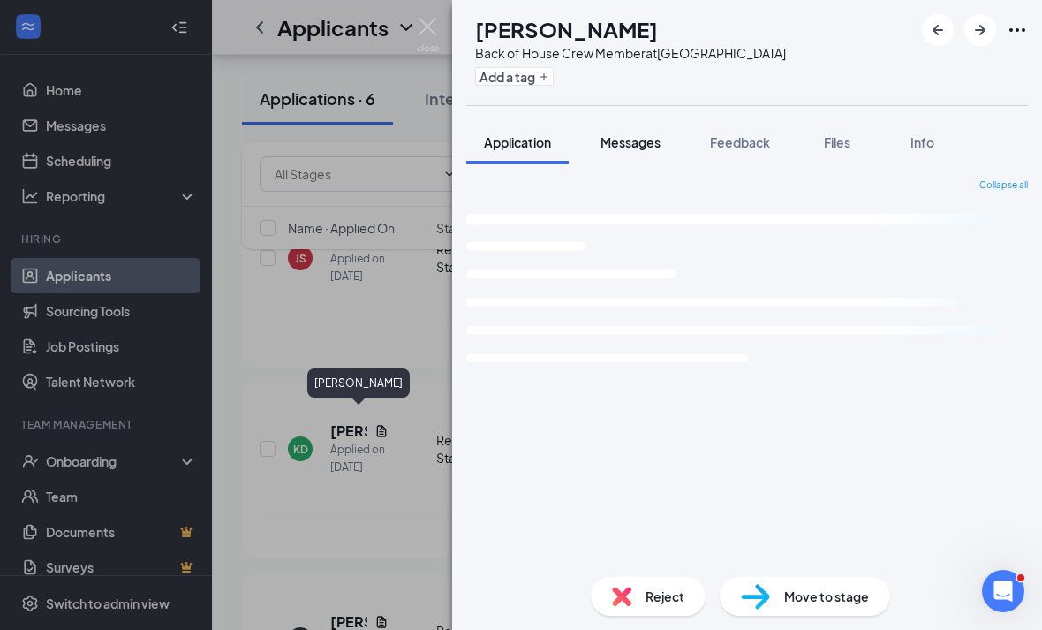
click at [660, 152] on button "Messages" at bounding box center [630, 142] width 95 height 44
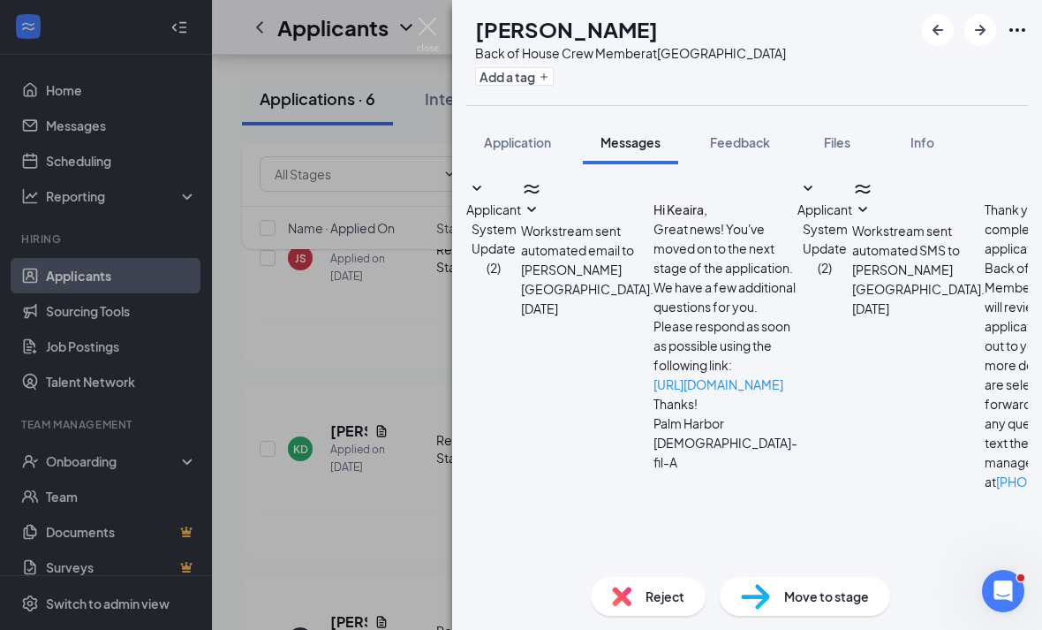
scroll to position [57, 0]
click at [830, 120] on button "Files" at bounding box center [837, 142] width 71 height 44
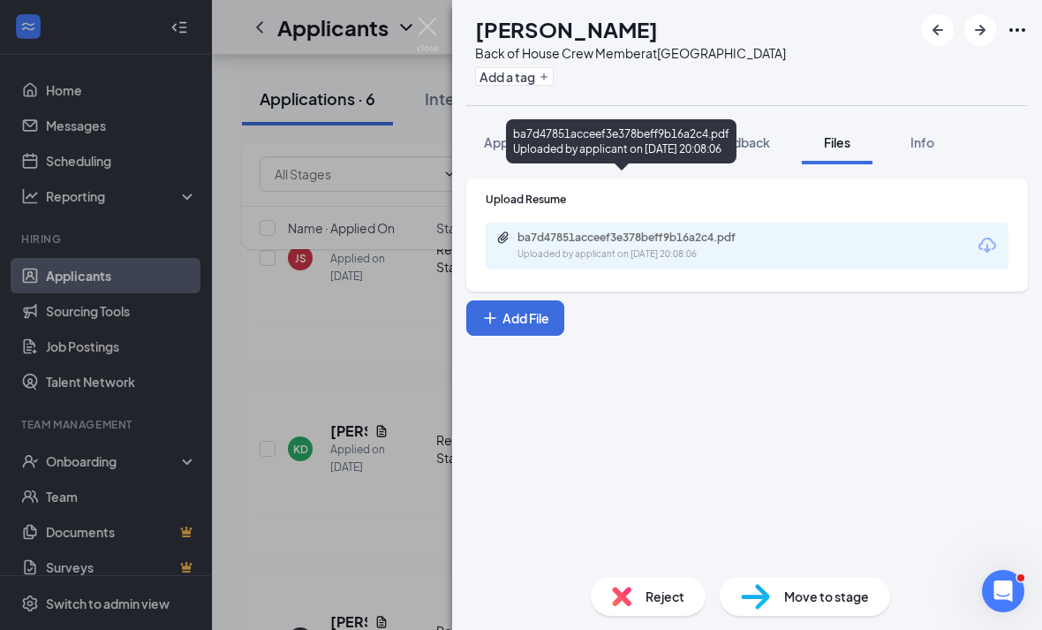
click at [699, 247] on div "Uploaded by applicant on [DATE] 20:08:06" at bounding box center [649, 254] width 265 height 14
click at [637, 134] on span "Messages" at bounding box center [630, 142] width 60 height 16
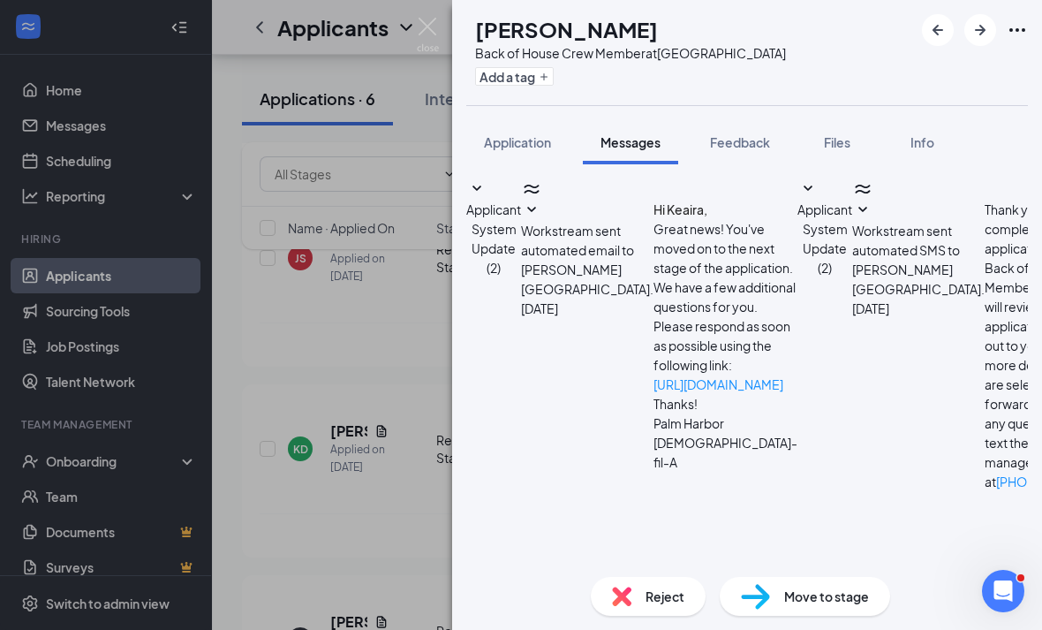
scroll to position [92, 0]
click at [835, 134] on span "Files" at bounding box center [837, 142] width 26 height 16
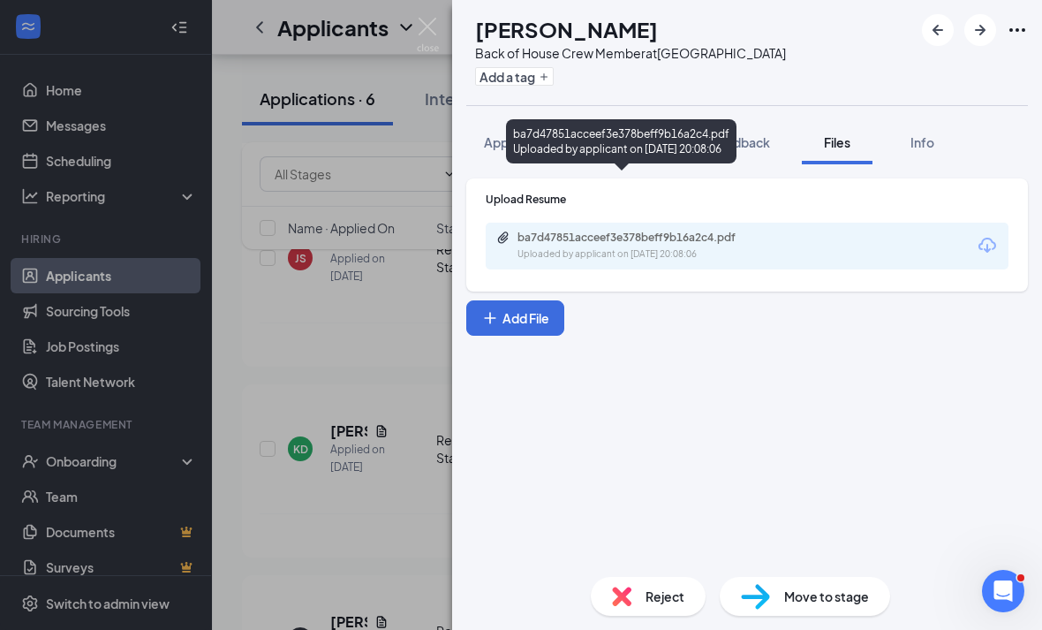
click at [728, 247] on div "Uploaded by applicant on [DATE] 20:08:06" at bounding box center [649, 254] width 265 height 14
click at [559, 120] on button "Application" at bounding box center [517, 142] width 102 height 44
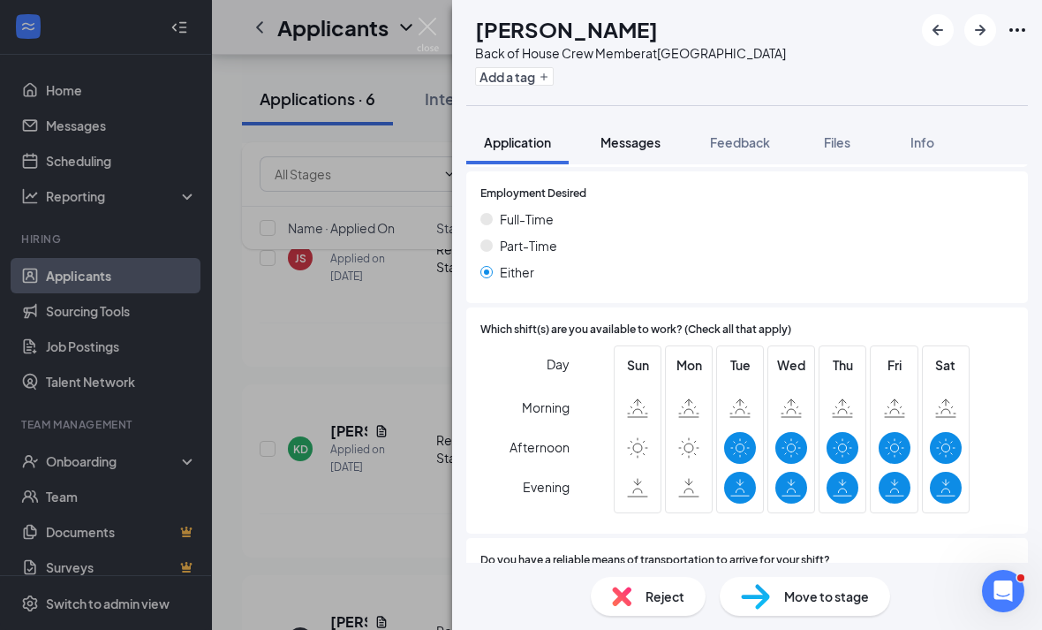
click at [613, 135] on span "Messages" at bounding box center [630, 142] width 60 height 16
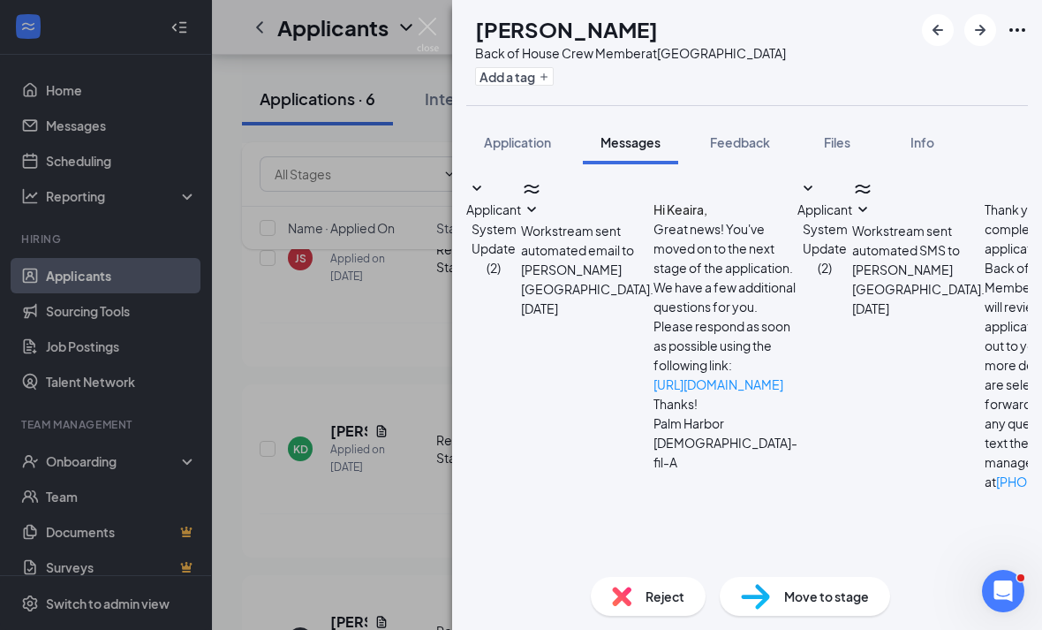
scroll to position [92, 0]
